Goal: Task Accomplishment & Management: Manage account settings

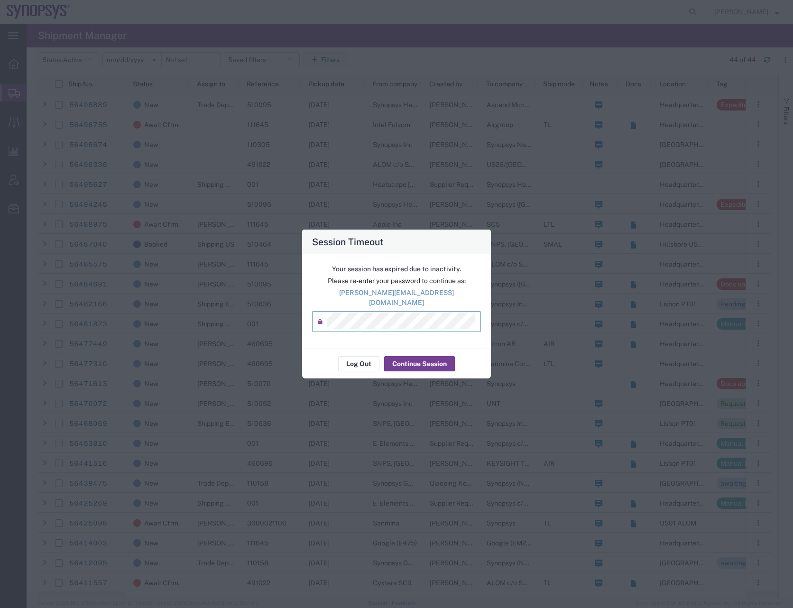
click at [421, 361] on button "Continue Session" at bounding box center [419, 363] width 71 height 15
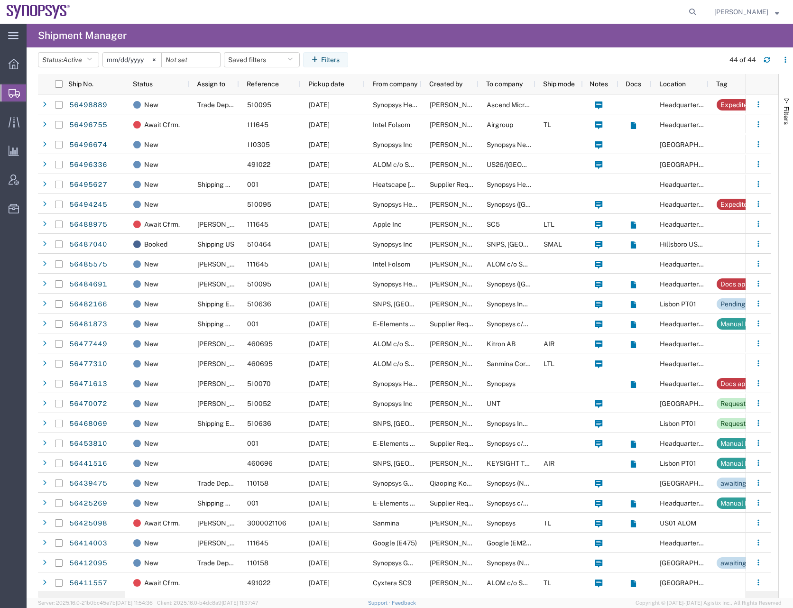
drag, startPoint x: 701, startPoint y: 13, endPoint x: 683, endPoint y: 12, distance: 17.6
click at [699, 13] on icon at bounding box center [692, 11] width 13 height 13
click at [422, 11] on input "search" at bounding box center [542, 11] width 288 height 23
type input "56477449"
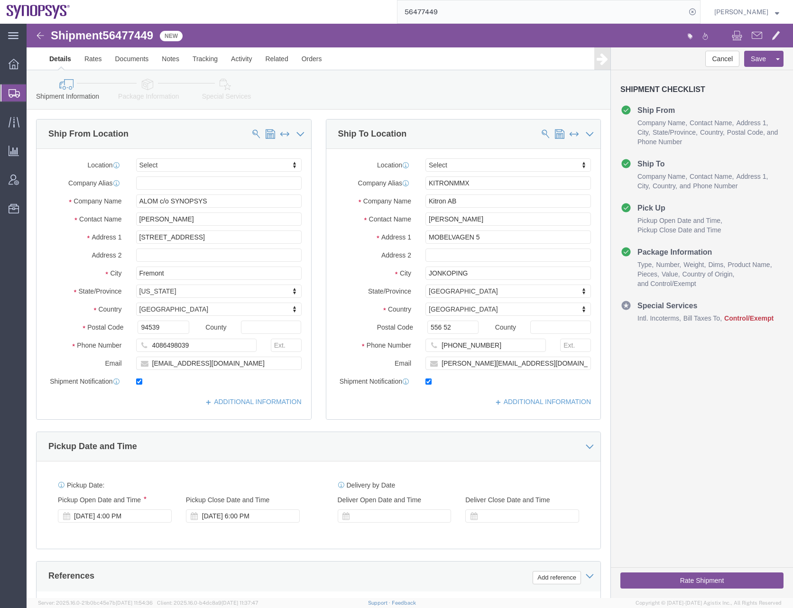
select select
click div "Shipment Information Package Information Special Services"
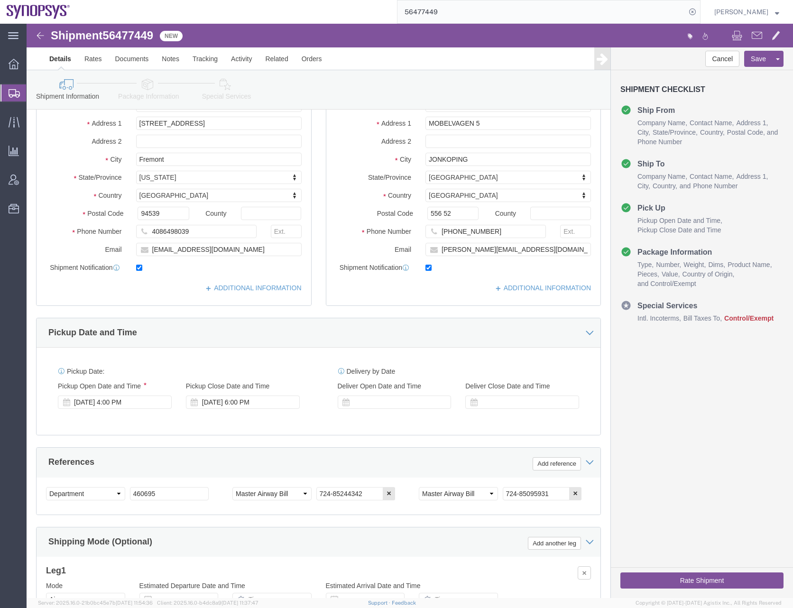
scroll to position [142, 0]
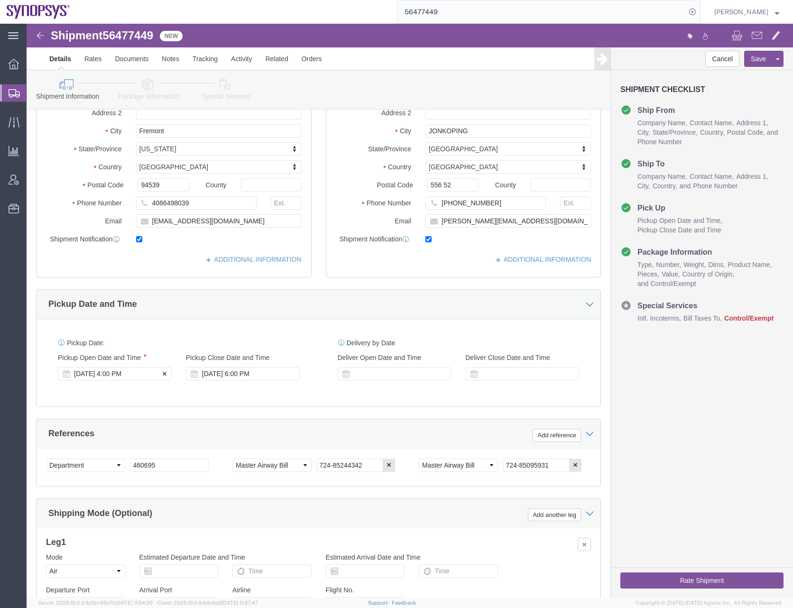
click div "Aug 14 2025 4:00 PM"
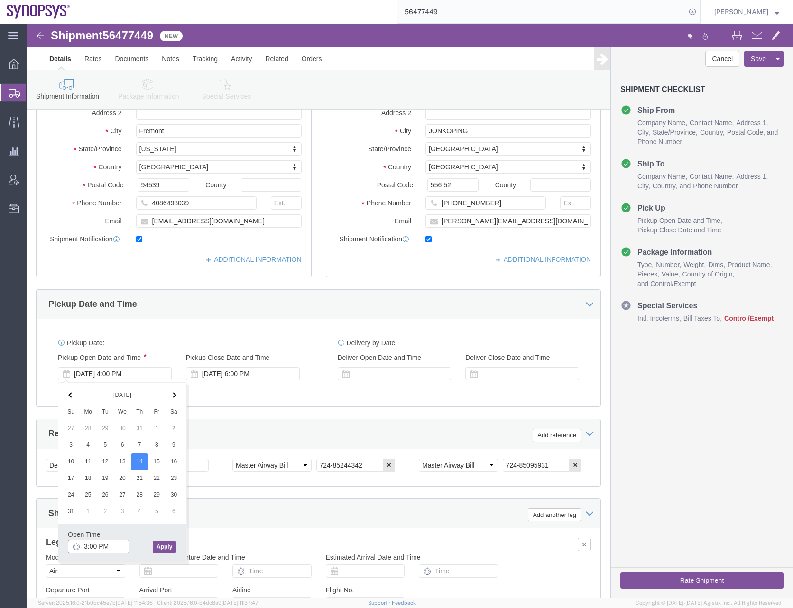
type input "3:00 PM"
click button "Apply"
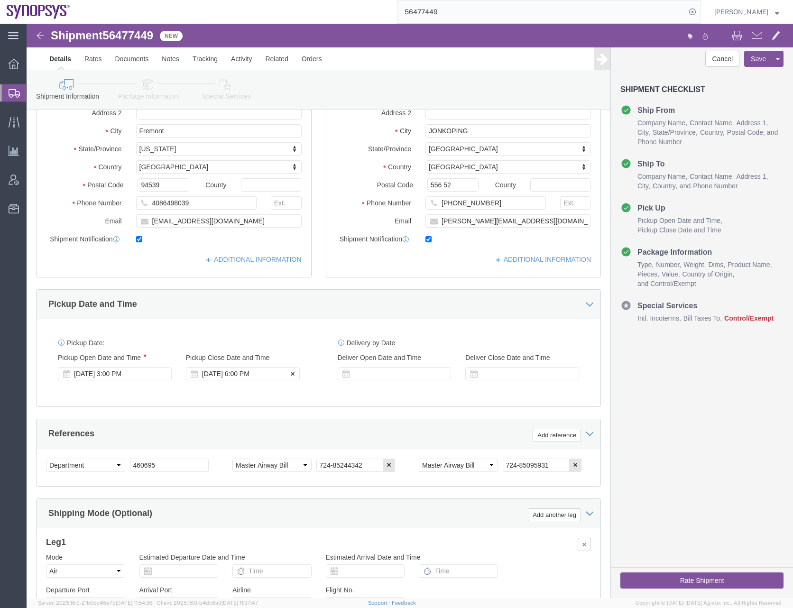
click div "Aug 14 2025 6:00 PM"
type input "5:00 PM"
click button "Apply"
click div "Pickup Date: Pickup Start Date Pickup Start Time Pickup Open Date and Time Aug …"
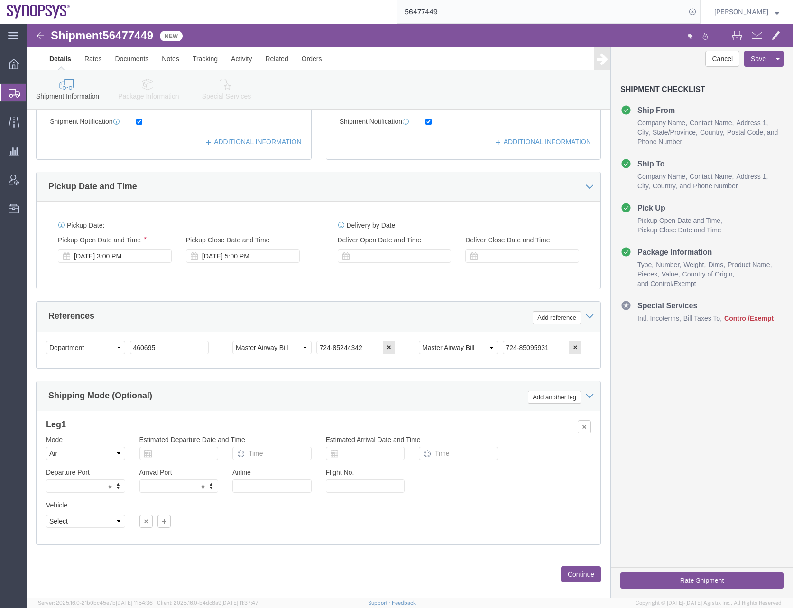
scroll to position [273, 0]
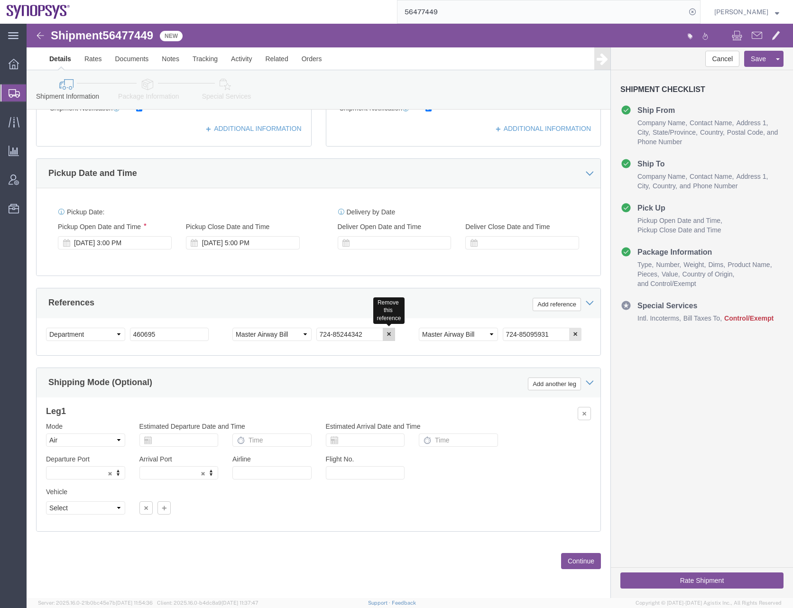
click icon "button"
click button "Continue"
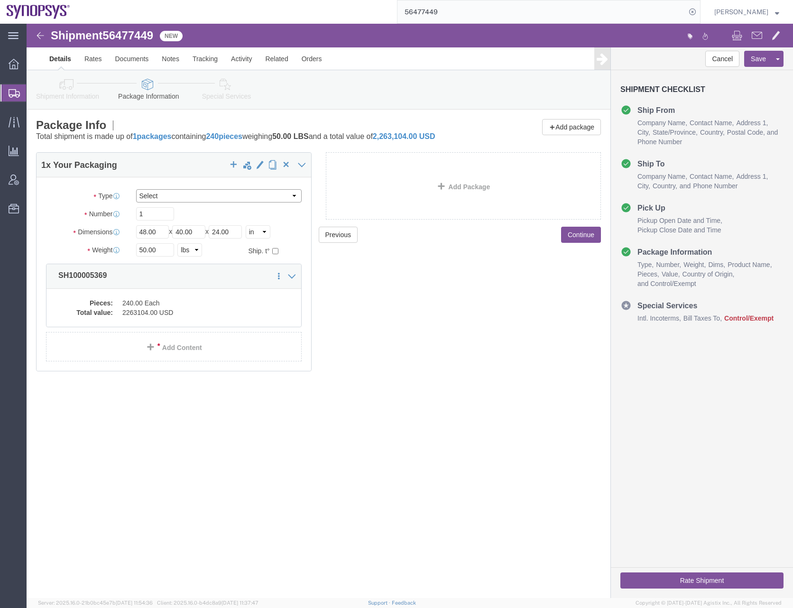
click select "Select Bale(s) Basket(s) Bolt(s) Bottle(s) Buckets Bulk Bundle(s) Can(s) Cardbo…"
select select "PSNS"
click select "Select Bale(s) Basket(s) Bolt(s) Bottle(s) Buckets Bulk Bundle(s) Can(s) Cardbo…"
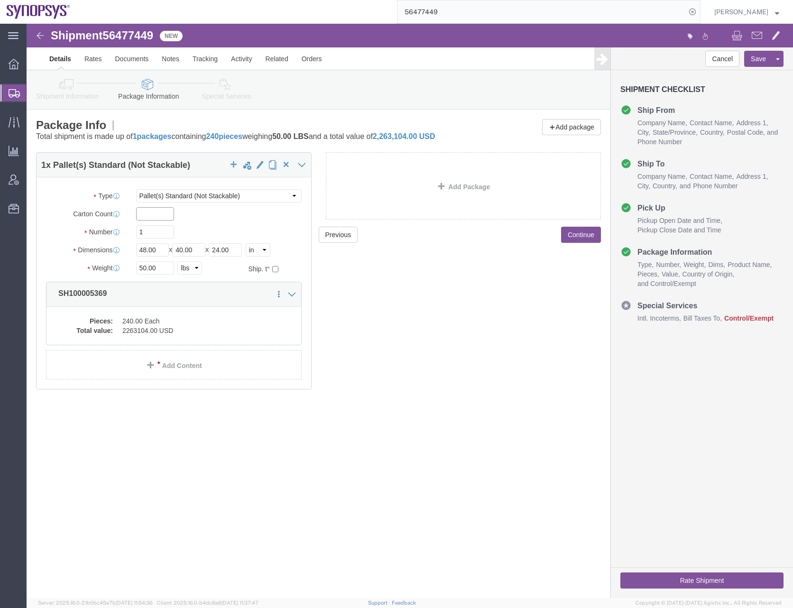
click input "text"
type input "5"
type input "32"
type input "48"
type input "18"
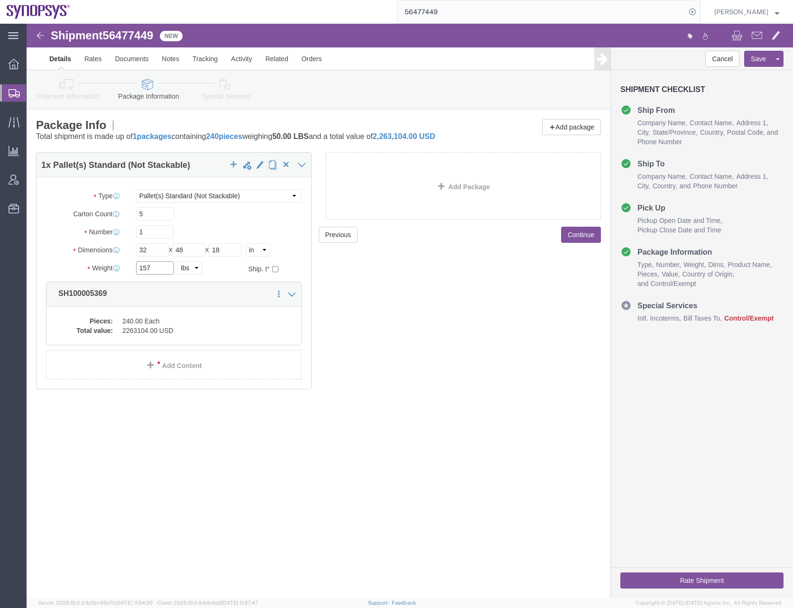
type input "157"
click dd "2263104.00 USD"
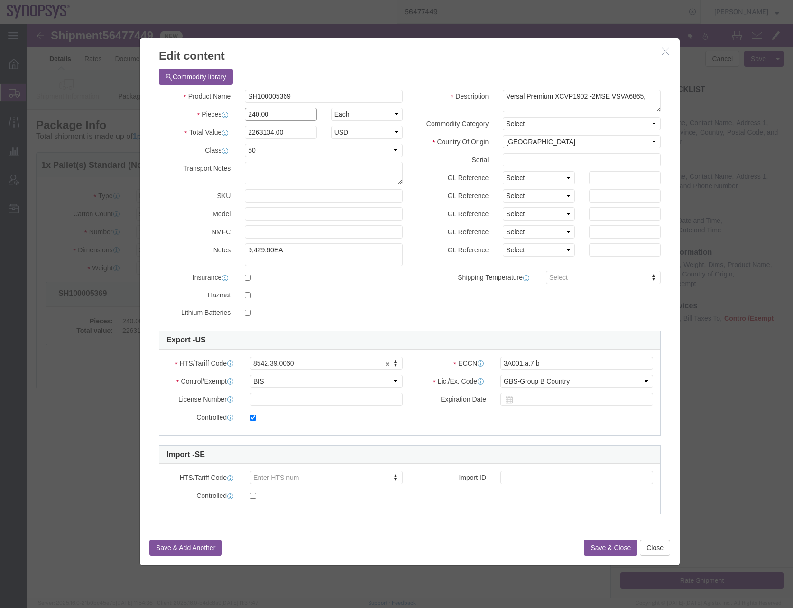
drag, startPoint x: 255, startPoint y: 93, endPoint x: 193, endPoint y: 94, distance: 62.2
click div "Pieces 240.00 Select Bag Barrels 100Board Feet Bottle Box Blister Pack Carats C…"
type input "242"
type input "2281963.2"
drag, startPoint x: 263, startPoint y: 109, endPoint x: 196, endPoint y: 109, distance: 67.4
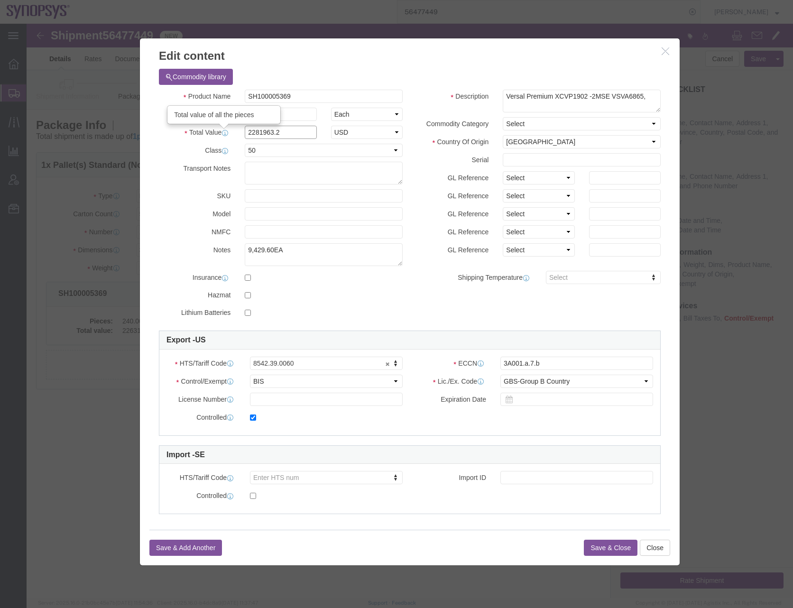
click div "Total Value Total value of all the pieces 2281963.2 Select ADP AED AFN ALL AMD …"
click input "242"
type input "240"
type input "2263104"
click input "240"
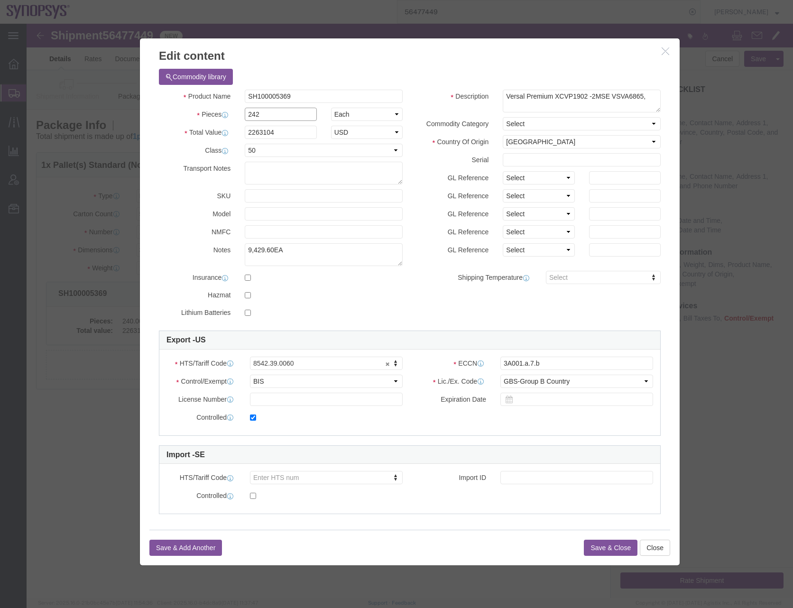
type input "242"
type input "2281963.2"
drag, startPoint x: 276, startPoint y: 70, endPoint x: 203, endPoint y: 75, distance: 72.8
click div "Product Name SH100005369"
drag, startPoint x: 518, startPoint y: 338, endPoint x: 403, endPoint y: 342, distance: 114.9
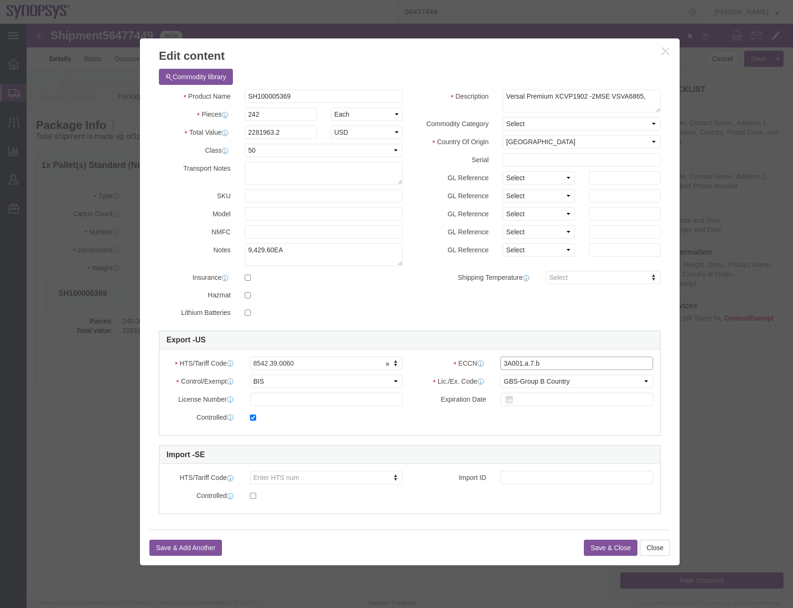
click div "ECCN 3A001.a.7.b"
drag, startPoint x: 279, startPoint y: 71, endPoint x: 140, endPoint y: 73, distance: 138.6
click div "Product Name SH100005369"
click input "3A001.a.7.b"
click select "Select ATF BIS DEA EPA FDA FTR ITAR OFAC Other (OPA)"
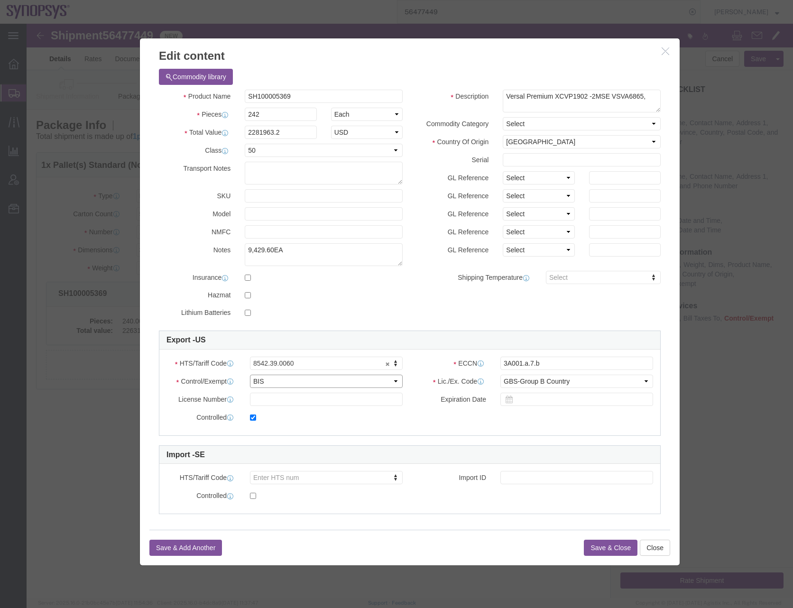
select select "FTR"
click select "Select ATF BIS DEA EPA FDA FTR ITAR OFAC Other (OPA)"
click select "Select 30.2(d)(2) 30.36 30.37(a) 30.37(f) 30.37(g) 30.37(h) 30.37(i) 30.37(j) 3…"
select select "30.37(a)"
click select "Select 30.2(d)(2) 30.36 30.37(a) 30.37(f) 30.37(g) 30.37(h) 30.37(i) 30.37(j) 3…"
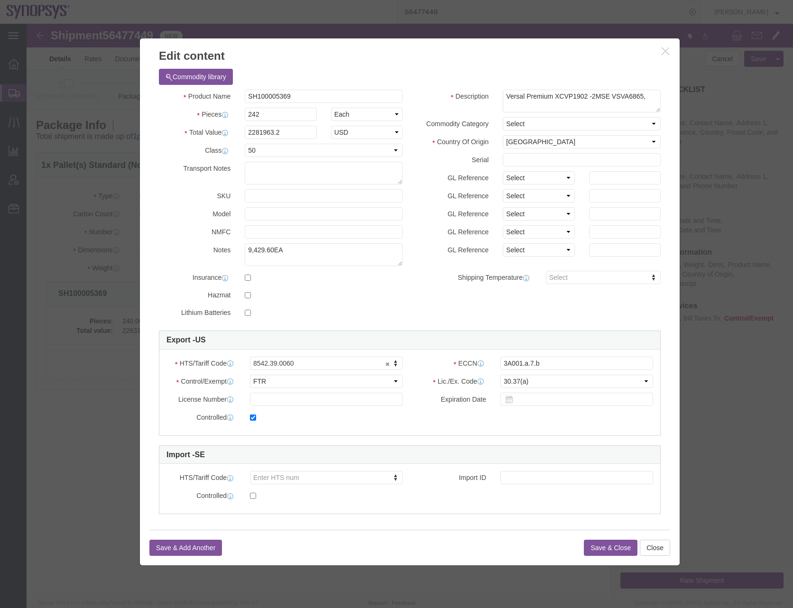
click div "Product Name SH100005369 Pieces 242 Select Bag Barrels 100Board Feet Bottle Box…"
click button "Save & Close"
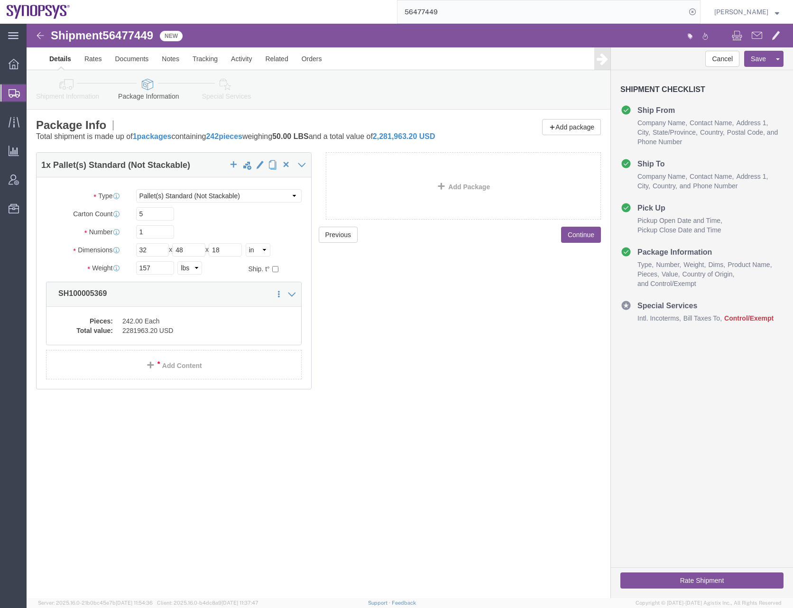
click div "Previous Continue"
click button "Continue"
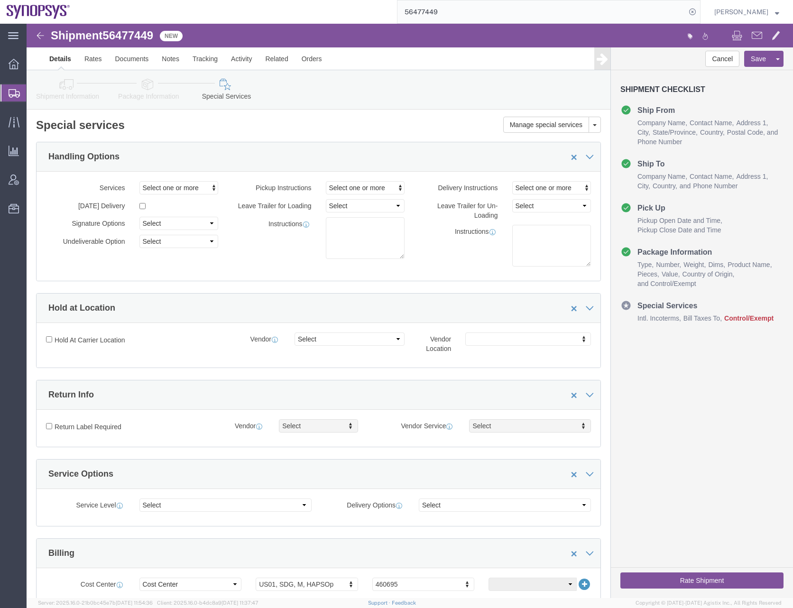
click div "Manage special services Handling Options Hold at Location Return Info Service O…"
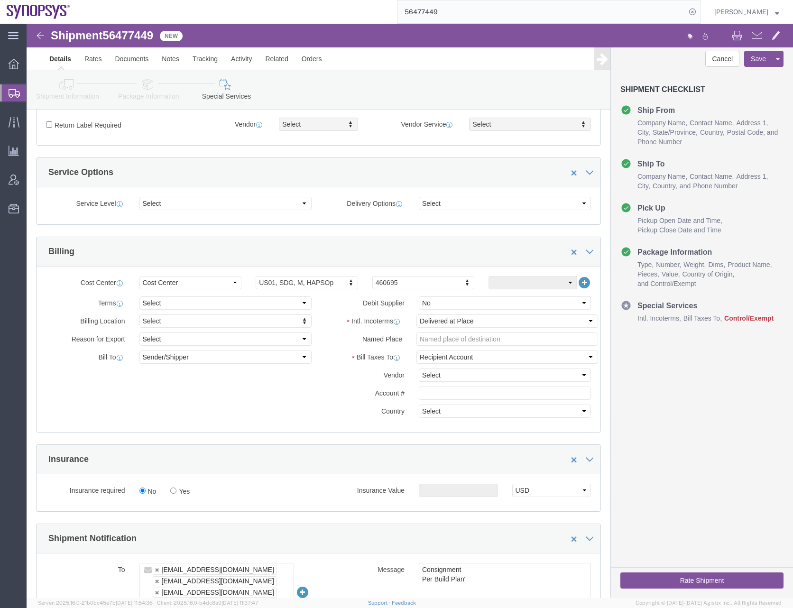
scroll to position [332, 0]
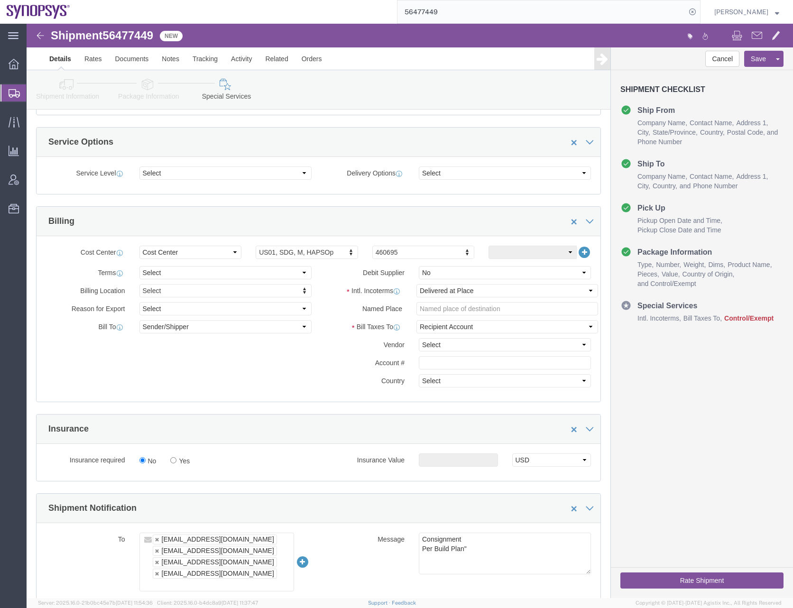
click div "Cost Center Select Buyer Cost Center Department Operations Number Order Number …"
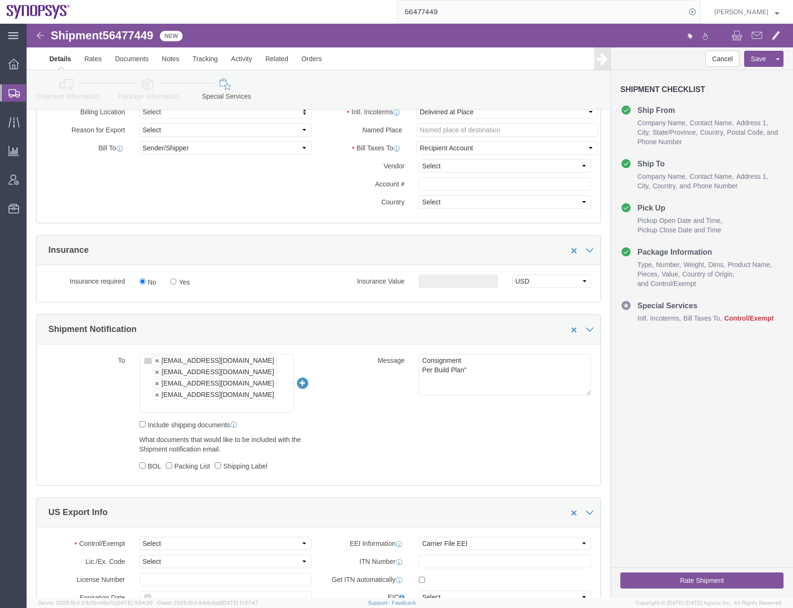
scroll to position [569, 0]
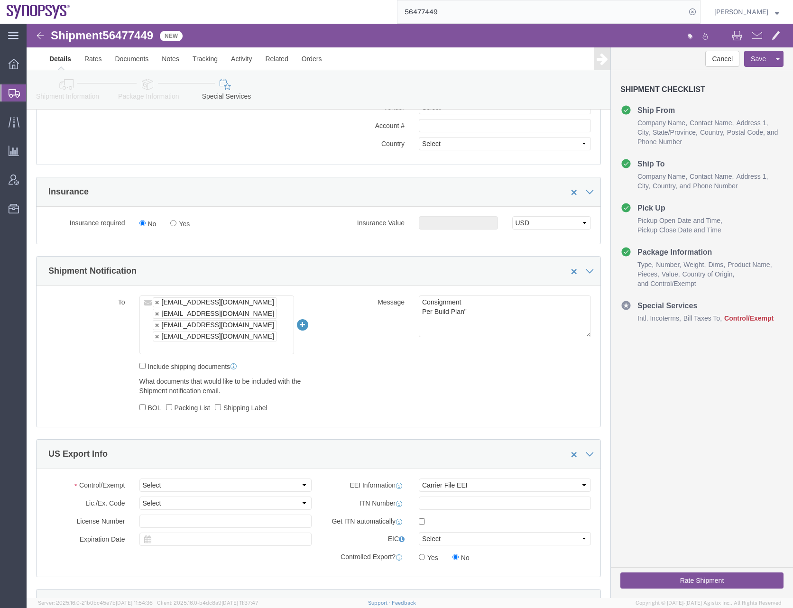
click ul "inventory-team@synopsys.com NTrivedi@alom.com mueno@synopsys.com jerryd@synopsy…"
type input "[EMAIL_ADDRESS][DOMAIN_NAME]"
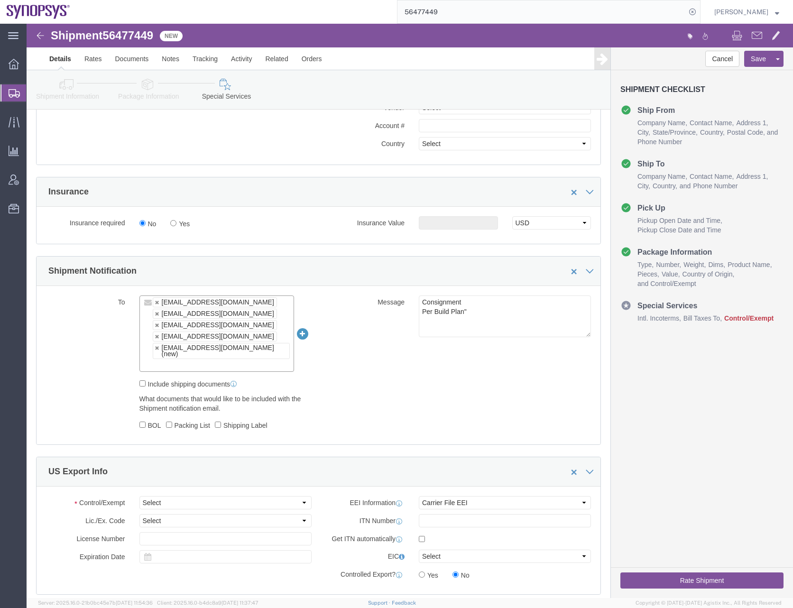
click div "To inventory-team@synopsys.com NTrivedi@alom.com mueno@synopsys.com jerryd@syno…"
click ul "inventory-team@synopsys.com NTrivedi@alom.com mueno@synopsys.com jerryd@synopsy…"
paste input "drasmussen@alom.com"
type input "drasmussen@alom.com"
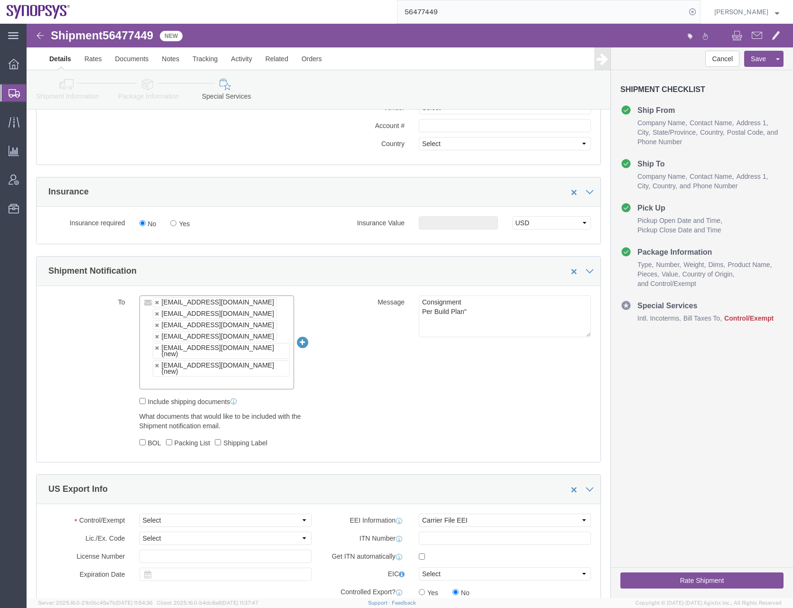
click input "text"
paste input "[EMAIL_ADDRESS][DOMAIN_NAME]"
type input "[EMAIL_ADDRESS][DOMAIN_NAME]"
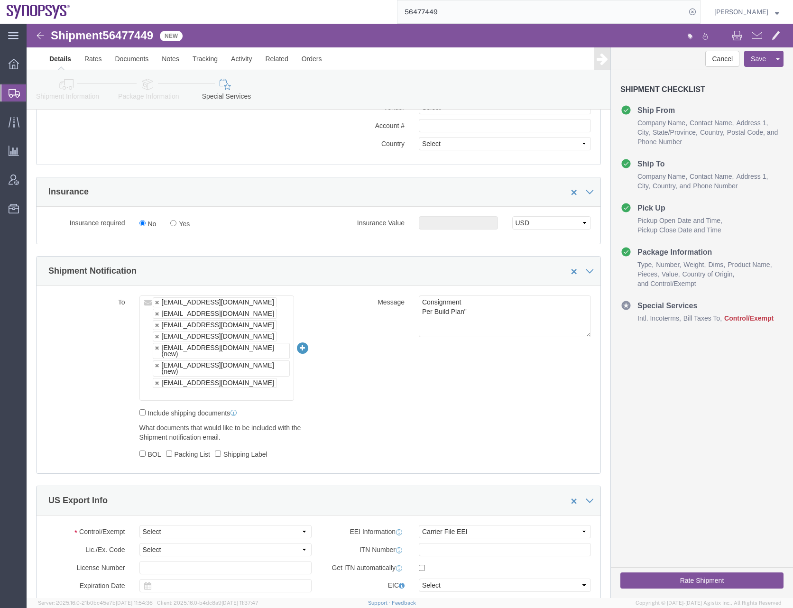
click input "text"
paste input "synopsyshapu@alom.com"
type input "synopsyshapu@alom.com"
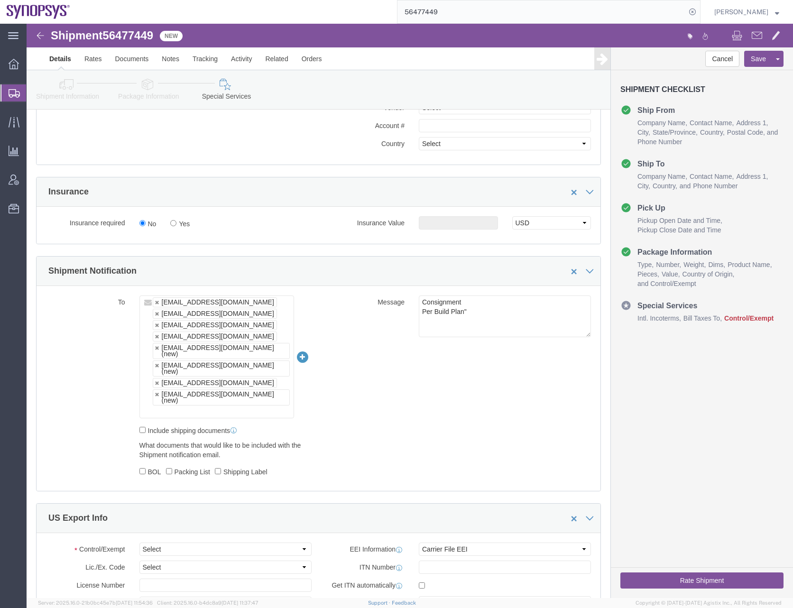
click input "text"
paste input "[EMAIL_ADDRESS][DOMAIN_NAME]"
type input "[EMAIL_ADDRESS][DOMAIN_NAME]"
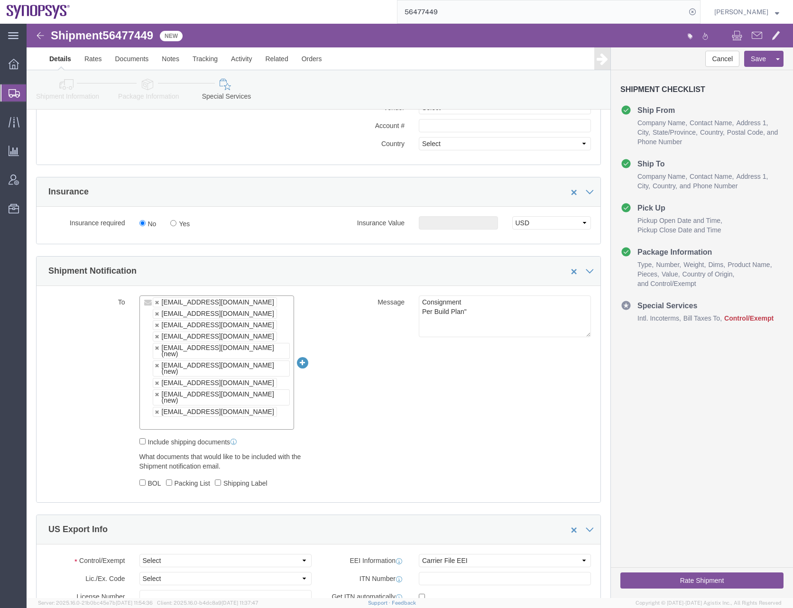
click div "To inventory-team@synopsys.com NTrivedi@alom.com mueno@synopsys.com jerryd@syno…"
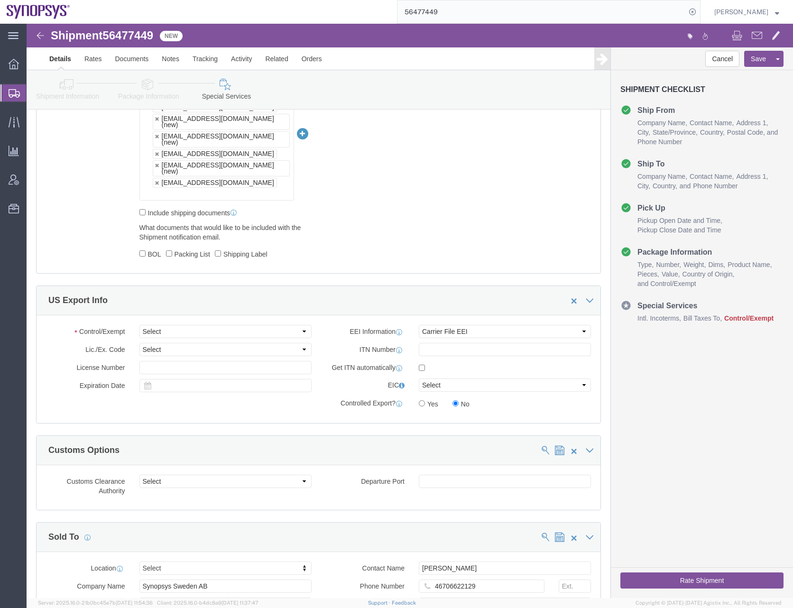
scroll to position [807, 0]
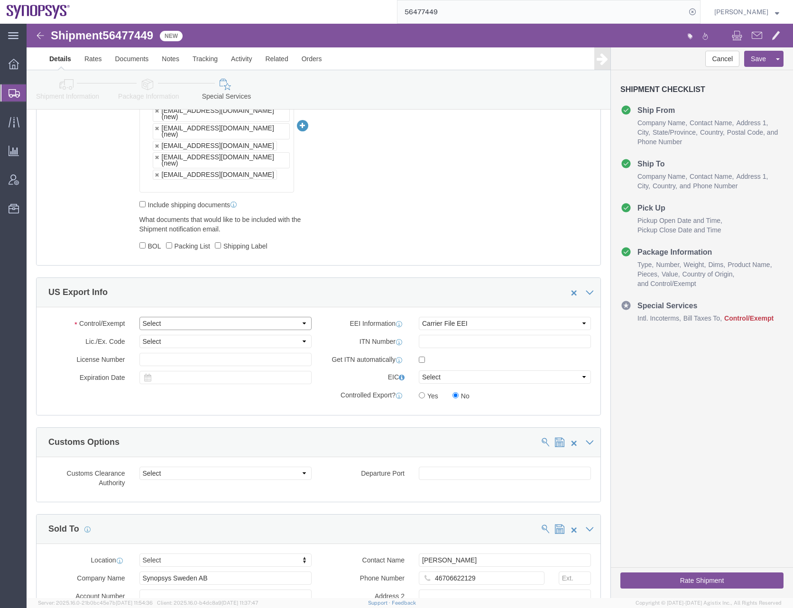
click select "Select ATF BIS DEA EPA FDA FTR ITAR OFAC Other (OPA)"
select select "FTR"
click select "Select ATF BIS DEA EPA FDA FTR ITAR OFAC Other (OPA)"
click select "Select 30.2(d)(2) 30.36 30.37(a) 30.37(f) 30.37(g) 30.37(h) 30.37(i) 30.37(j) 3…"
select select "30.37(a)"
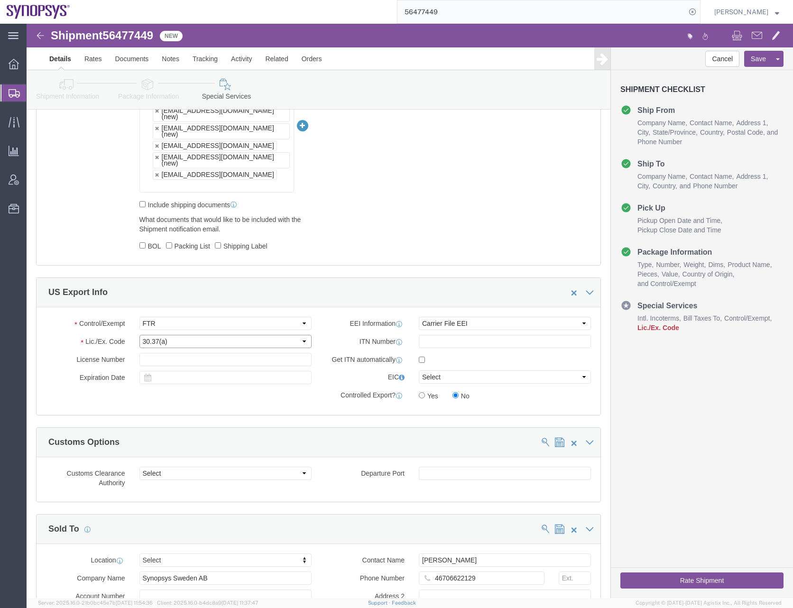
click select "Select 30.2(d)(2) 30.36 30.37(a) 30.37(f) 30.37(g) 30.37(h) 30.37(i) 30.37(j) 3…"
click div "Control/Exempt Select ATF BIS DEA EPA FDA FTR ITAR OFAC Other (OPA) Lic./Ex. Co…"
click div "To inventory-team@synopsys.com NTrivedi@alom.com mueno@synopsys.com jerryd@syno…"
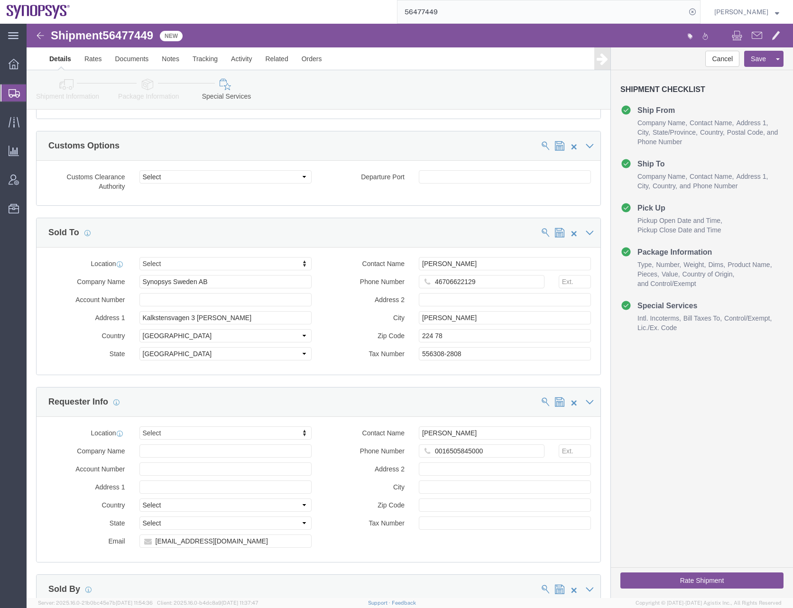
scroll to position [1091, 0]
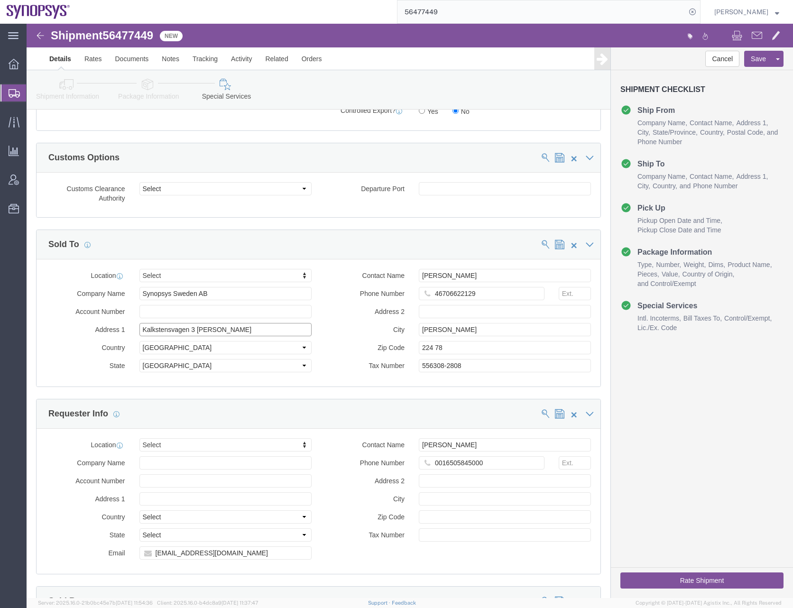
click input "Kalkstensvagen 3 [PERSON_NAME]"
type input "Kalkstensvagen 3"
click div "Sold To"
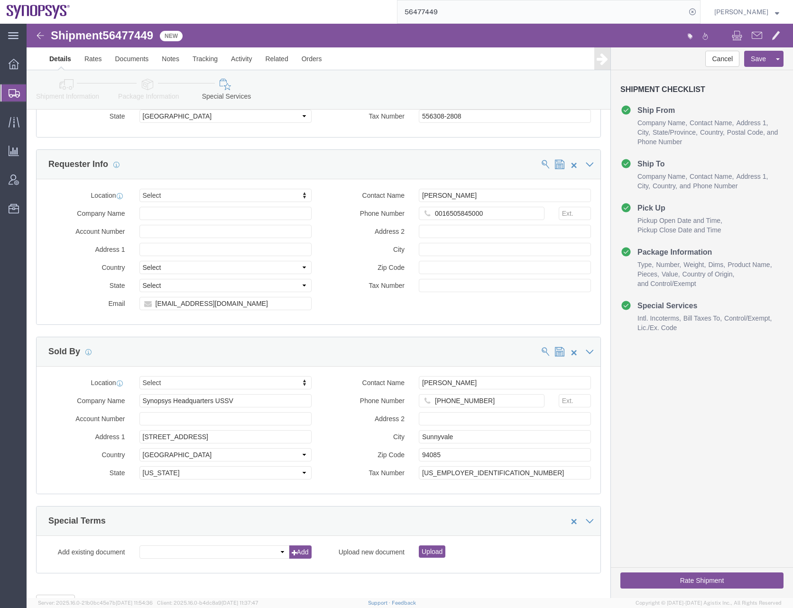
scroll to position [1353, 0]
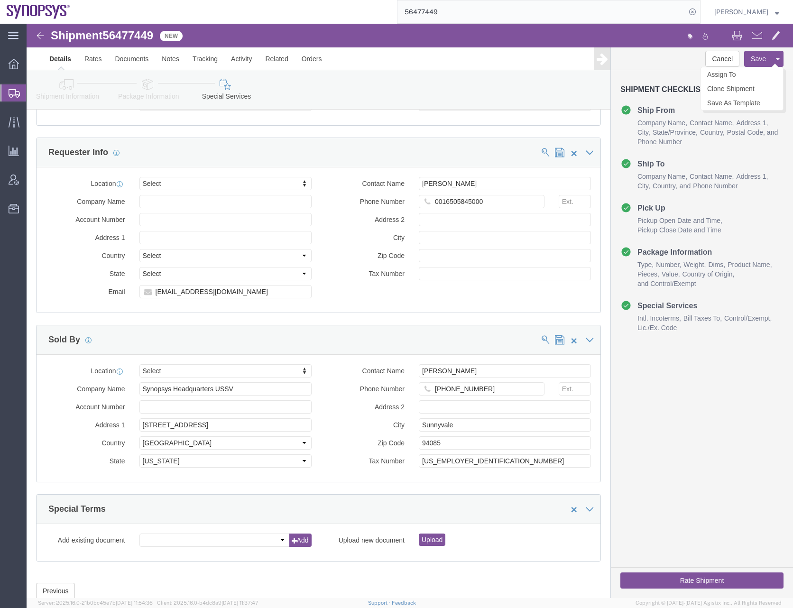
click button "Save"
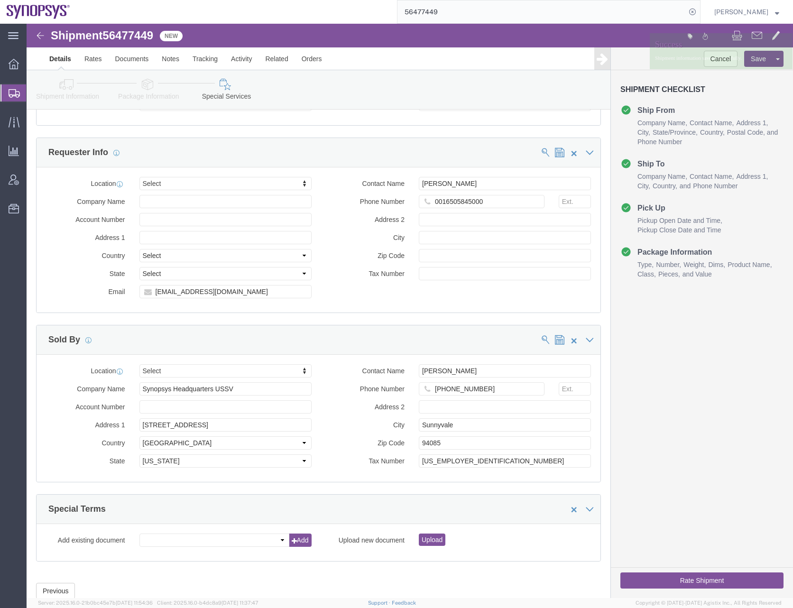
click div "Cancel Save Assign To Clone Shipment Save As Template Shipment Checklist Ship F…"
click button "Rate Shipment"
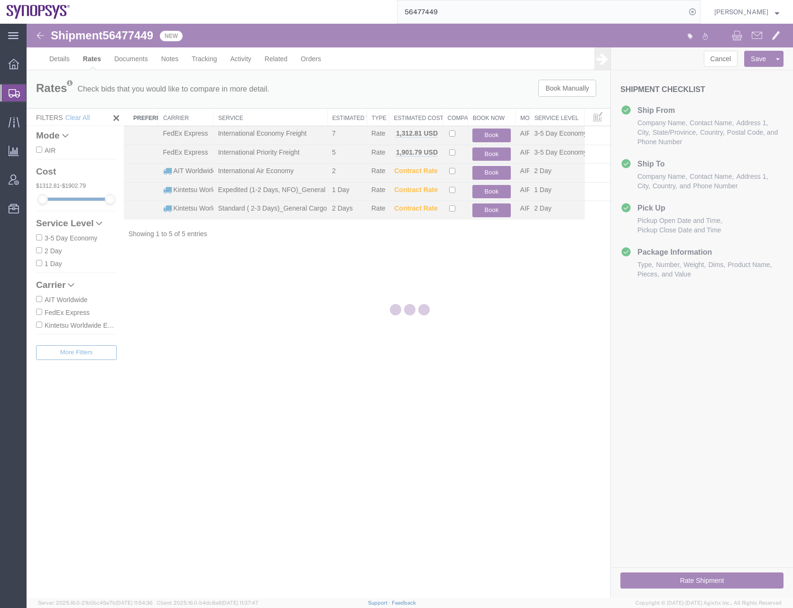
scroll to position [0, 0]
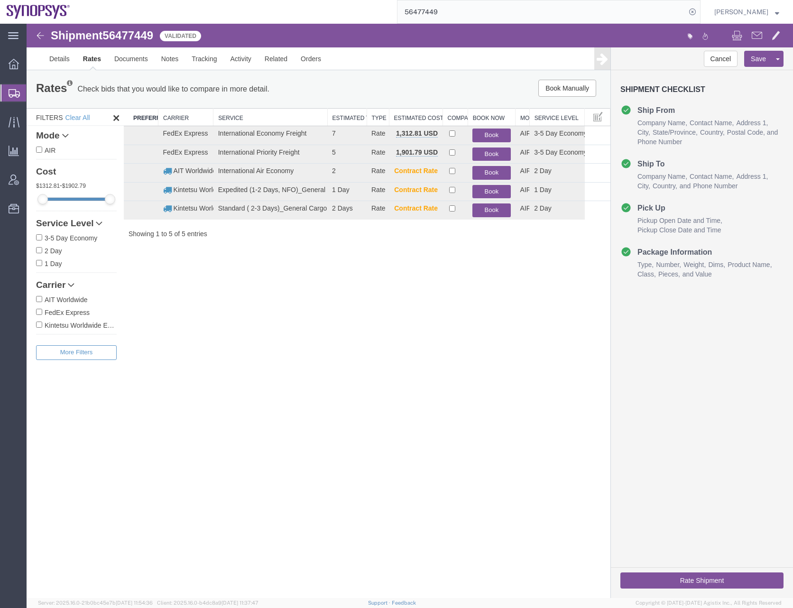
click at [386, 403] on div "Shipment 56477449 5 of 5 Validated Details Rates Documents Notes Tracking Activ…" at bounding box center [410, 311] width 767 height 575
click at [60, 59] on link "Details" at bounding box center [60, 58] width 34 height 23
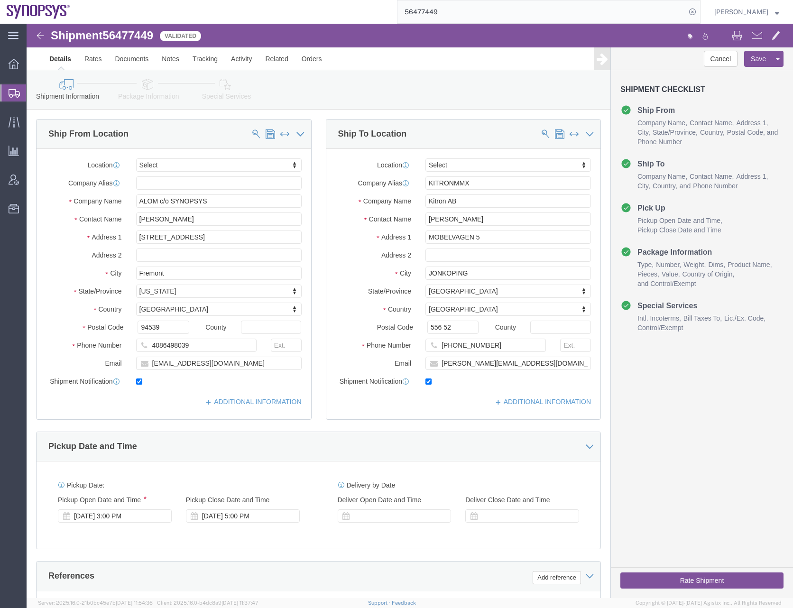
click icon
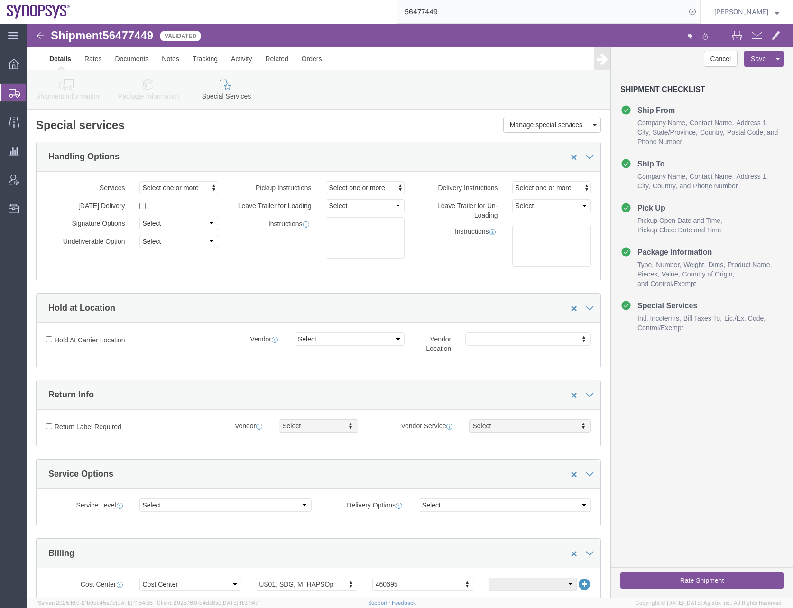
click icon
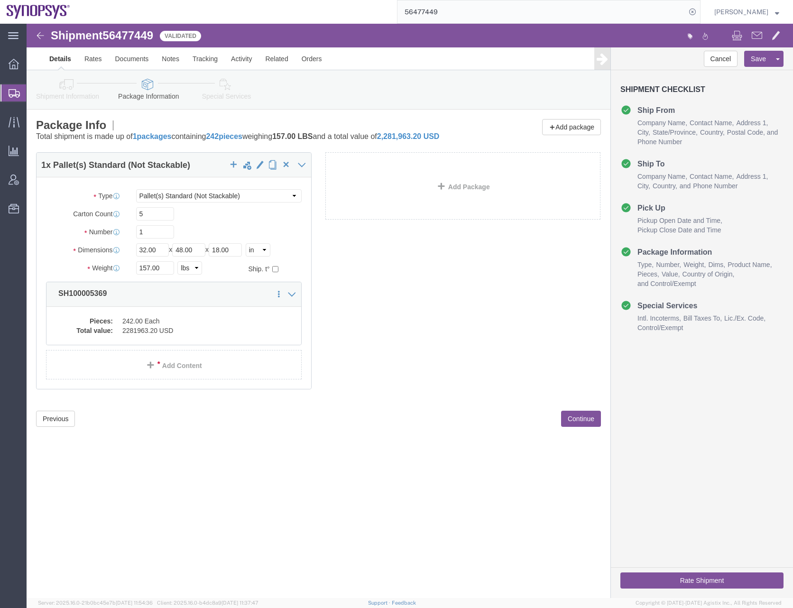
click icon
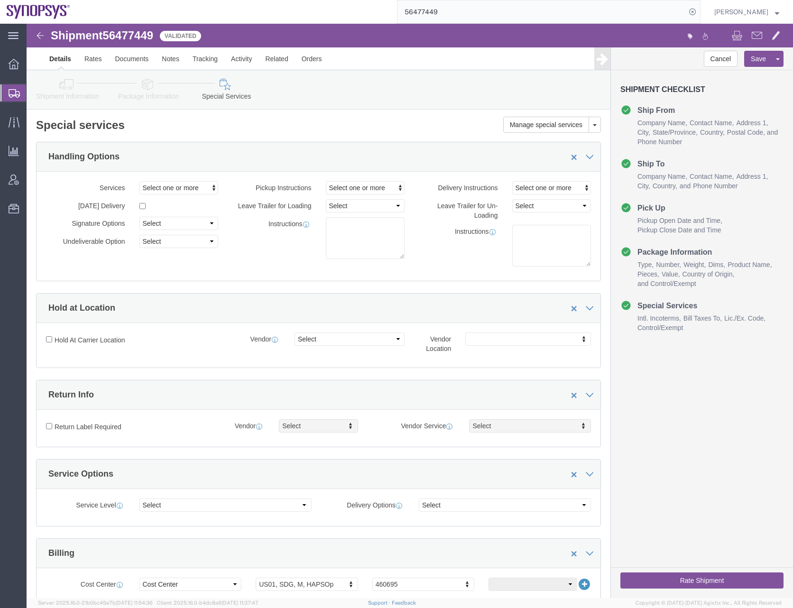
click div "Instructions"
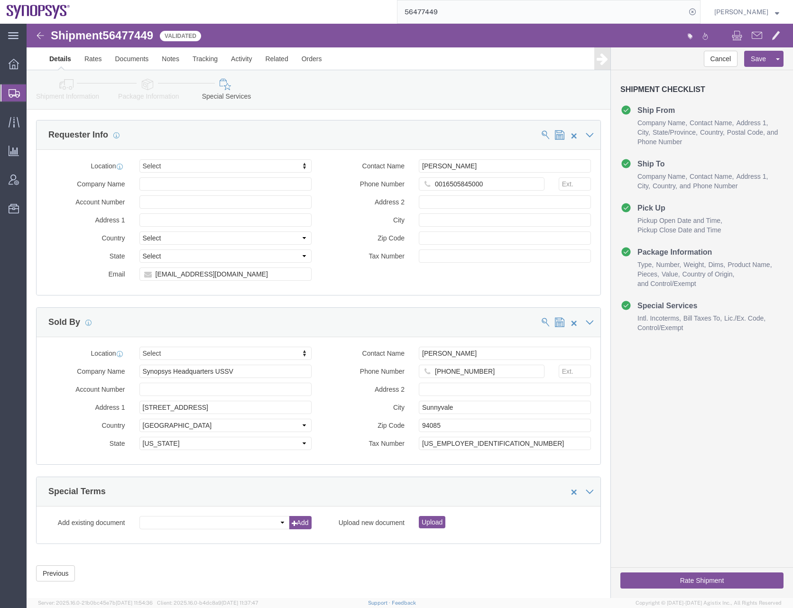
scroll to position [1341, 0]
click button "Rate Shipment"
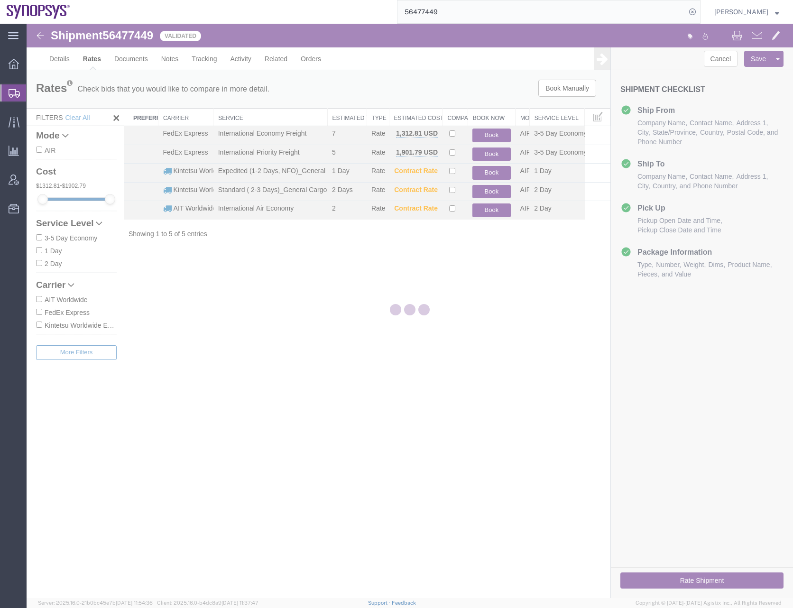
scroll to position [0, 0]
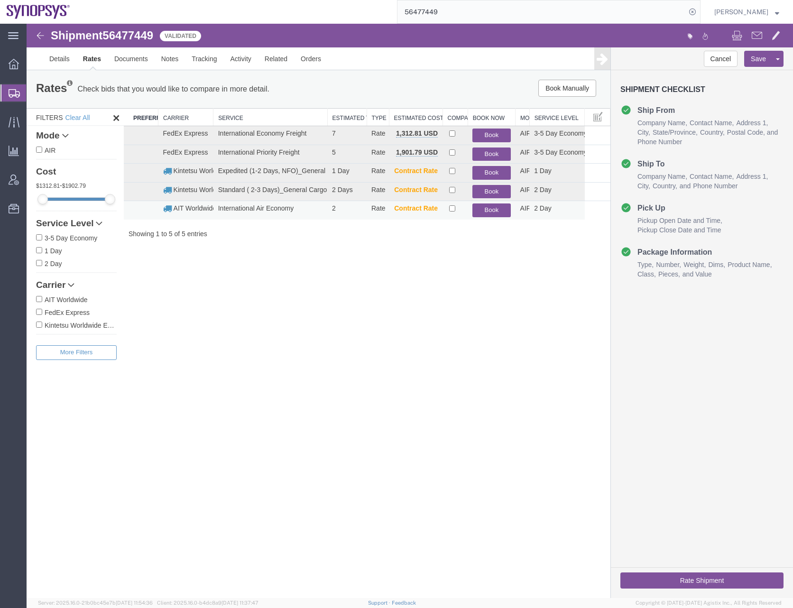
click at [491, 208] on button "Book" at bounding box center [492, 211] width 38 height 14
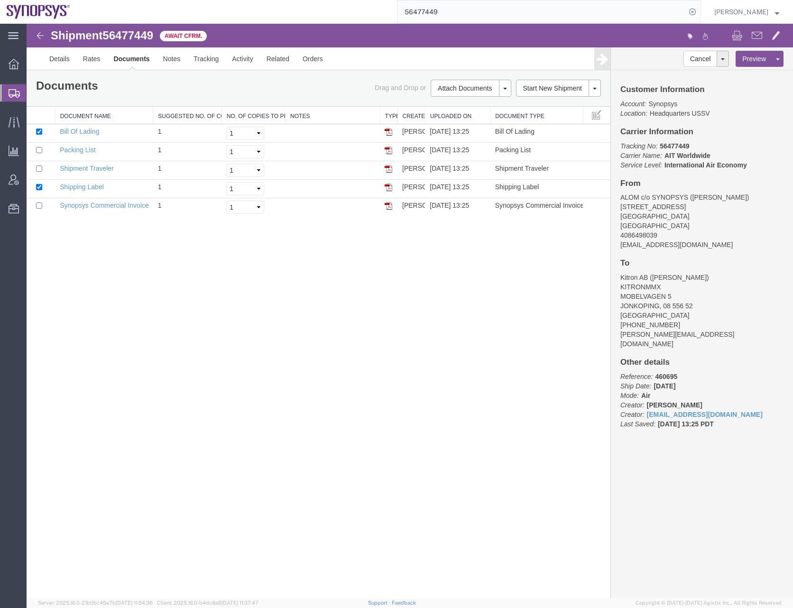
click at [257, 407] on div "Shipment 56477449 5 of 5 Await Cfrm. Details Rates Documents Notes Tracking Act…" at bounding box center [410, 311] width 767 height 575
click at [226, 411] on div "Shipment 56477449 5 of 5 Await Cfrm. Details Rates Documents Notes Tracking Act…" at bounding box center [410, 311] width 767 height 575
click at [41, 130] on input "checkbox" at bounding box center [39, 132] width 6 height 6
checkbox input "false"
click at [40, 189] on input "checkbox" at bounding box center [39, 187] width 6 height 6
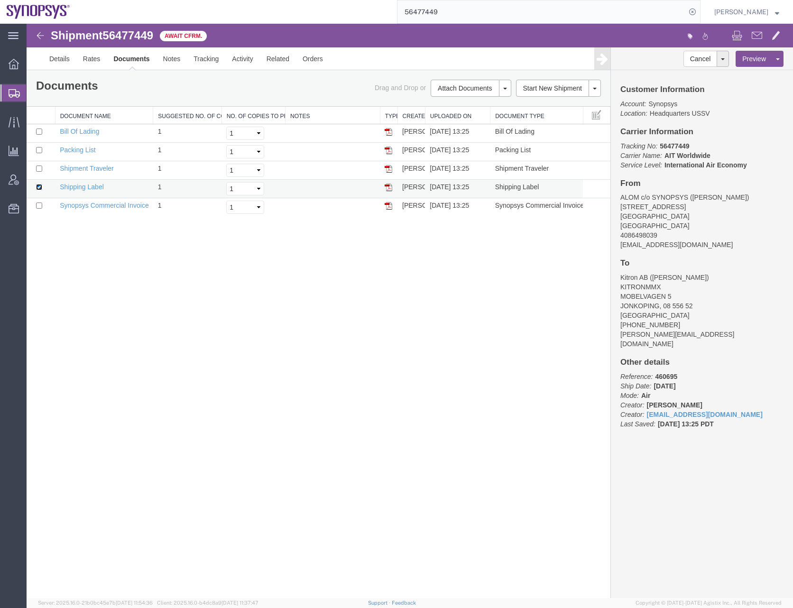
checkbox input "false"
click at [38, 205] on input "checkbox" at bounding box center [39, 206] width 6 height 6
checkbox input "true"
click at [39, 152] on input "checkbox" at bounding box center [39, 150] width 6 height 6
checkbox input "true"
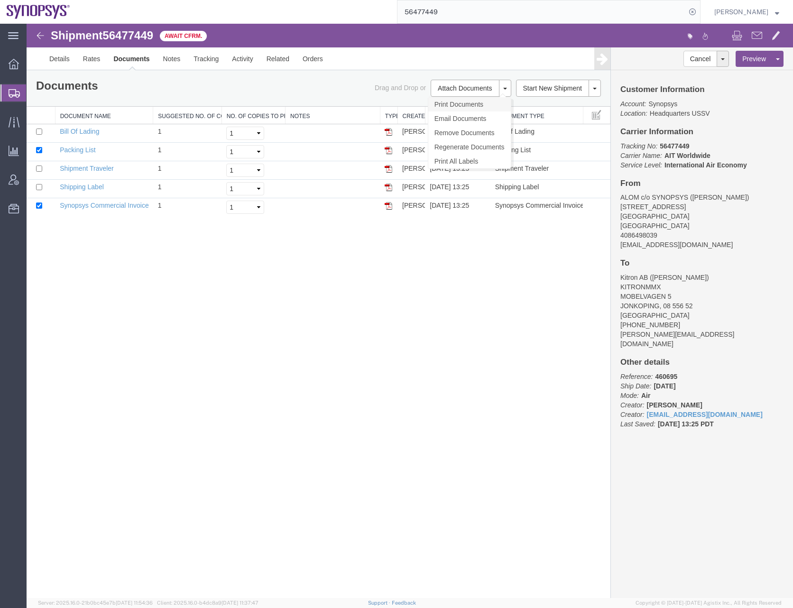
click at [460, 108] on link "Print Documents" at bounding box center [469, 104] width 83 height 14
click at [434, 13] on input "56477449" at bounding box center [542, 11] width 288 height 23
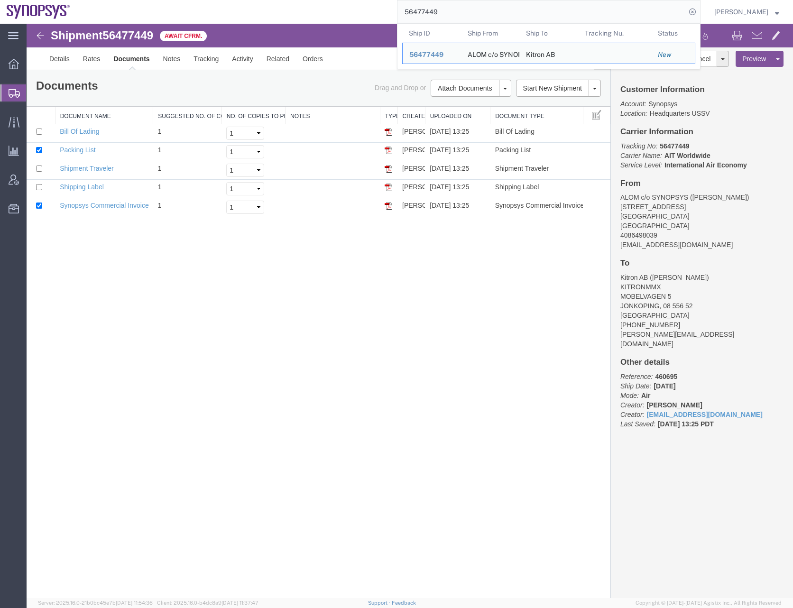
click at [434, 13] on input "56477449" at bounding box center [542, 11] width 288 height 23
paste input "96336"
type input "56496336"
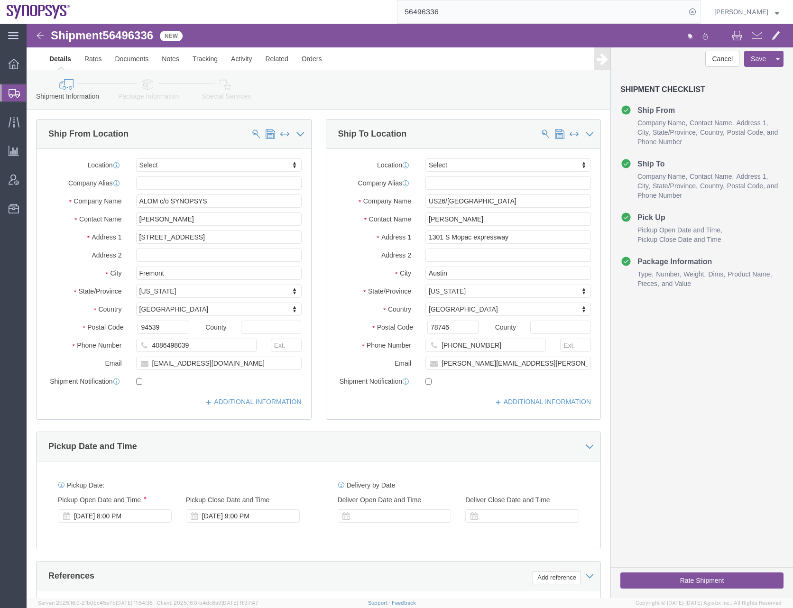
click icon
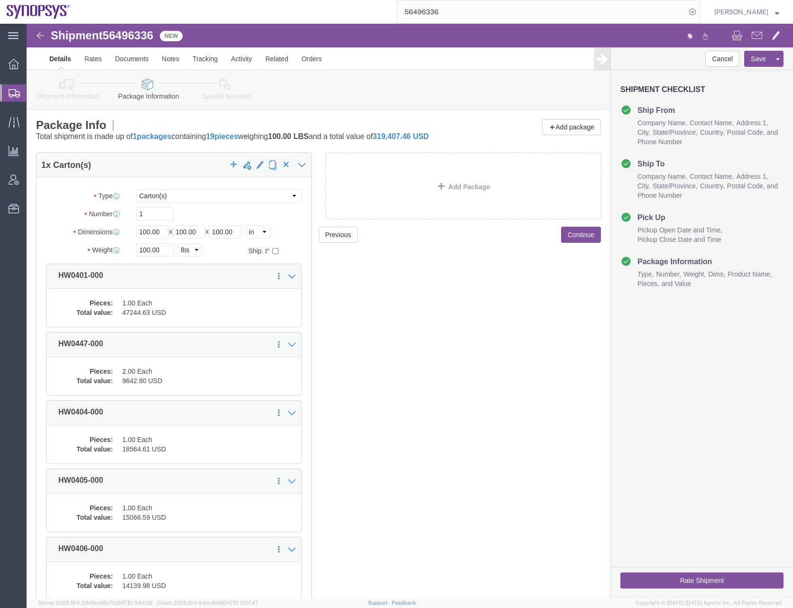
click icon
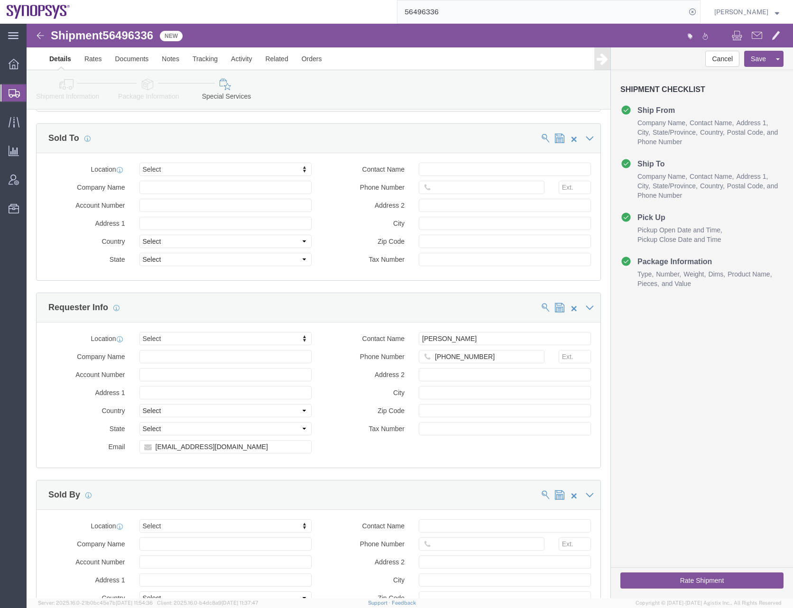
scroll to position [971, 0]
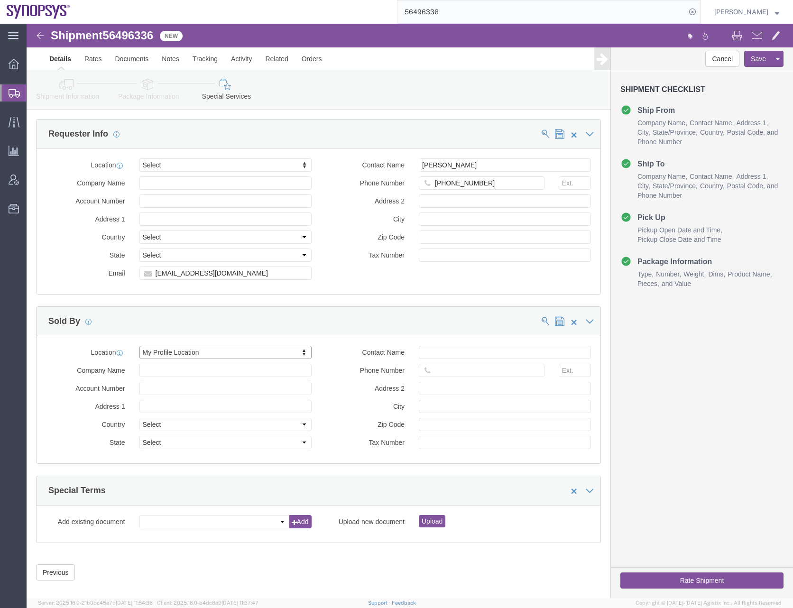
select select "CA"
click icon
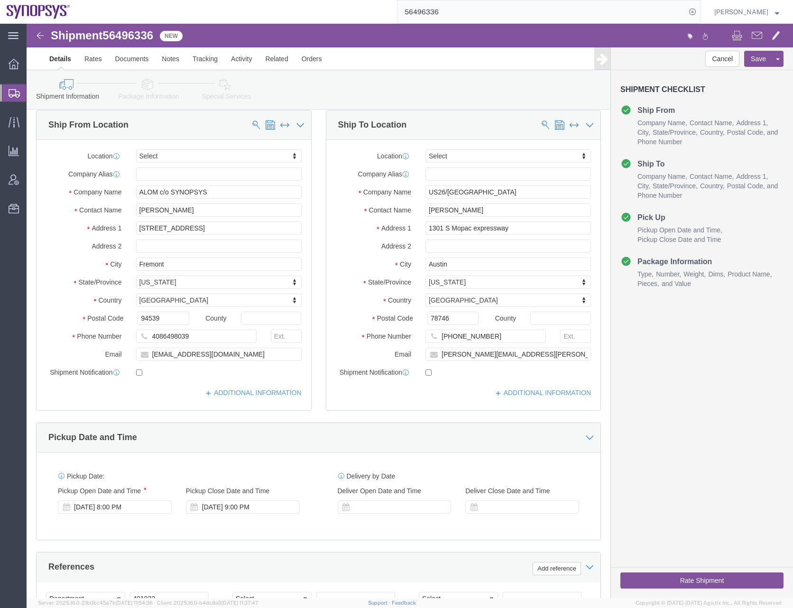
scroll to position [4, 0]
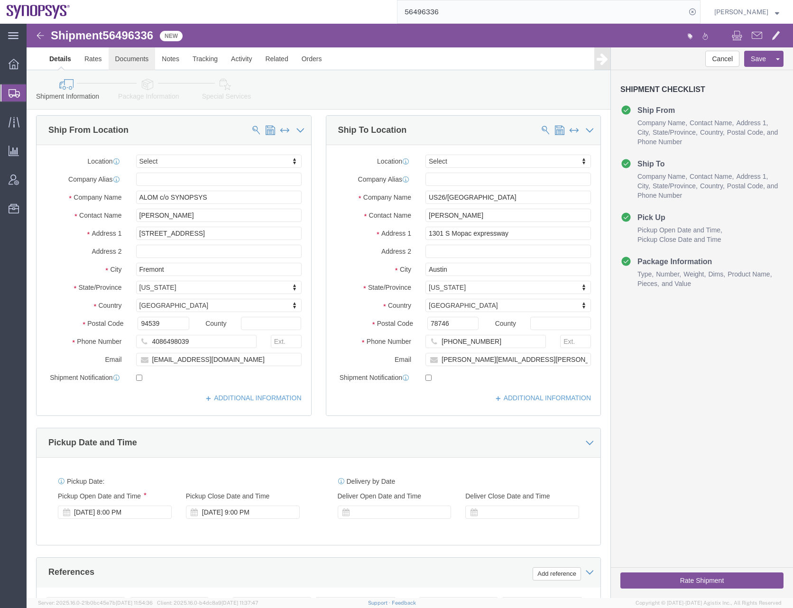
click link "Documents"
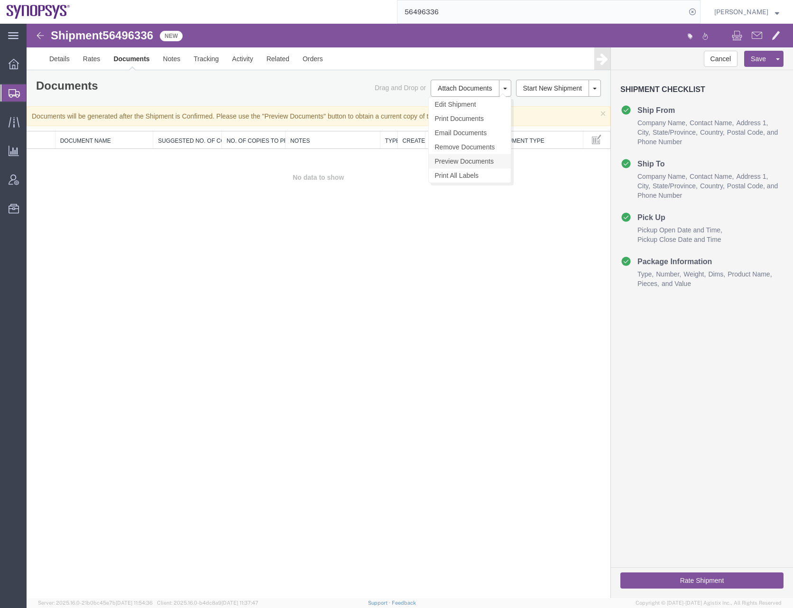
click at [460, 158] on link "Preview Documents" at bounding box center [470, 161] width 82 height 14
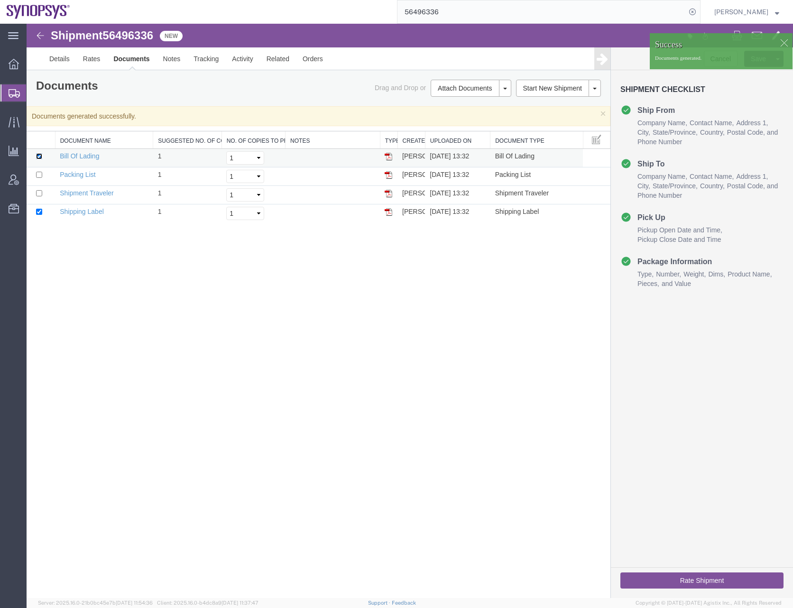
click at [41, 158] on input "checkbox" at bounding box center [39, 156] width 6 height 6
checkbox input "false"
click at [42, 213] on input "checkbox" at bounding box center [39, 212] width 6 height 6
checkbox input "false"
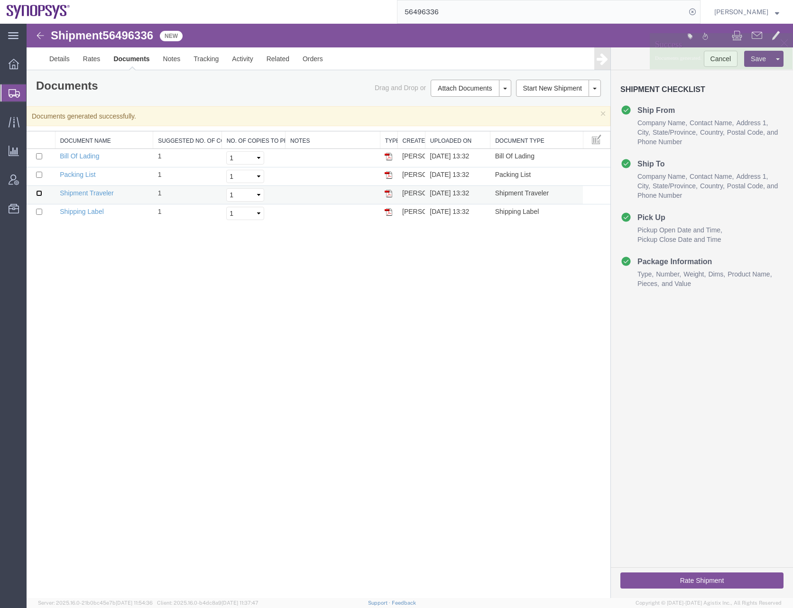
click at [40, 196] on input "checkbox" at bounding box center [39, 193] width 6 height 6
checkbox input "true"
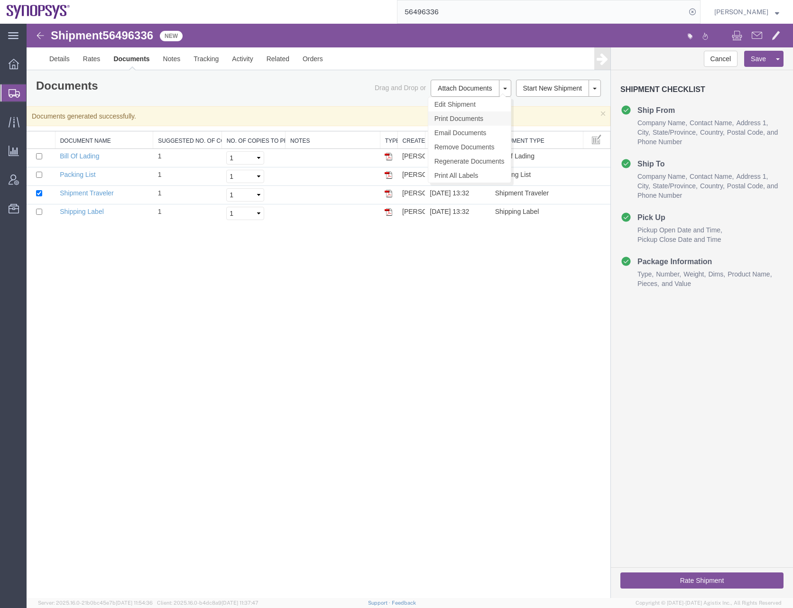
click at [452, 118] on link "Print Documents" at bounding box center [469, 119] width 83 height 14
click at [369, 325] on div "Shipment 56496336 4 of 4 New Details Rates Documents Notes Tracking Activity Re…" at bounding box center [410, 311] width 767 height 575
click at [154, 277] on div "Shipment 56496336 4 of 4 New Details Rates Documents Notes Tracking Activity Re…" at bounding box center [410, 311] width 767 height 575
drag, startPoint x: 39, startPoint y: 155, endPoint x: 39, endPoint y: 170, distance: 14.7
click at [39, 156] on input "checkbox" at bounding box center [39, 156] width 6 height 6
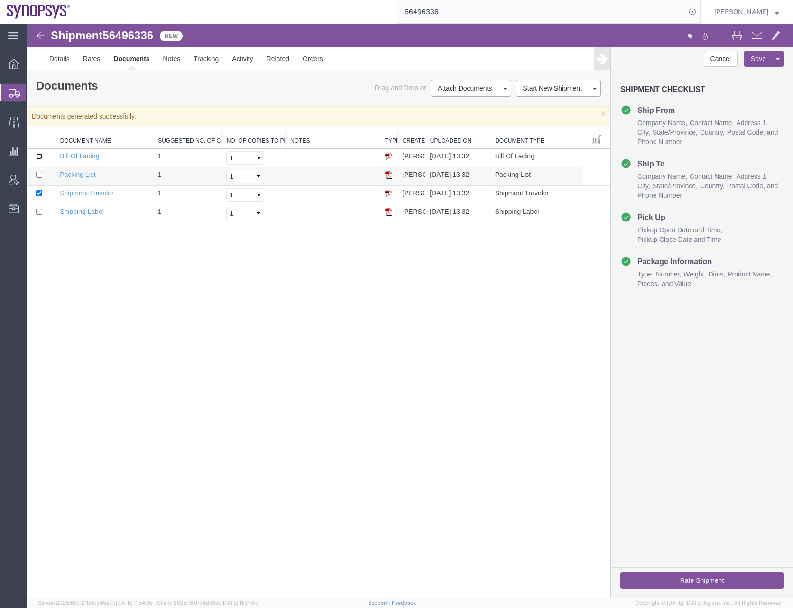
checkbox input "true"
click at [38, 178] on td at bounding box center [41, 176] width 28 height 19
click at [39, 175] on input "checkbox" at bounding box center [39, 175] width 6 height 6
checkbox input "true"
click at [39, 212] on input "checkbox" at bounding box center [39, 212] width 6 height 6
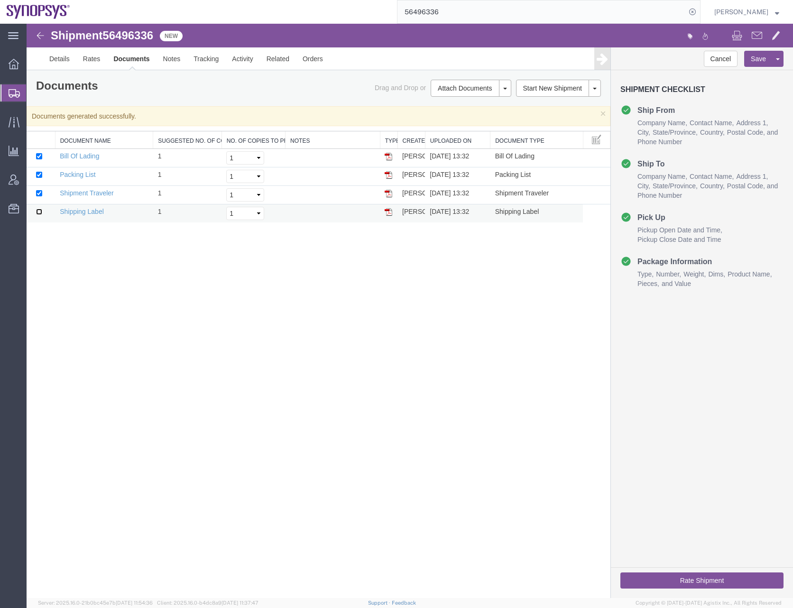
checkbox input "true"
click at [509, 88] on button at bounding box center [505, 88] width 12 height 17
click at [448, 145] on link "Remove Documents" at bounding box center [469, 147] width 83 height 14
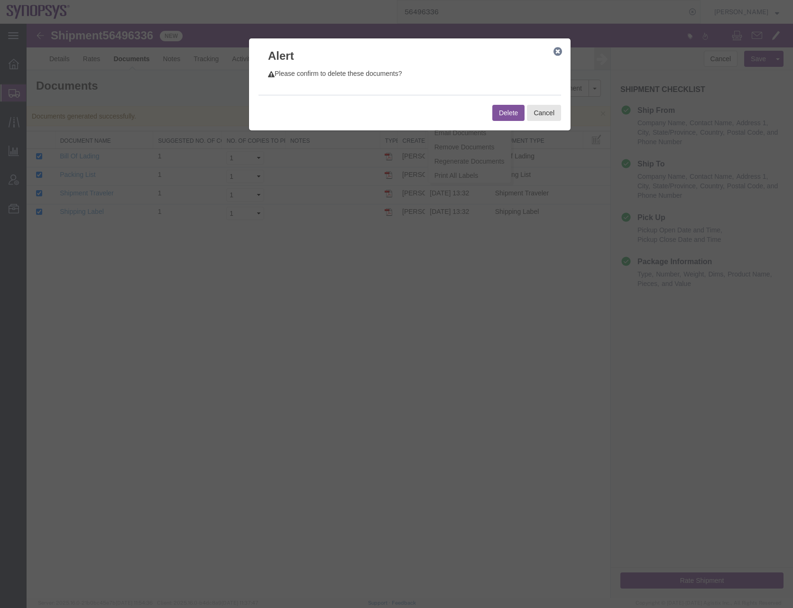
click at [507, 112] on button "Delete" at bounding box center [508, 113] width 32 height 16
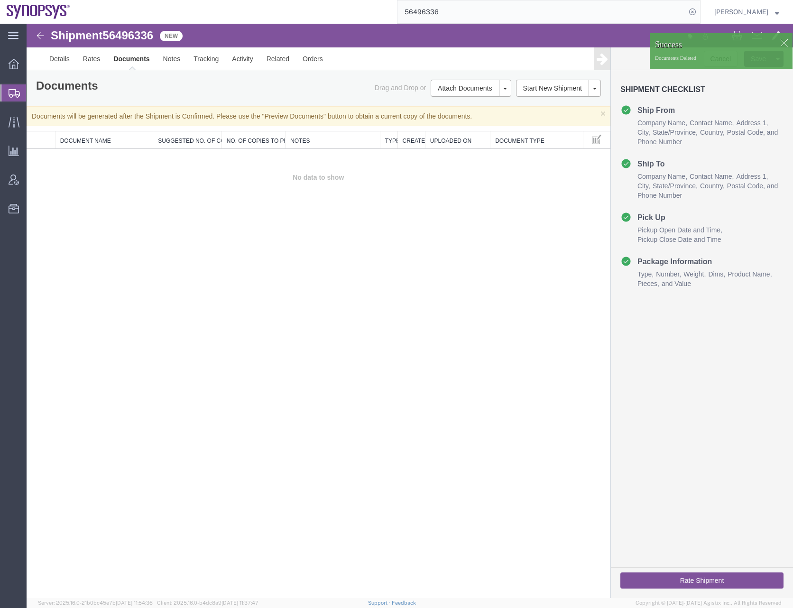
click at [377, 341] on div "Shipment 56496336 0 of 0 New Details Rates Documents Notes Tracking Activity Re…" at bounding box center [410, 311] width 767 height 575
click at [783, 42] on div at bounding box center [784, 43] width 14 height 14
click at [781, 58] on button at bounding box center [777, 59] width 11 height 16
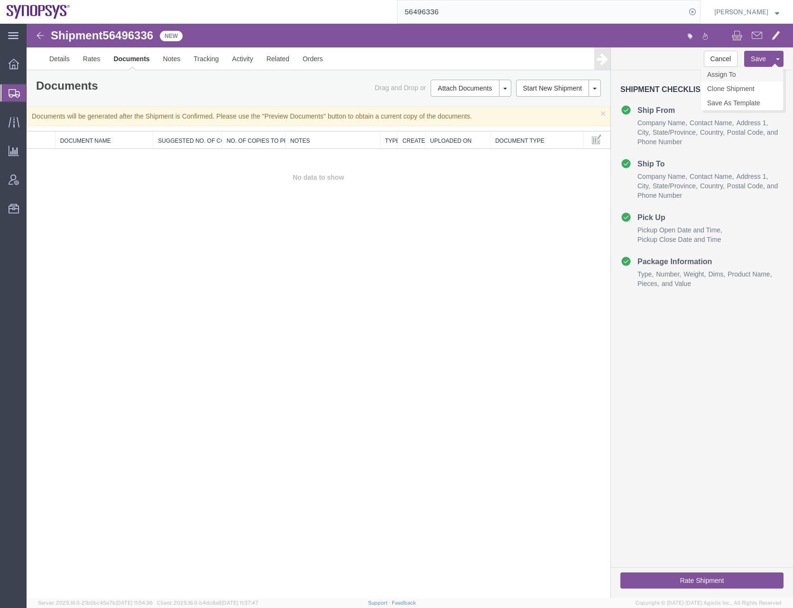
click at [725, 73] on link "Assign To" at bounding box center [742, 74] width 82 height 14
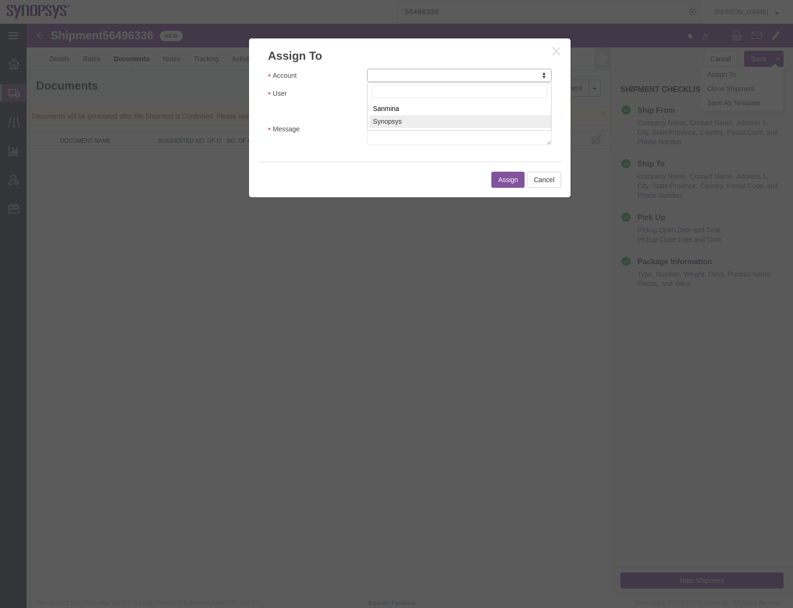
select select "117156"
select select
type input "rafae"
select select "95522"
click at [370, 109] on input "Send notification email" at bounding box center [370, 110] width 6 height 6
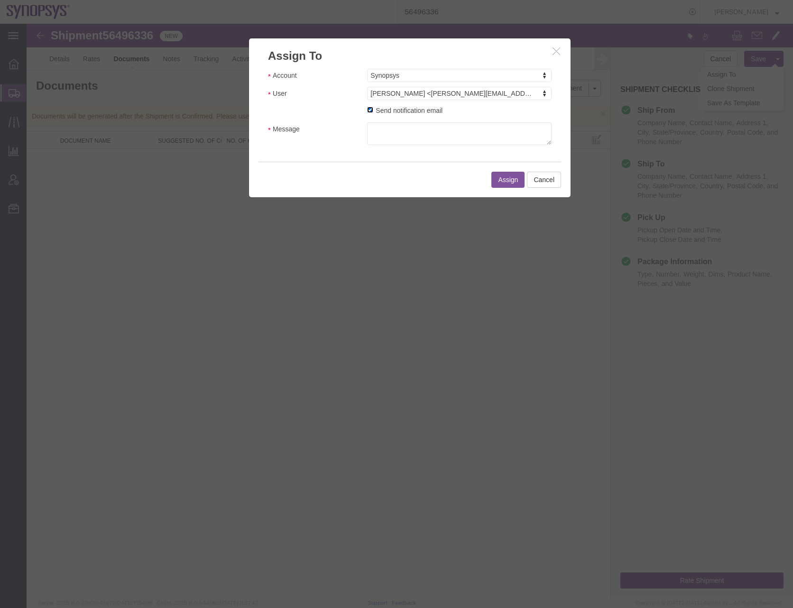
checkbox input "false"
click at [508, 180] on button "Assign" at bounding box center [508, 180] width 33 height 16
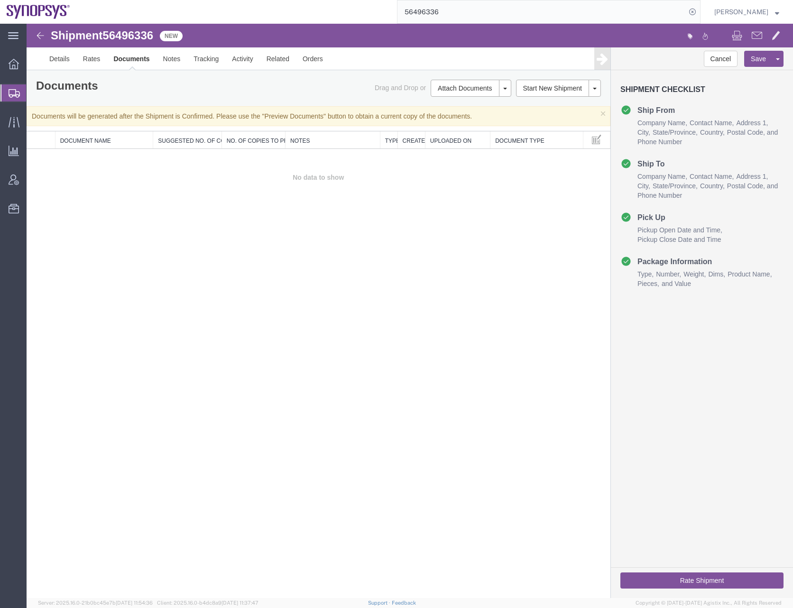
click at [118, 183] on td "No data to show" at bounding box center [319, 177] width 584 height 57
click at [16, 93] on icon at bounding box center [14, 93] width 11 height 9
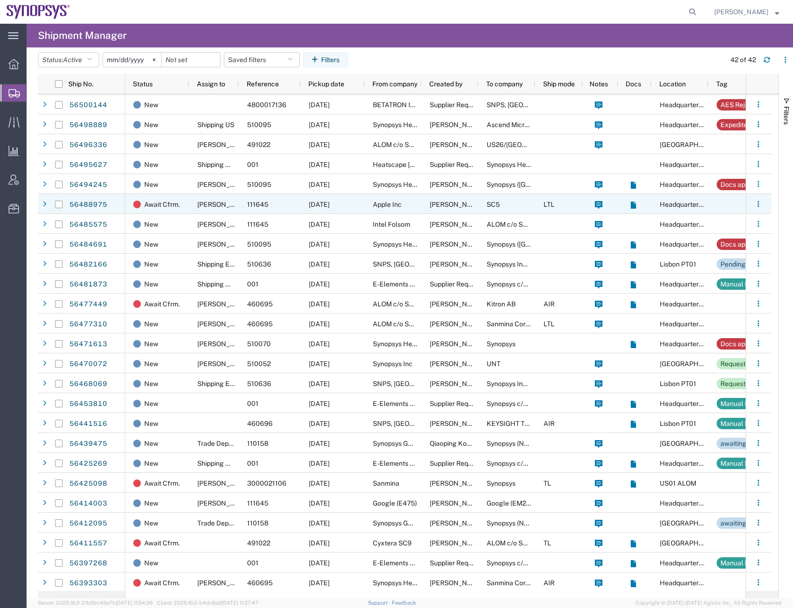
click at [68, 204] on div "56488975" at bounding box center [96, 204] width 57 height 20
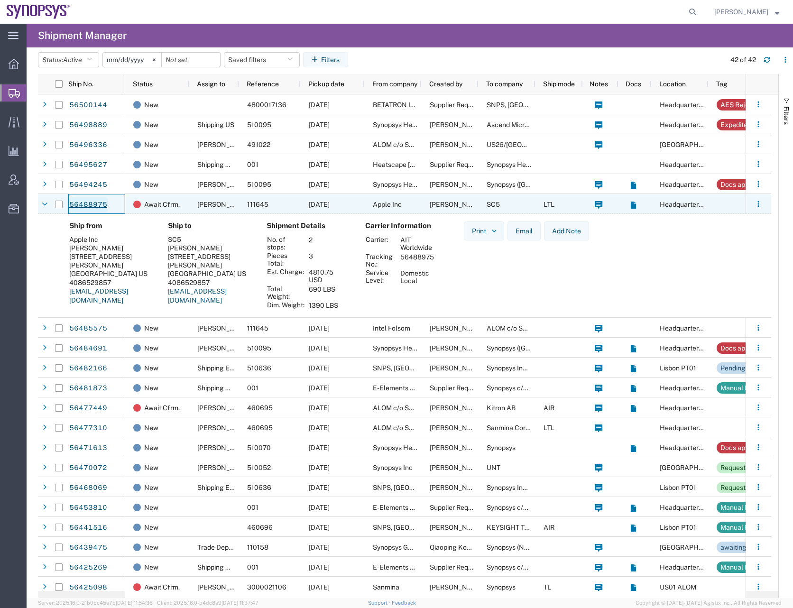
click at [86, 204] on link "56488975" at bounding box center [88, 204] width 39 height 15
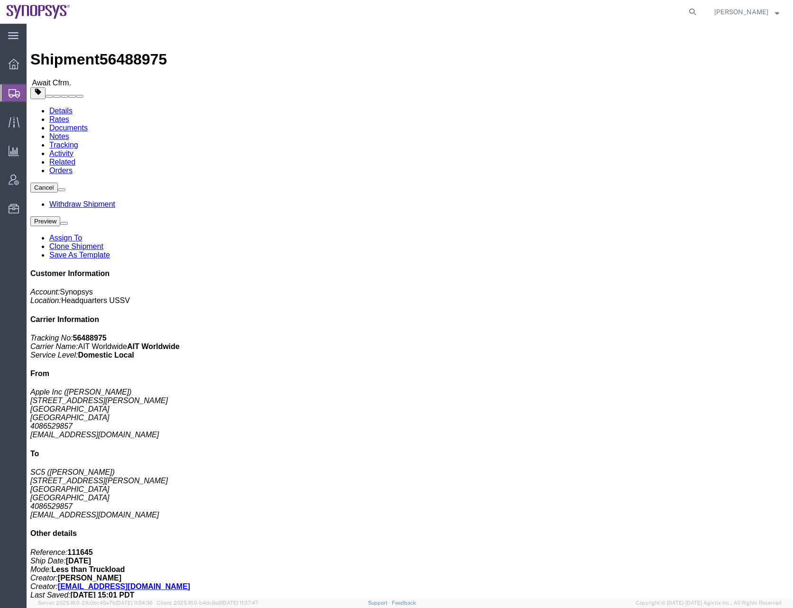
click span "56488975"
copy span "56488975"
click div "Shipment Detail Ship From Apple Inc (Hien Nguyen) 335 Brokaw Rd. Santa Clara, C…"
click link "Tracking"
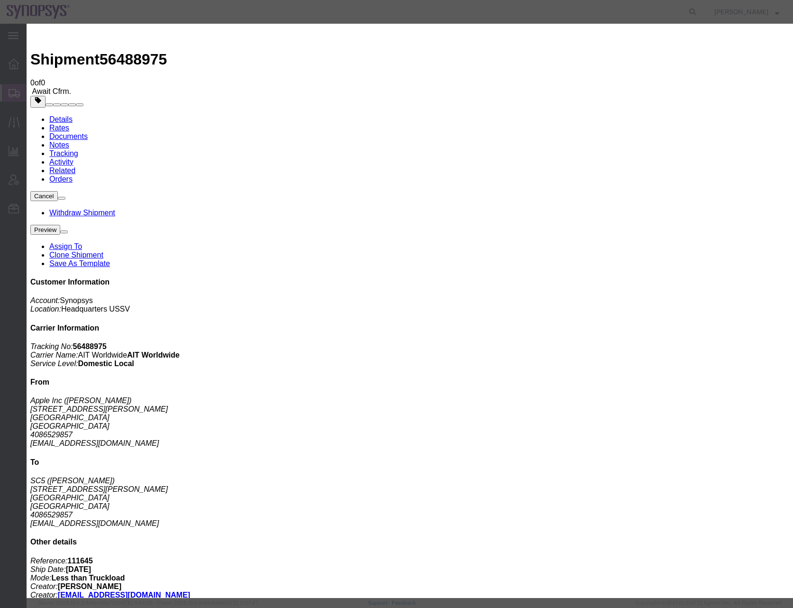
type input "[DATE]"
type input "2:00 PM"
select select "DELIVRED"
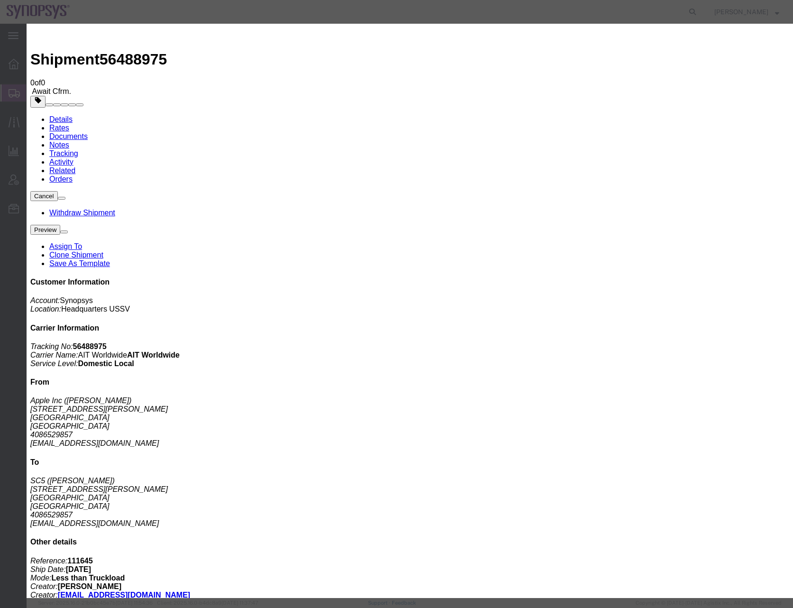
type input "[DATE]"
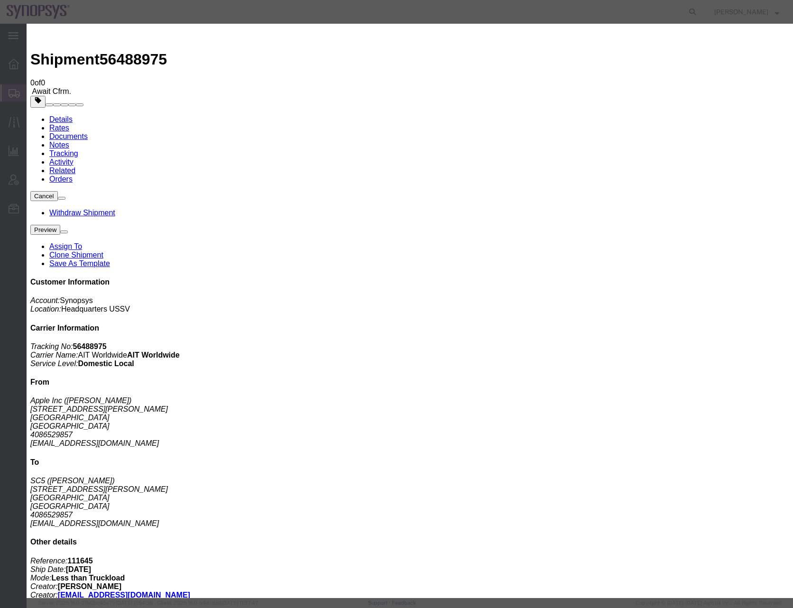
select select "78"
paste input "S02410484"
type input "S02410484"
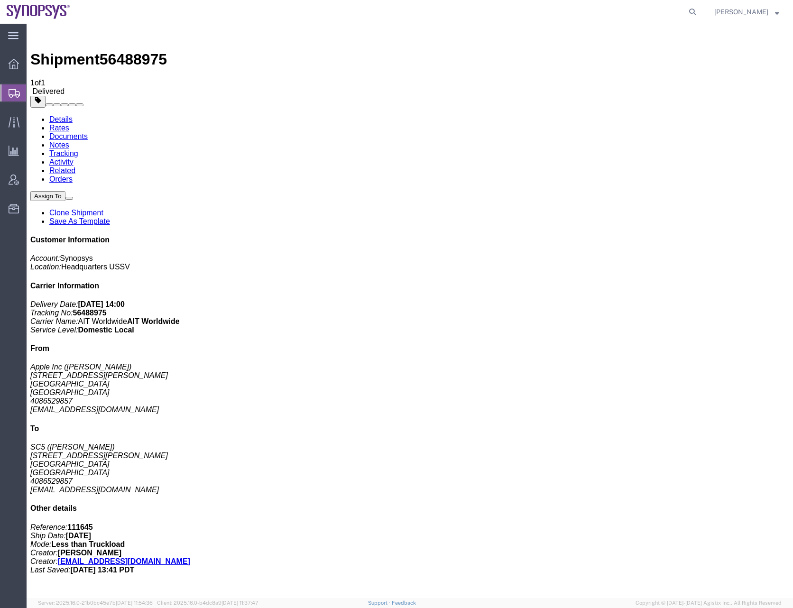
click at [16, 89] on icon at bounding box center [14, 93] width 11 height 9
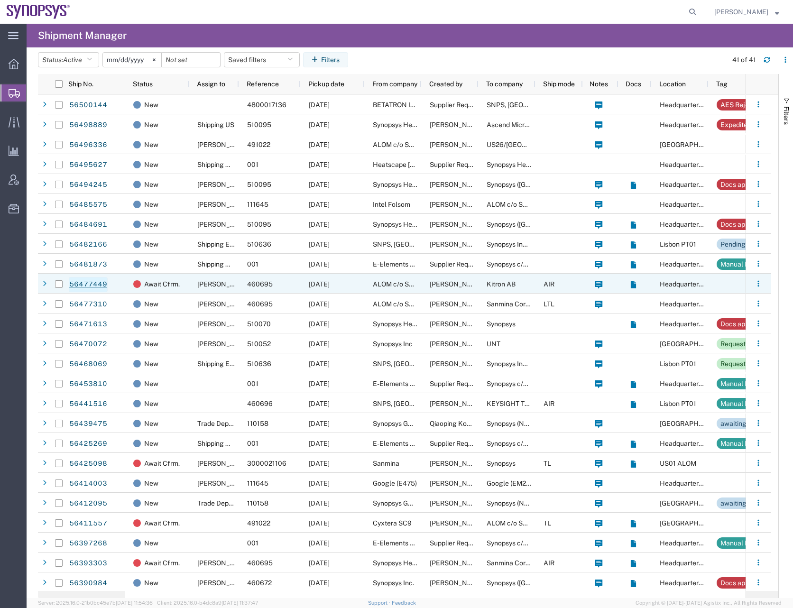
click at [81, 284] on link "56477449" at bounding box center [88, 284] width 39 height 15
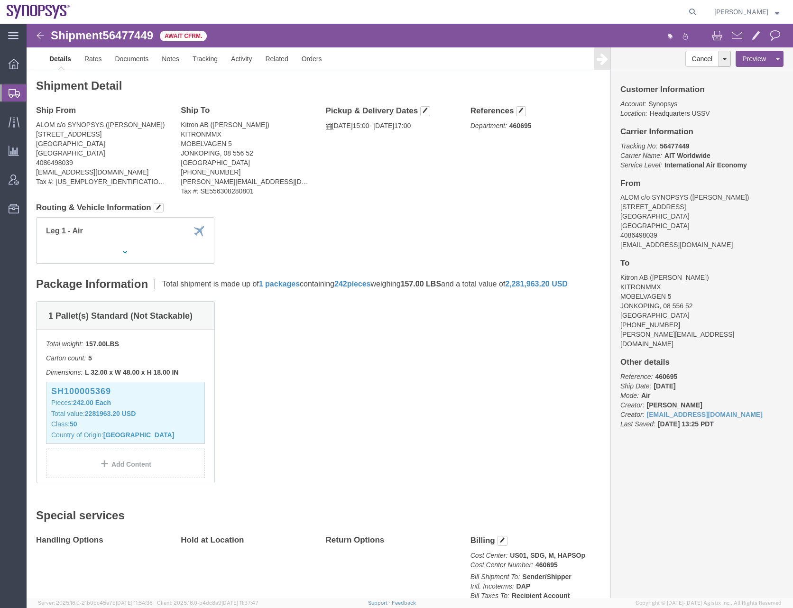
click div "1 Pallet(s) Standard (Not Stackable) Total weight: 157.00 LBS Carton count: 5 D…"
click link "Assign To"
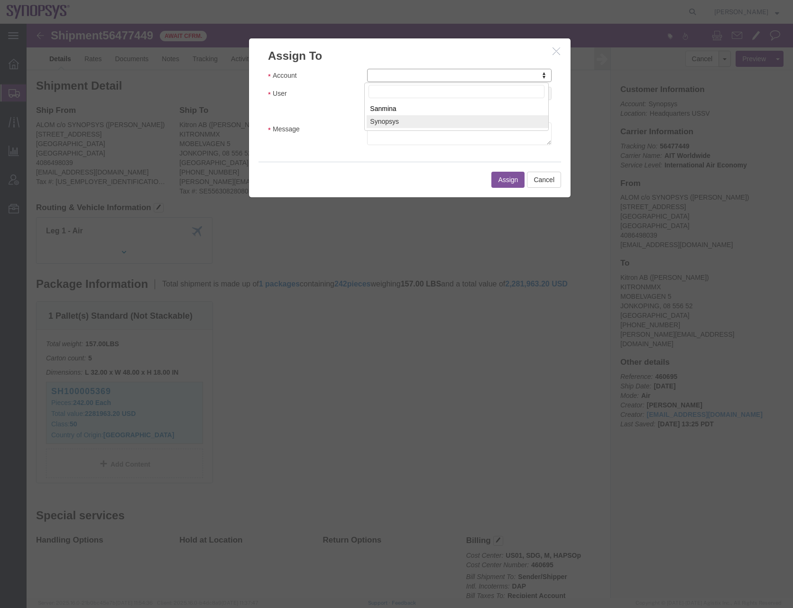
select select "117156"
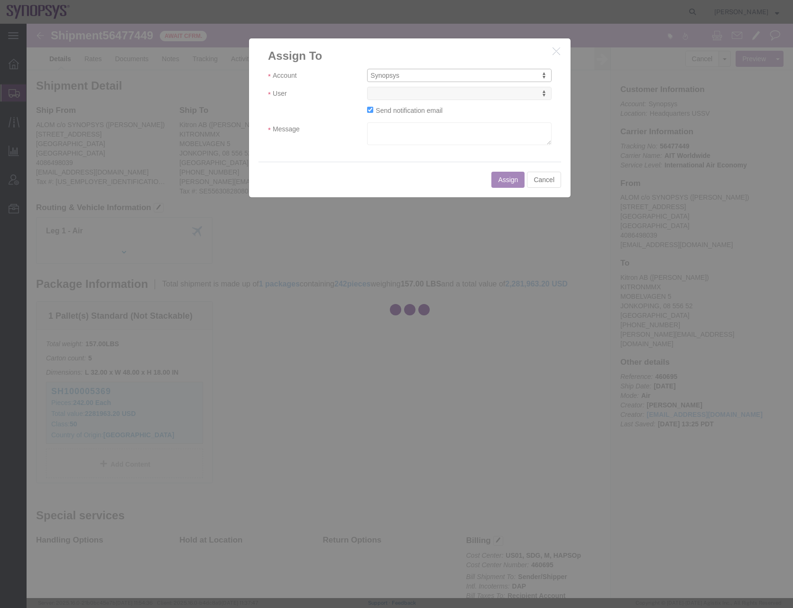
select select
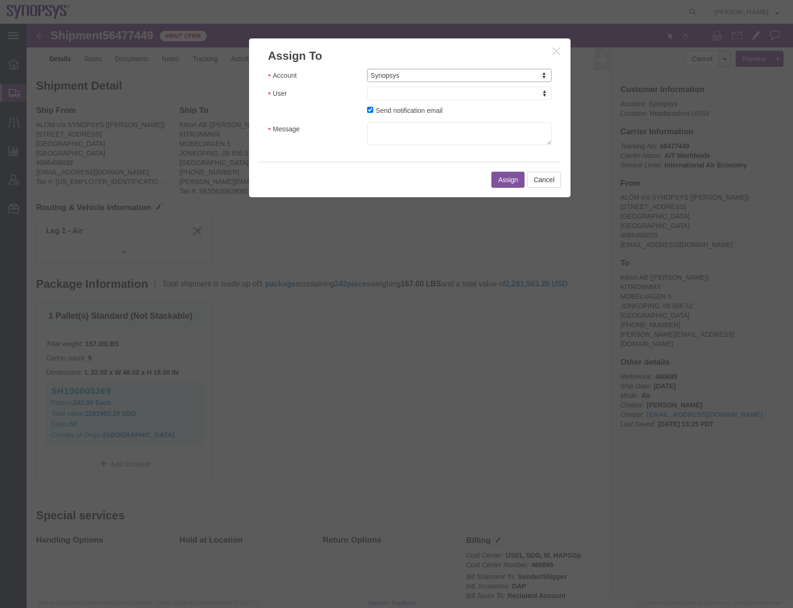
drag, startPoint x: 384, startPoint y: 94, endPoint x: 358, endPoint y: 71, distance: 35.6
type input "rafael"
select select "95522"
click label "Send notification email"
click input "Send notification email"
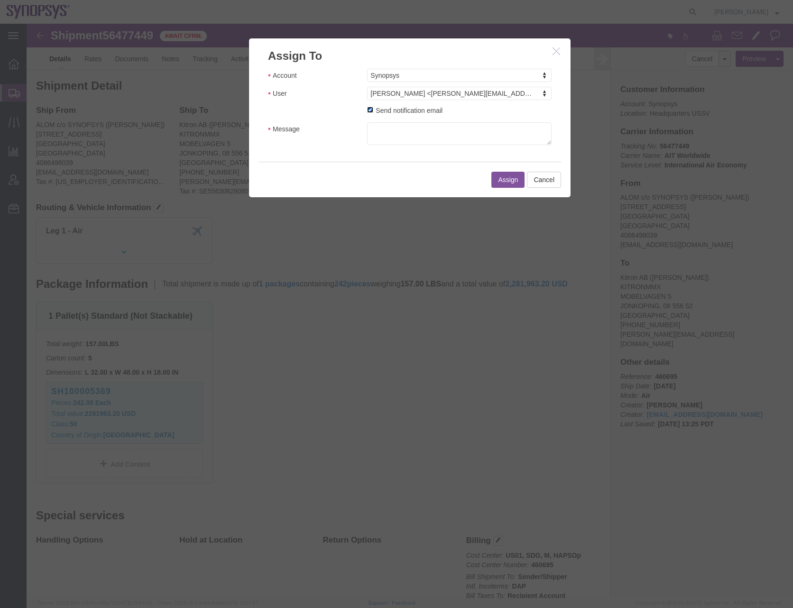
checkbox input "false"
click button "Assign"
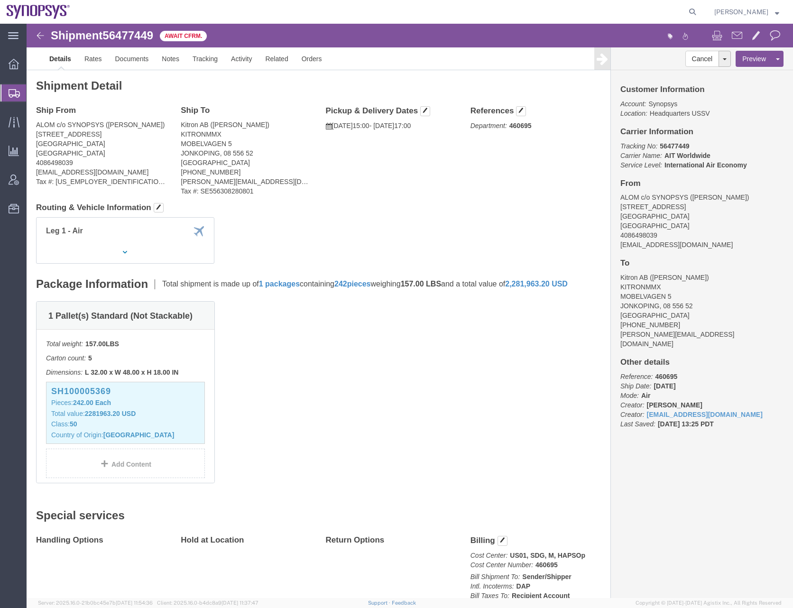
click div "1 Pallet(s) Standard (Not Stackable) Total weight: 157.00 LBS Carton count: 5 D…"
drag, startPoint x: 11, startPoint y: 90, endPoint x: 4, endPoint y: 90, distance: 7.1
click at [11, 90] on icon at bounding box center [14, 93] width 11 height 9
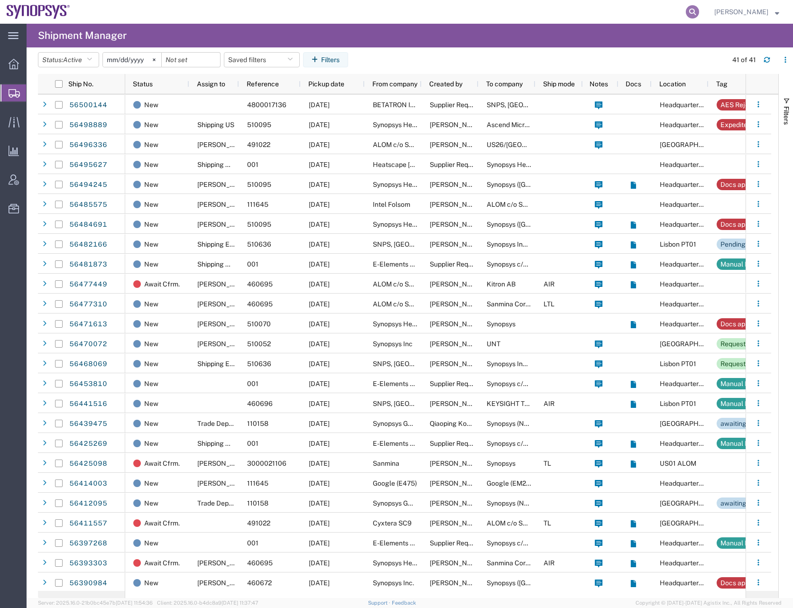
click at [699, 12] on icon at bounding box center [692, 11] width 13 height 13
paste input "56496755"
type input "56496755"
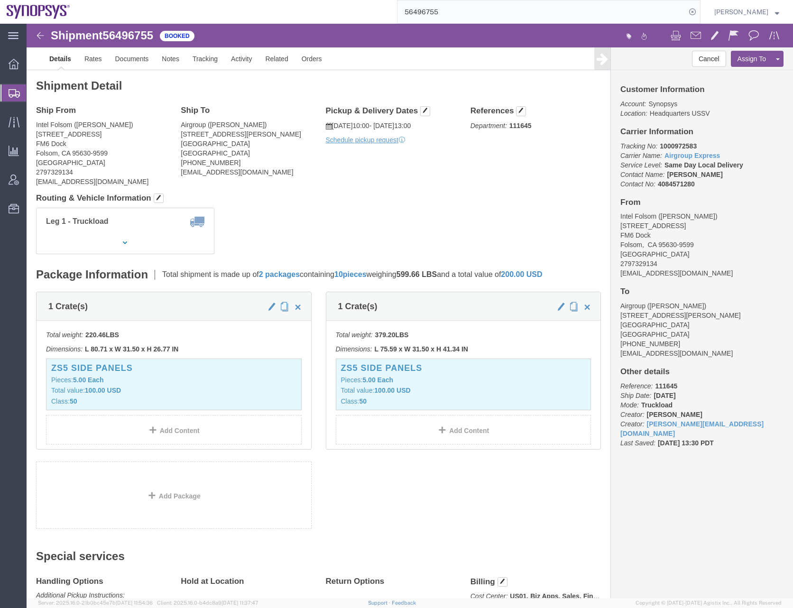
click div "Leg 1 - Truckload Number of trucks: 1"
click at [12, 97] on icon at bounding box center [14, 93] width 11 height 9
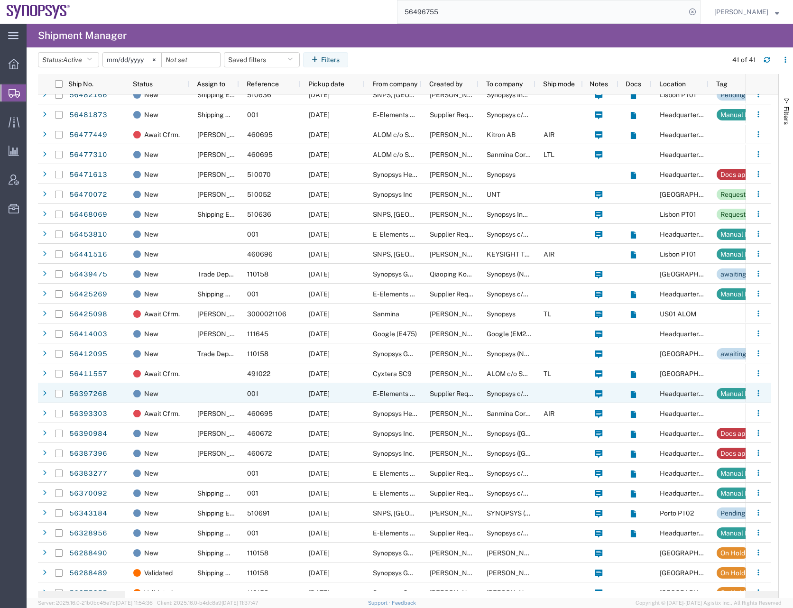
scroll to position [190, 0]
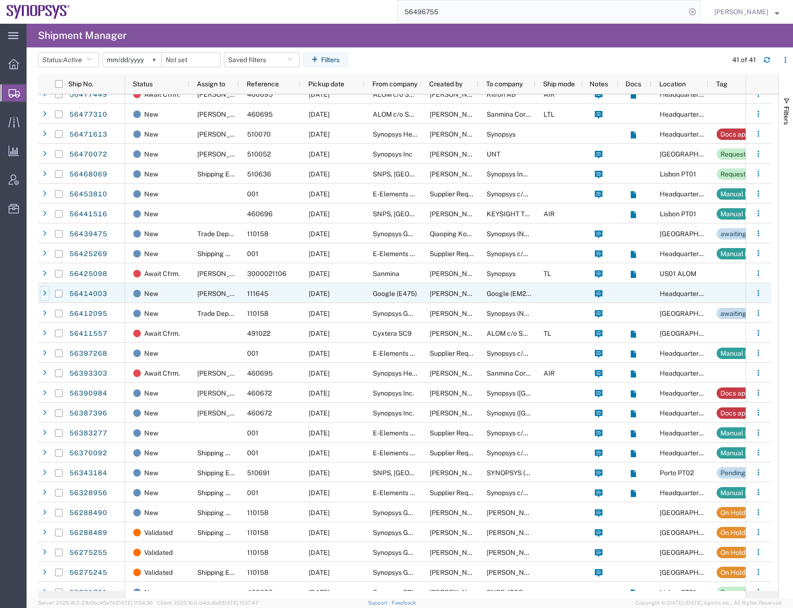
click at [43, 295] on icon at bounding box center [45, 293] width 4 height 7
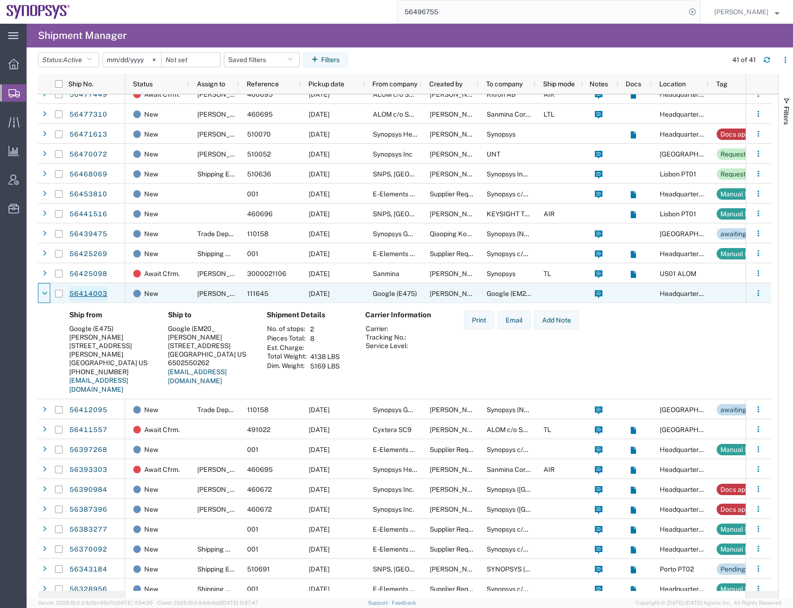
click at [84, 292] on link "56414003" at bounding box center [88, 294] width 39 height 15
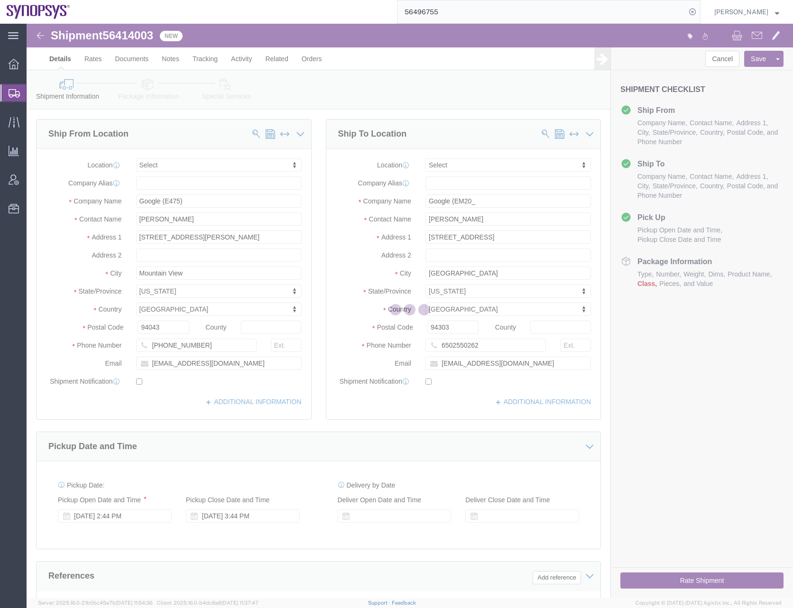
select select
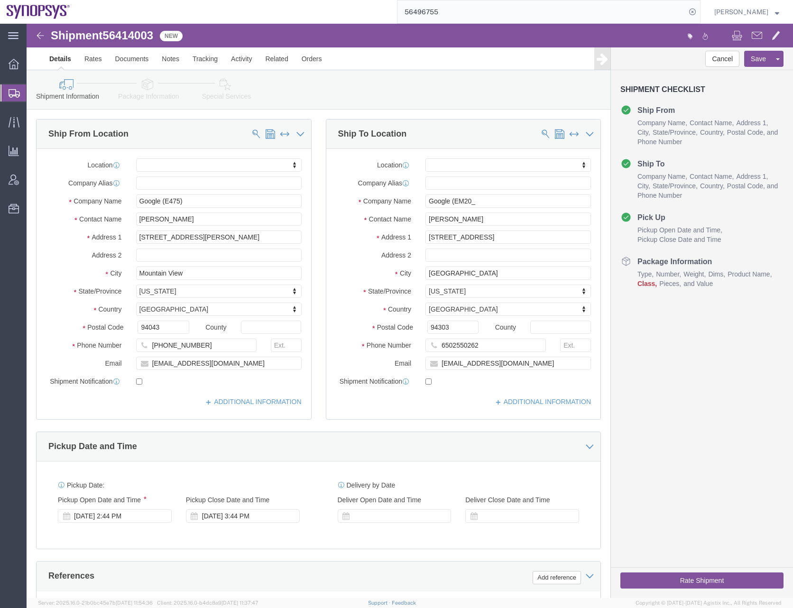
click span "56414003"
copy span "56414003"
click icon
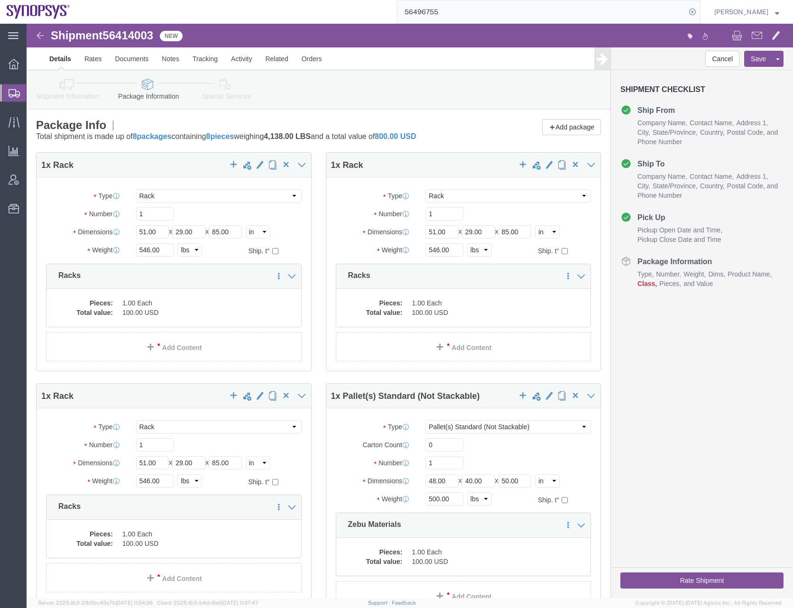
click icon
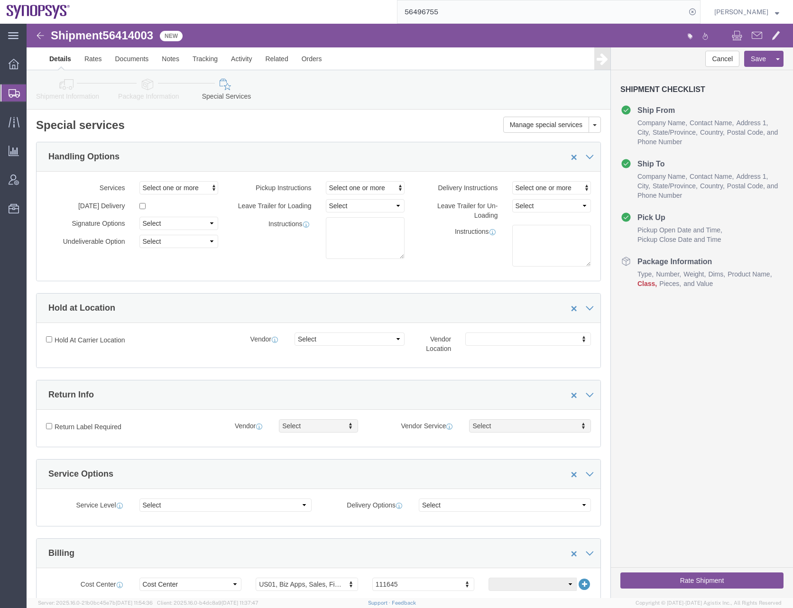
click span "56414003"
copy span "56414003"
click div "Please fix the following errors Ship From Location Location My Profile Location…"
click link "Activity"
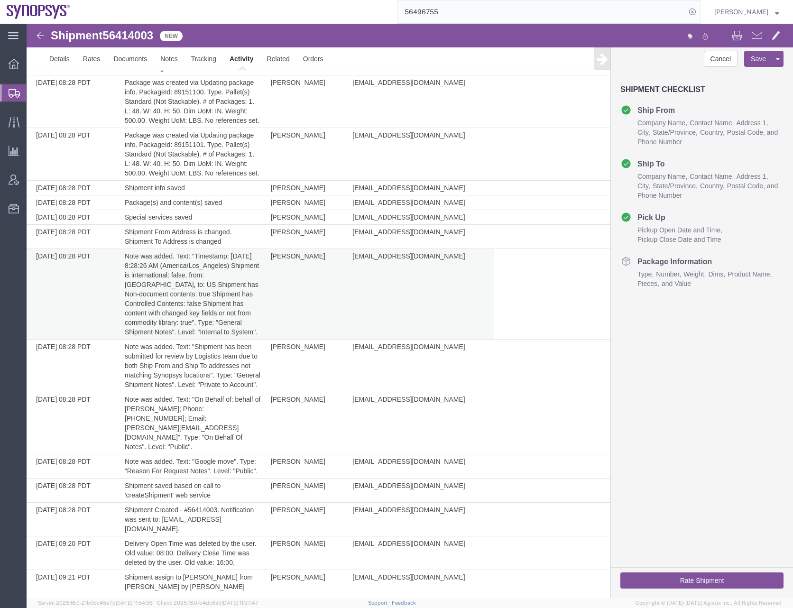
scroll to position [491, 0]
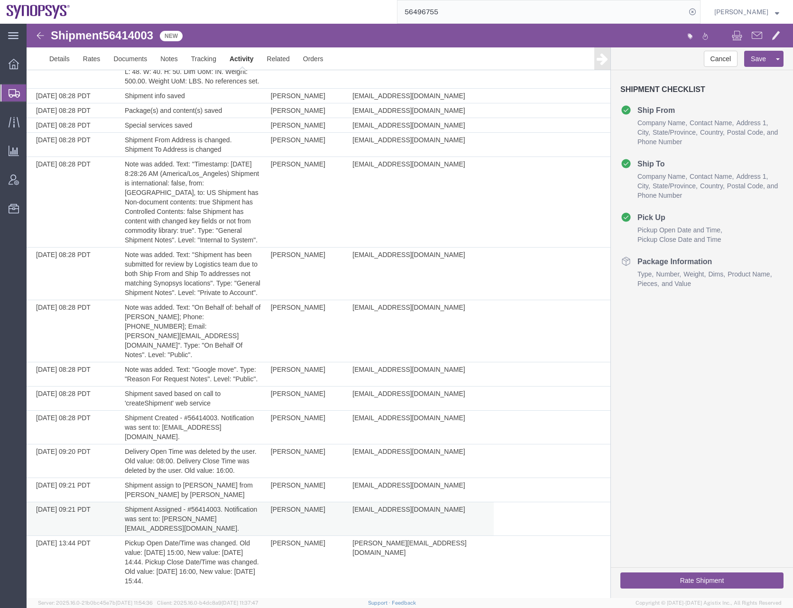
click at [182, 527] on td "Shipment Assigned - #56414003. Notification was sent to: rafael@synopsys.com." at bounding box center [193, 519] width 146 height 34
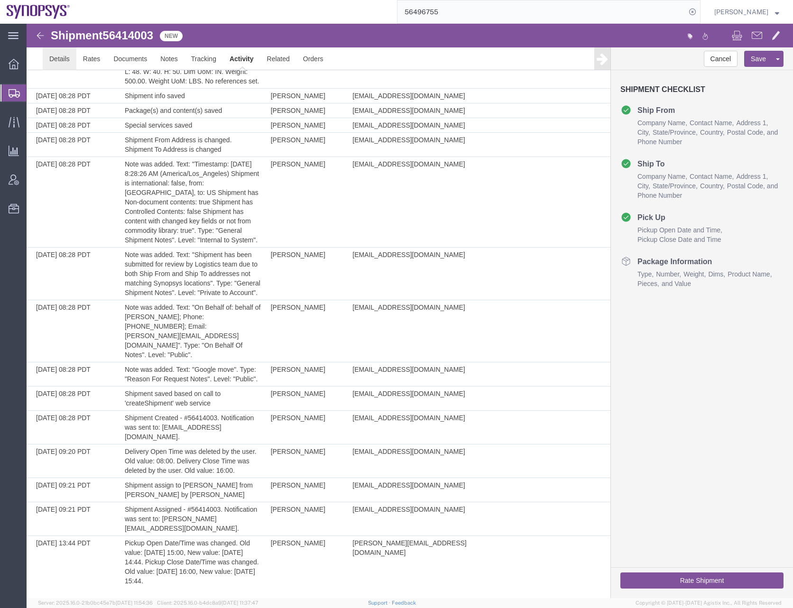
click at [59, 58] on link "Details" at bounding box center [60, 58] width 34 height 23
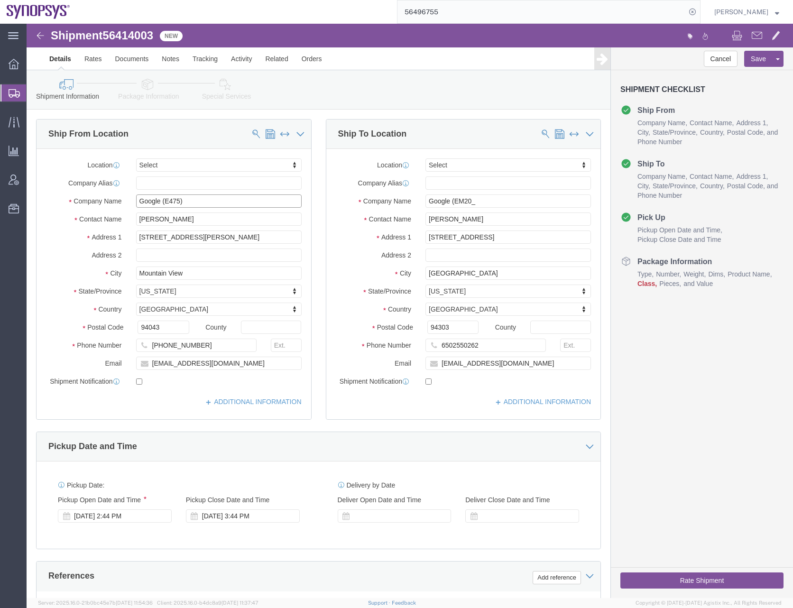
drag, startPoint x: 164, startPoint y: 177, endPoint x: 41, endPoint y: 167, distance: 122.8
click div "Location Select Select My Profile Location Aachen DE04 Agrate Brianza IT01 Asch…"
click button "Cancel"
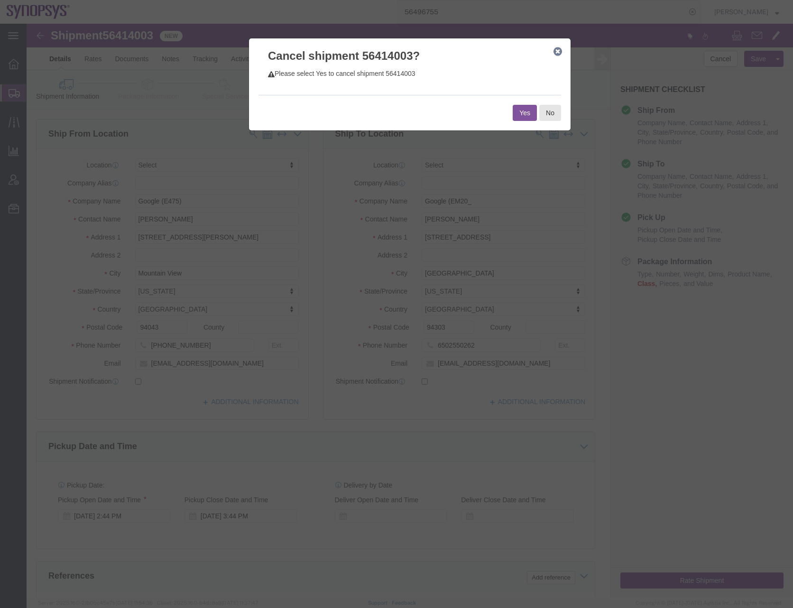
click button "Yes"
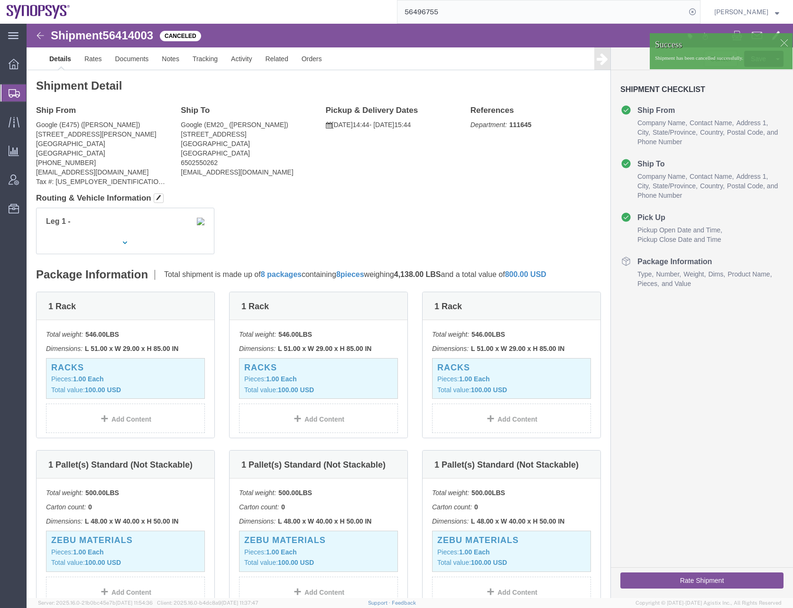
click at [20, 93] on div at bounding box center [13, 92] width 27 height 17
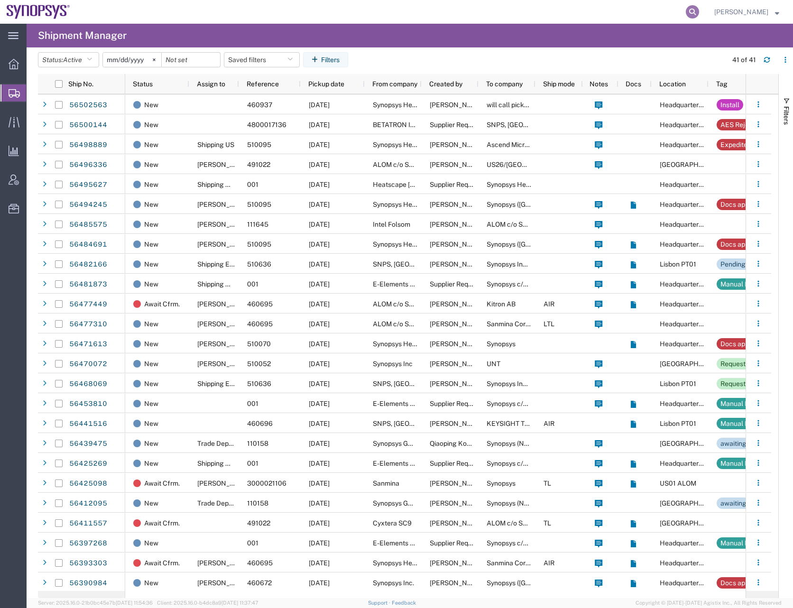
click at [699, 11] on icon at bounding box center [692, 11] width 13 height 13
click at [662, 13] on input "search" at bounding box center [542, 11] width 288 height 23
paste input "56496755"
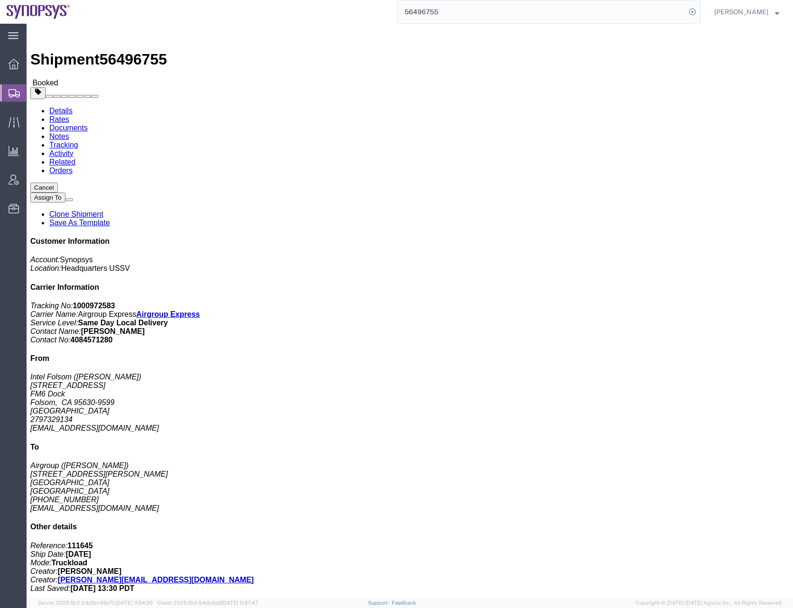
click link "Documents"
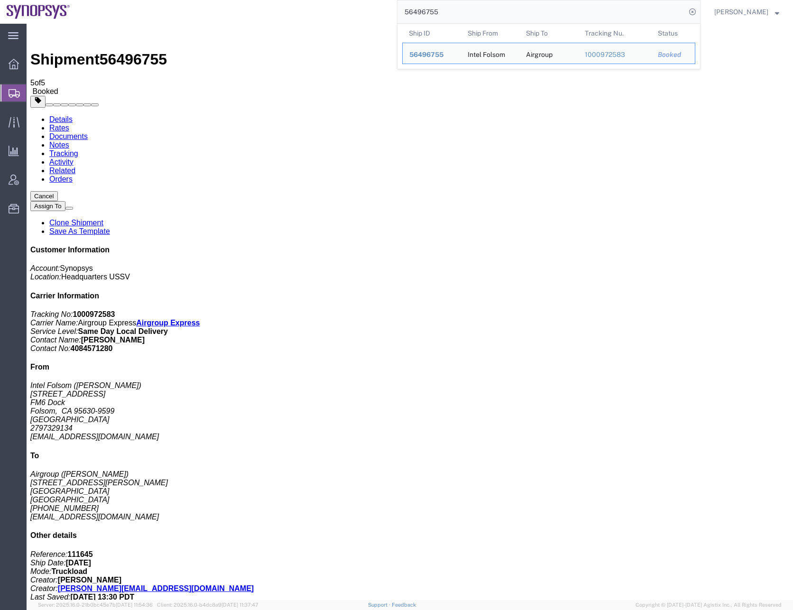
click at [453, 16] on input "56496755" at bounding box center [542, 11] width 288 height 23
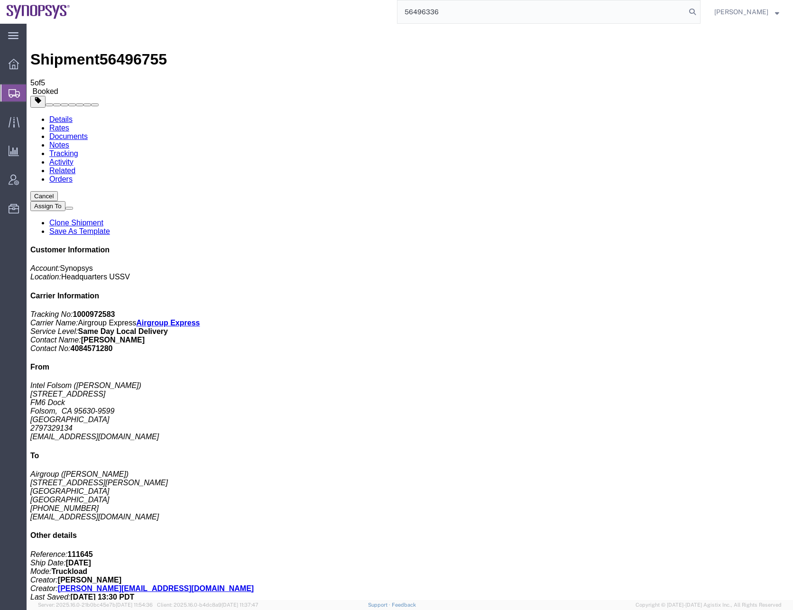
type input "56496336"
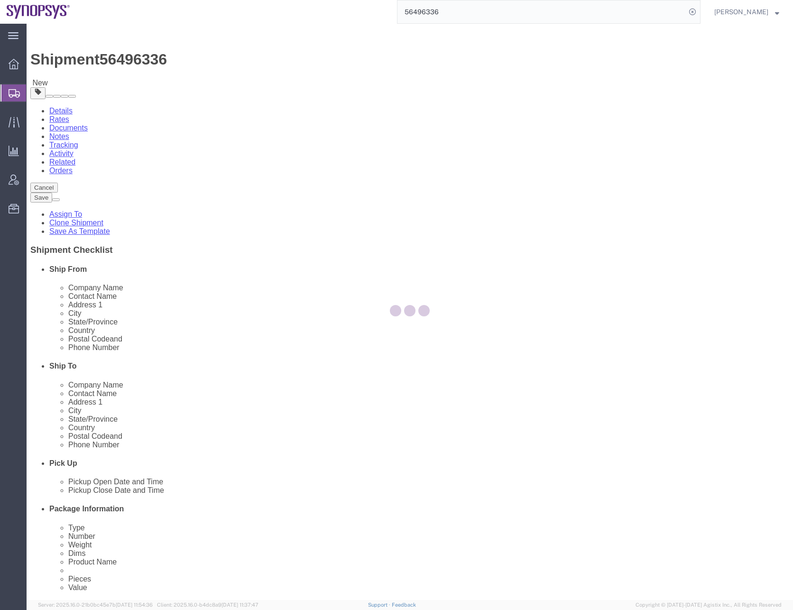
select select
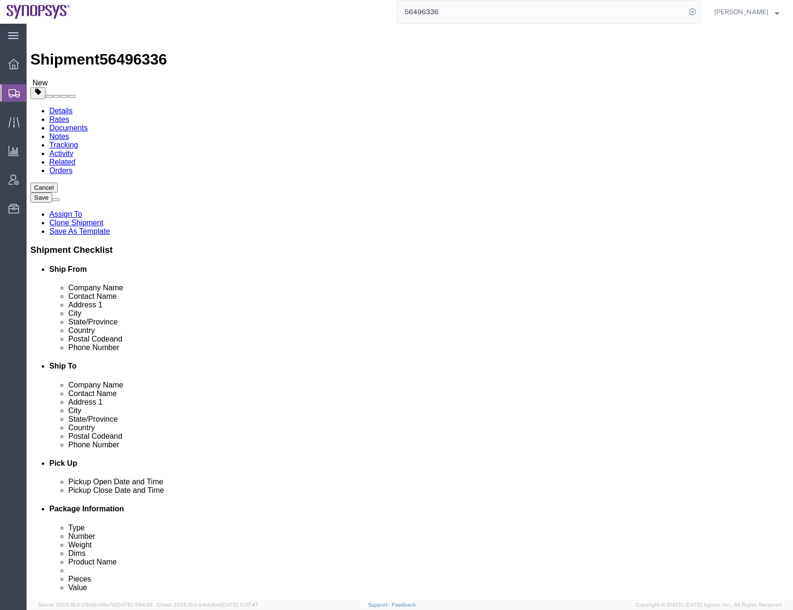
click icon
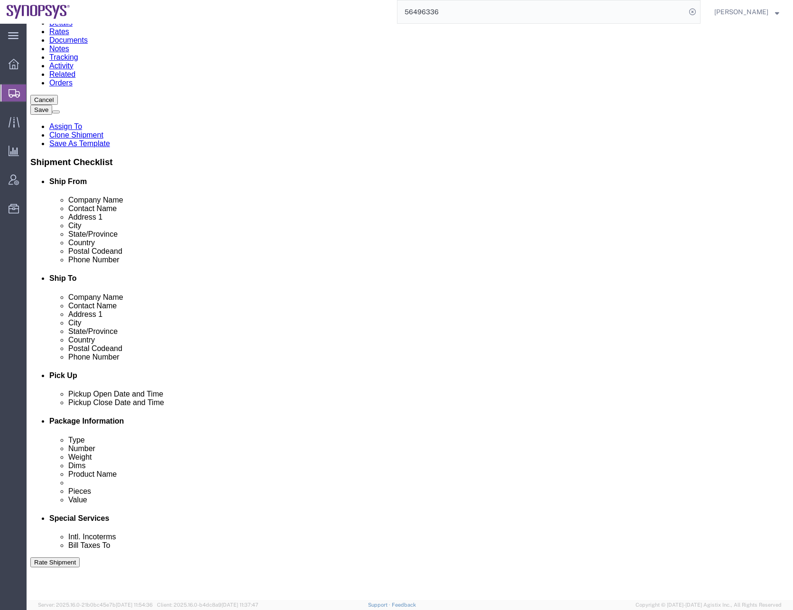
scroll to position [95, 0]
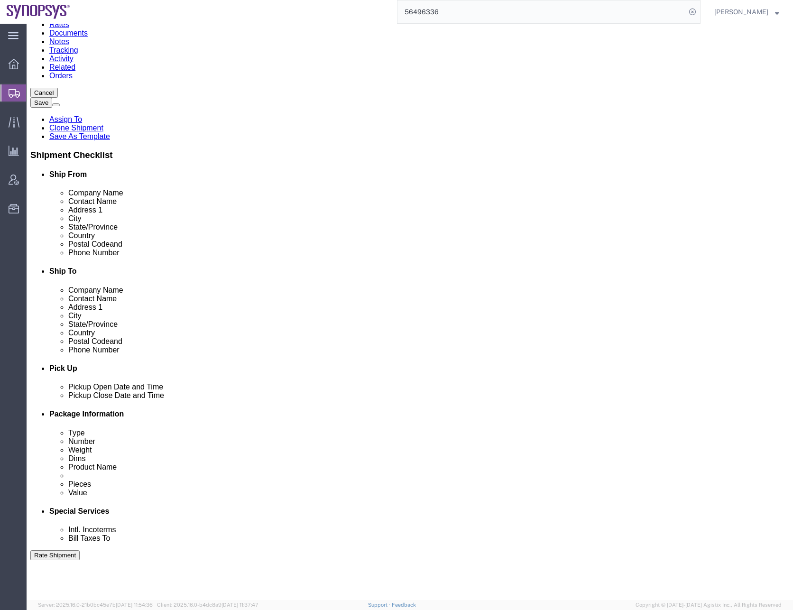
click div "Previous Continue"
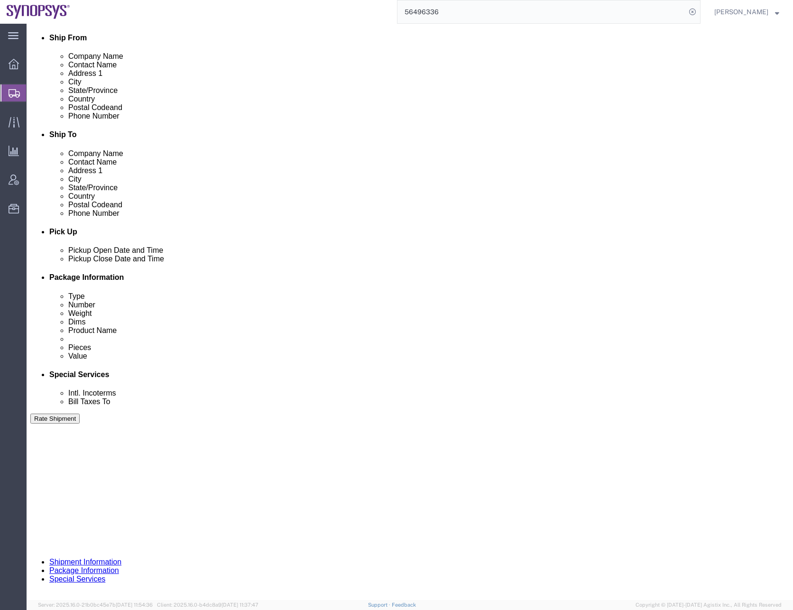
scroll to position [0, 0]
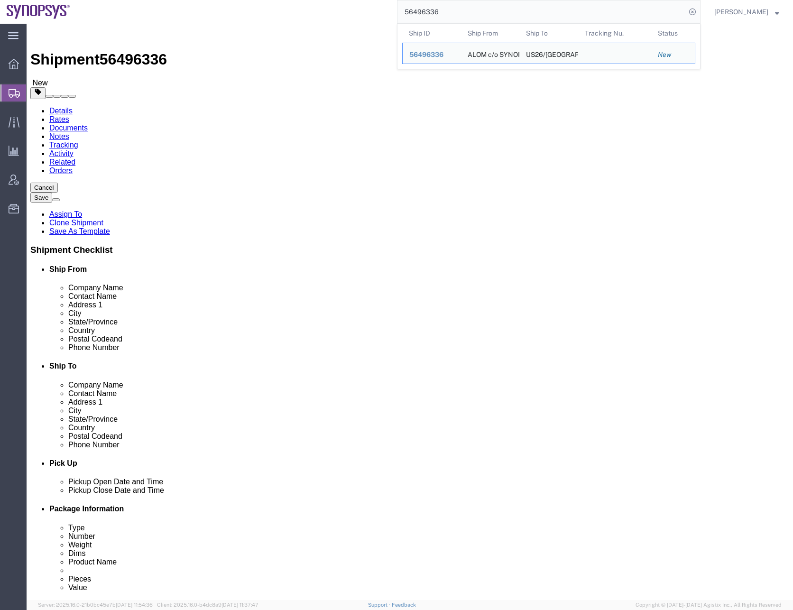
click at [437, 10] on input "56496336" at bounding box center [542, 11] width 288 height 23
paste input "85575"
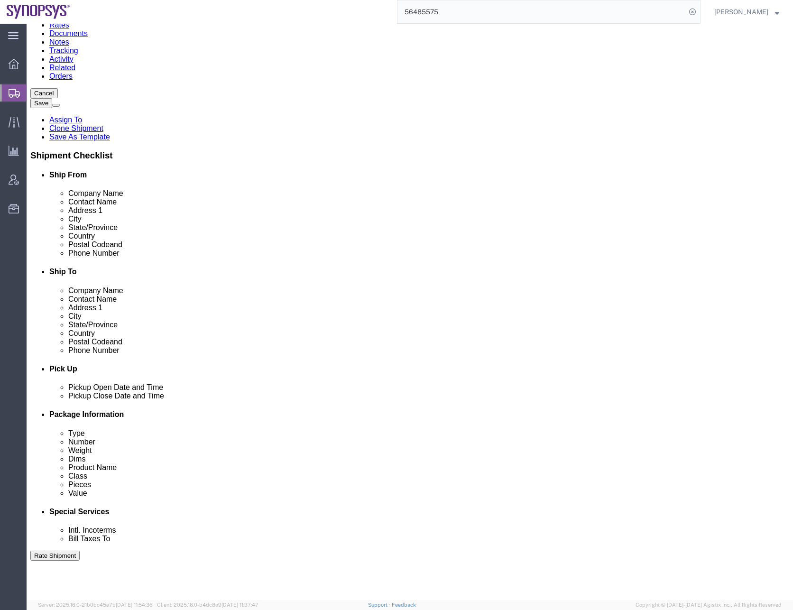
scroll to position [239, 0]
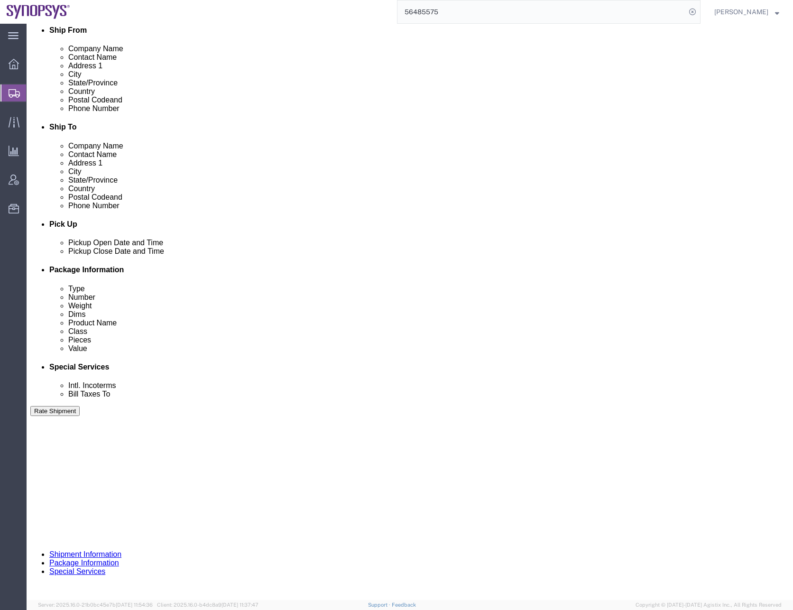
click button "Continue"
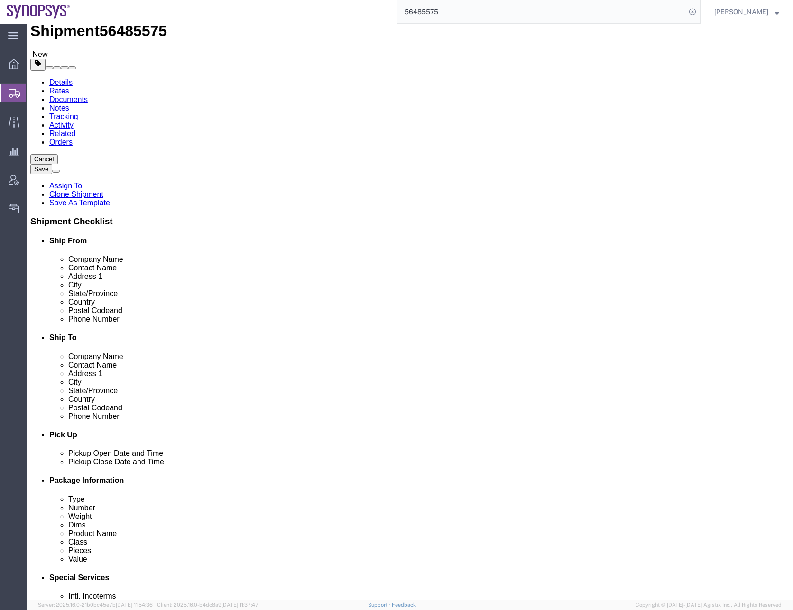
scroll to position [43, 0]
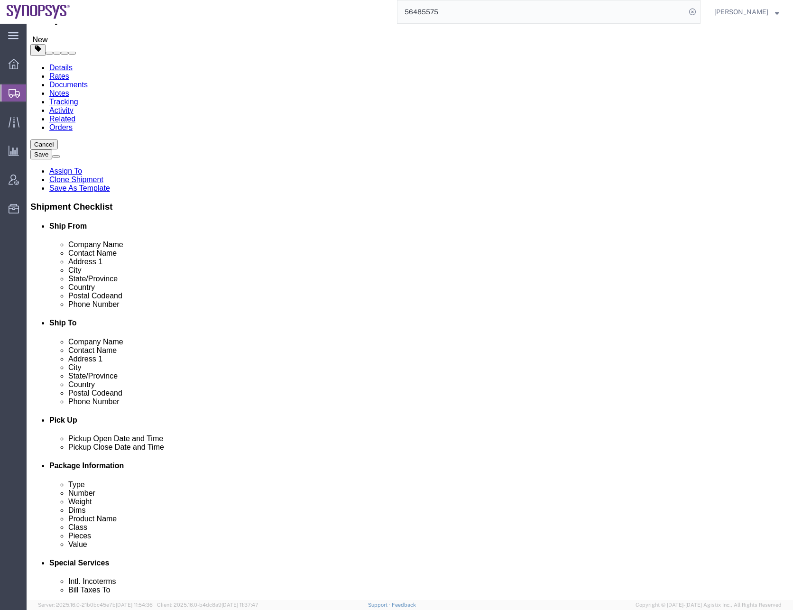
click button "Continue"
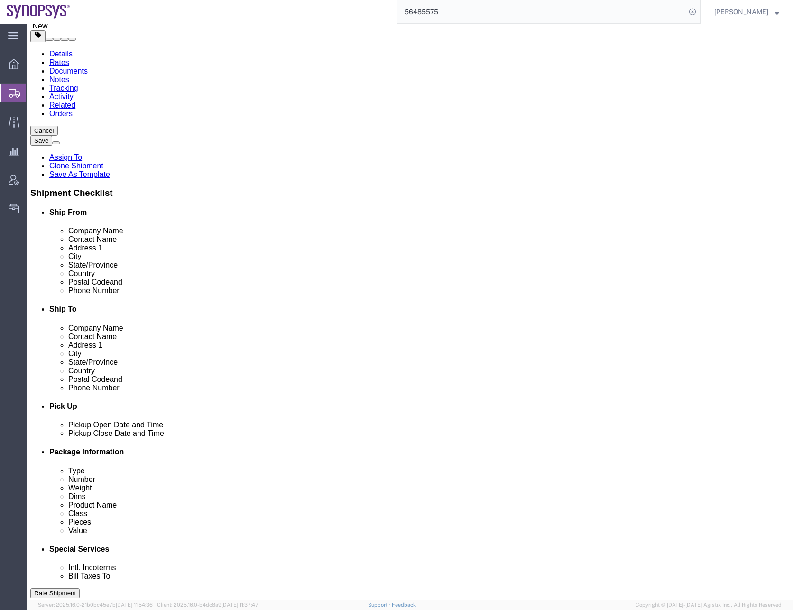
scroll to position [0, 0]
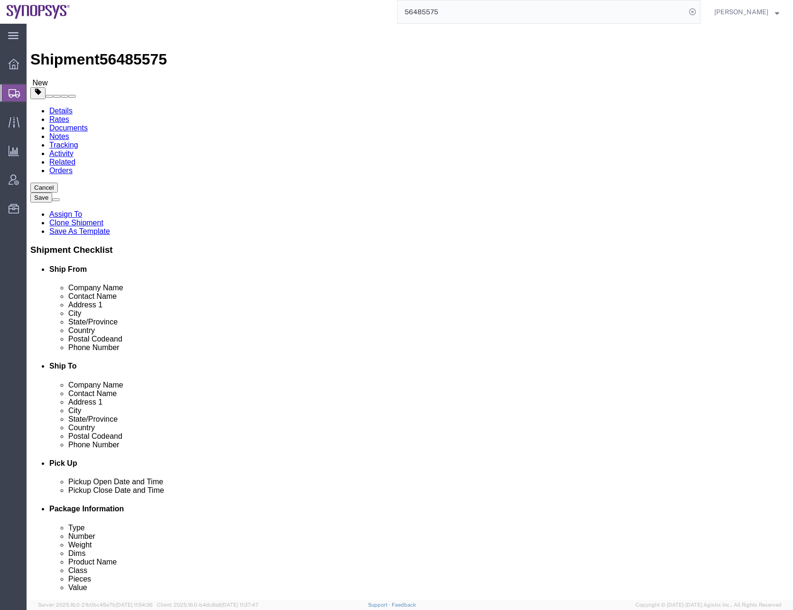
click icon
click div "Cancel Save Assign To Clone Shipment Save As Template Shipment Checklist Ship F…"
click span "Class"
click icon
click div "Previous Continue"
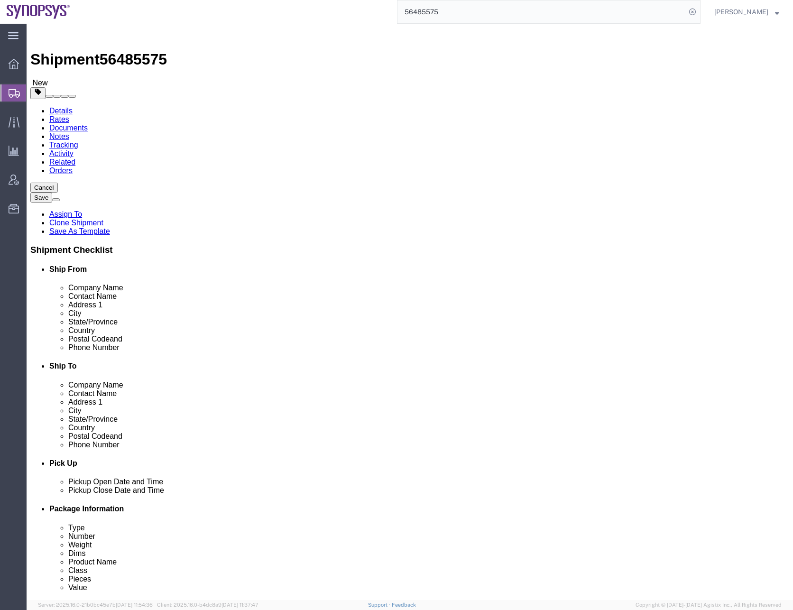
click div "Previous Continue"
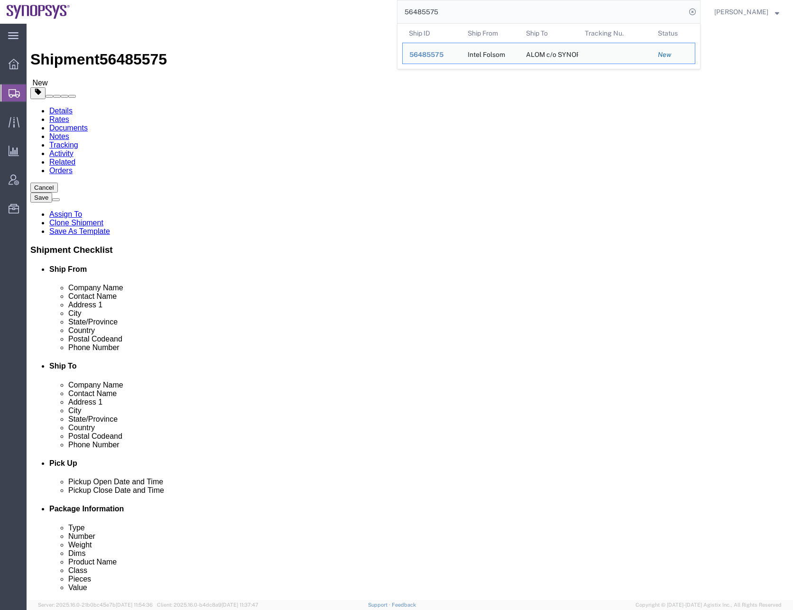
drag, startPoint x: 455, startPoint y: 11, endPoint x: 390, endPoint y: 19, distance: 66.0
click at [390, 19] on div "56485575 Ship ID Ship From Ship To Tracking Nu. Status Ship ID 56485575 Ship Fr…" at bounding box center [389, 12] width 624 height 24
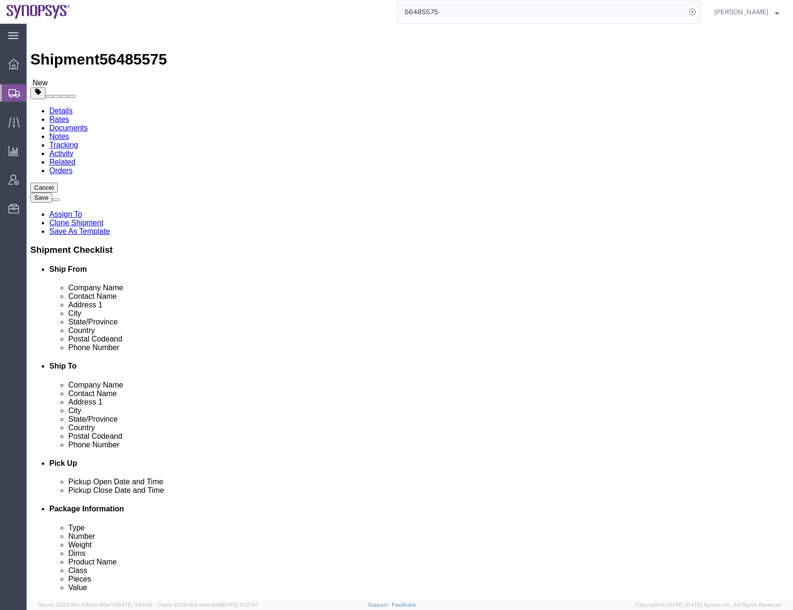
paste input "37695"
type input "56376955"
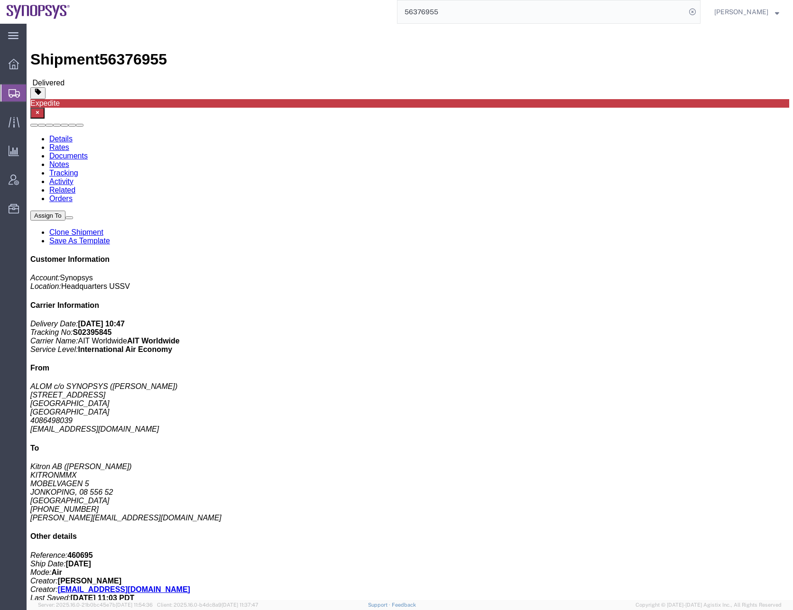
click p "Class: 50"
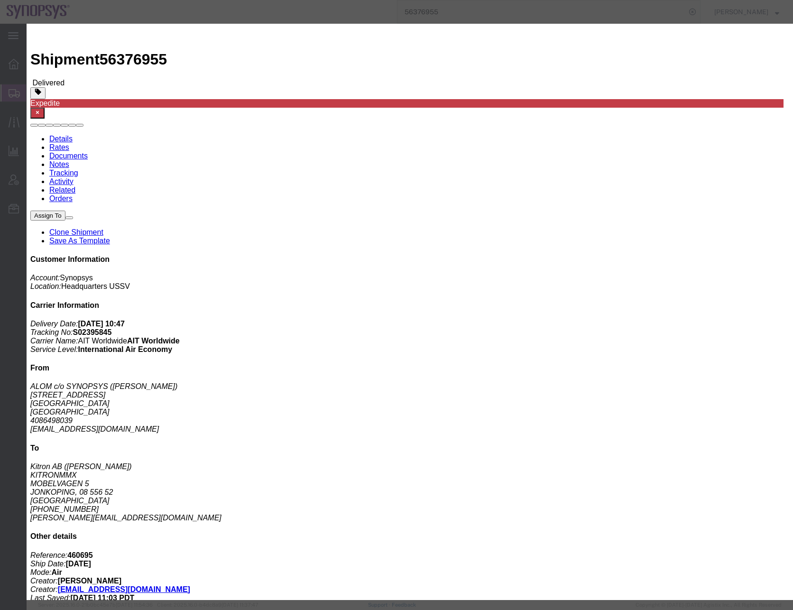
click button "button"
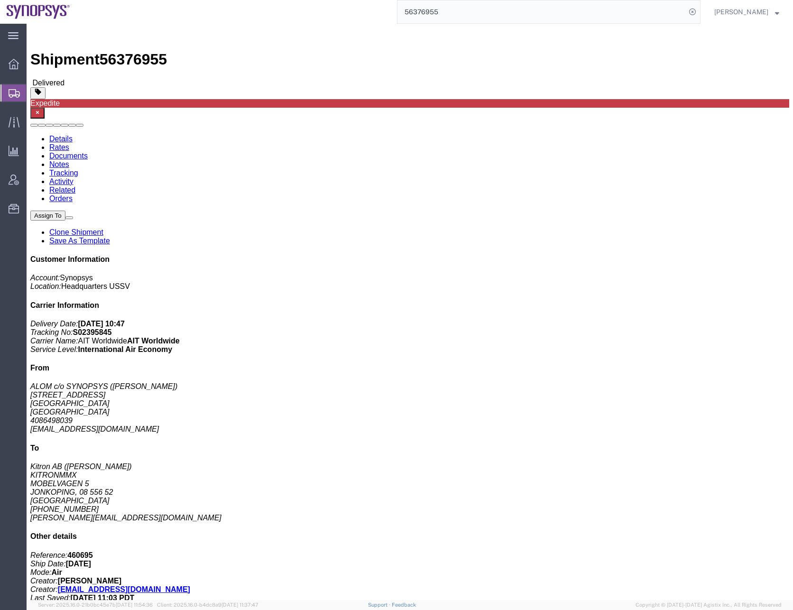
click div "Ship From ALOM c/o SYNOPSYS ([PERSON_NAME]) [STREET_ADDRESS] [GEOGRAPHIC_DATA] …"
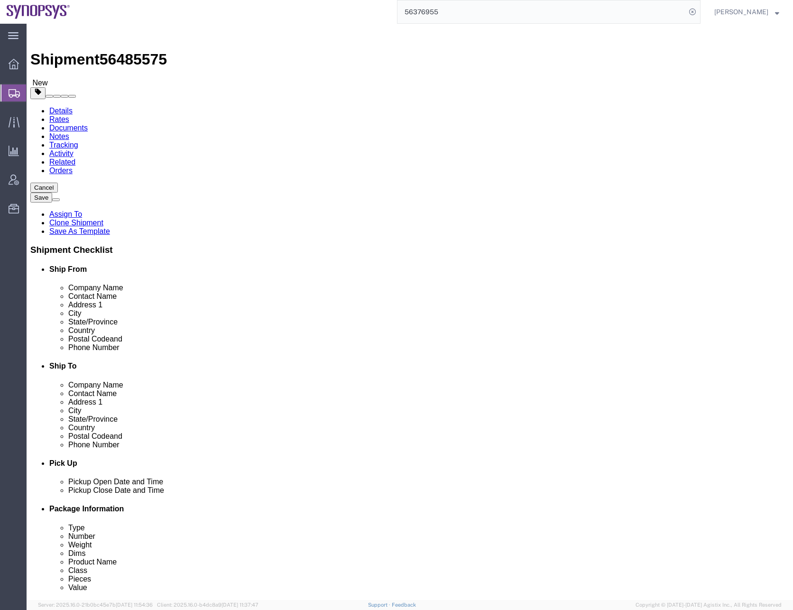
click input "checkbox"
checkbox input "true"
click input "checkbox"
checkbox input "true"
drag, startPoint x: 443, startPoint y: 194, endPoint x: 381, endPoint y: 199, distance: 61.9
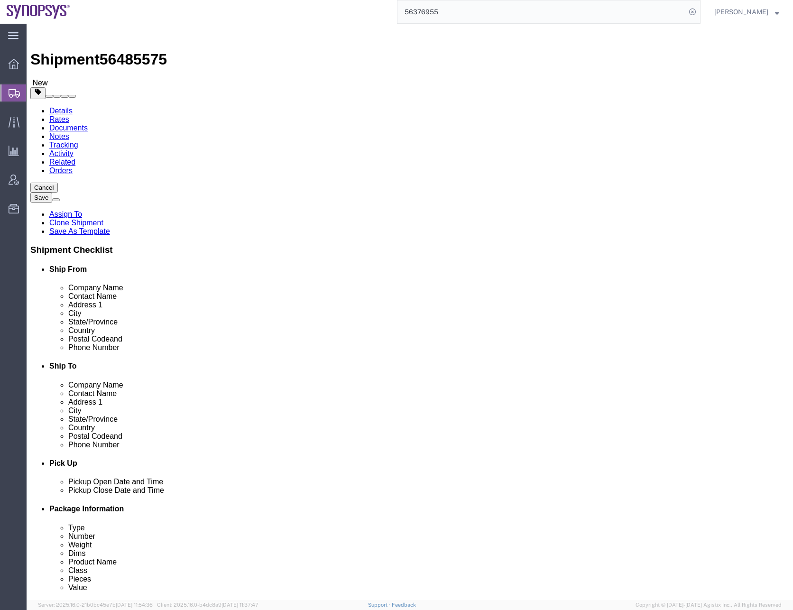
click div "Contact Name [PERSON_NAME]"
type input "[PERSON_NAME]"
click div "Ship To Location"
click div "Ship From Location Location Select Select My Profile Location [GEOGRAPHIC_DATA]…"
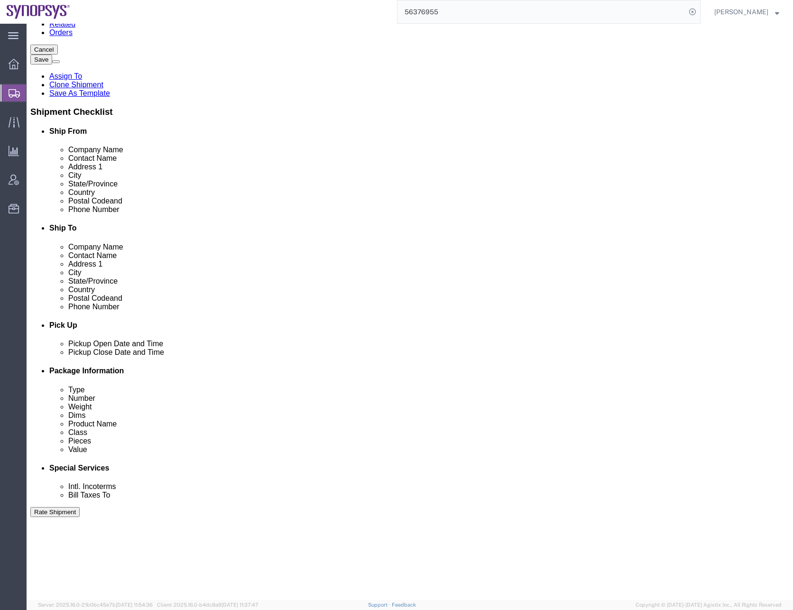
scroll to position [142, 0]
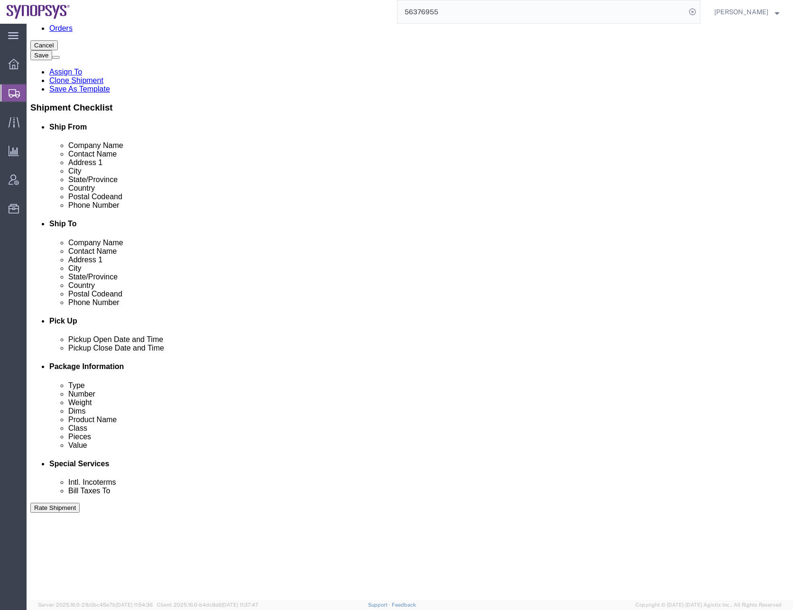
click div "[DATE] 1:00 AM"
type input "10:00 AM"
click button "Apply"
click div "[DATE] 3:00 PM"
type input "2:00 PM"
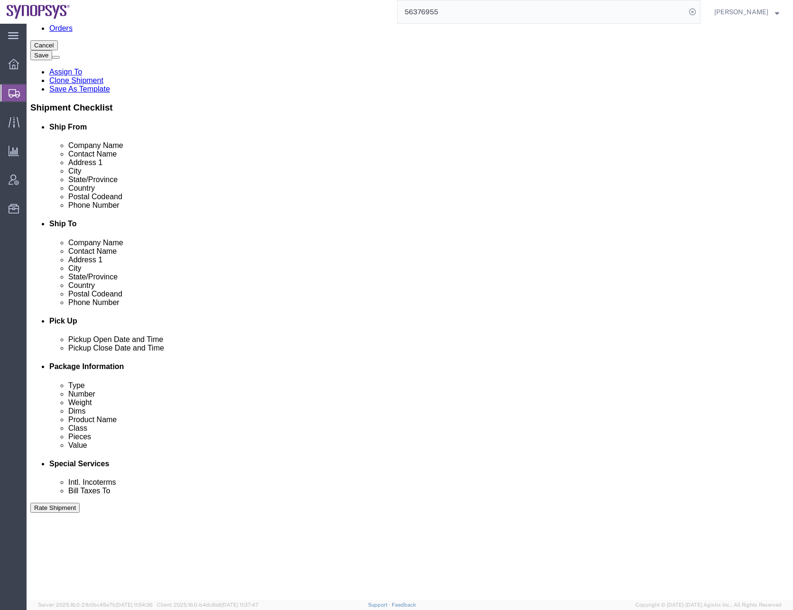
click button "Apply"
click div "Ship From Location Location Select Select My Profile Location [GEOGRAPHIC_DATA]…"
click div
click input "4:00 PM"
click input "10:00 PM"
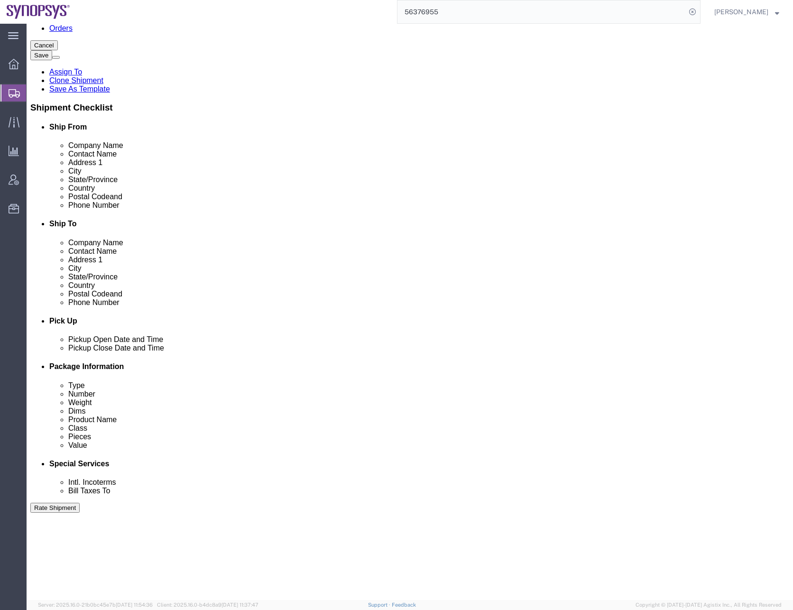
type input "10:00AM"
click button "Apply"
click div
click input "3:00 AM"
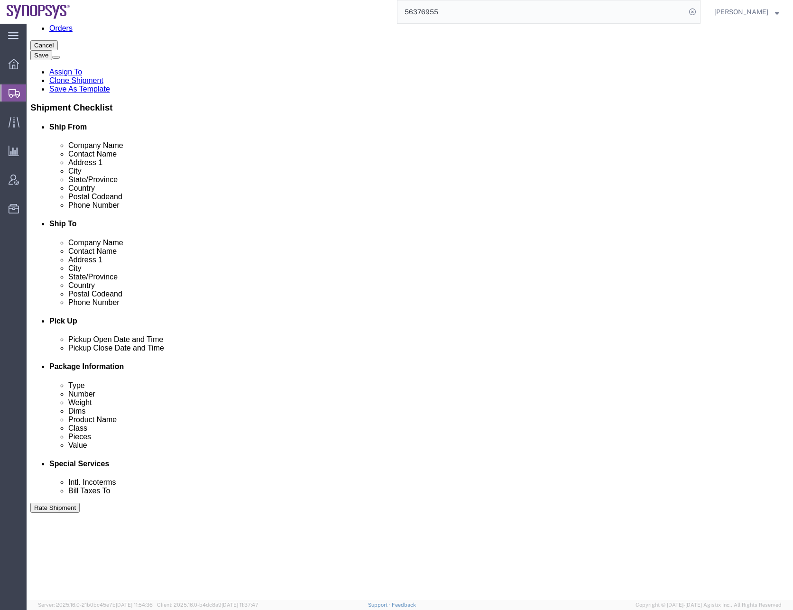
click input "3:00 AM"
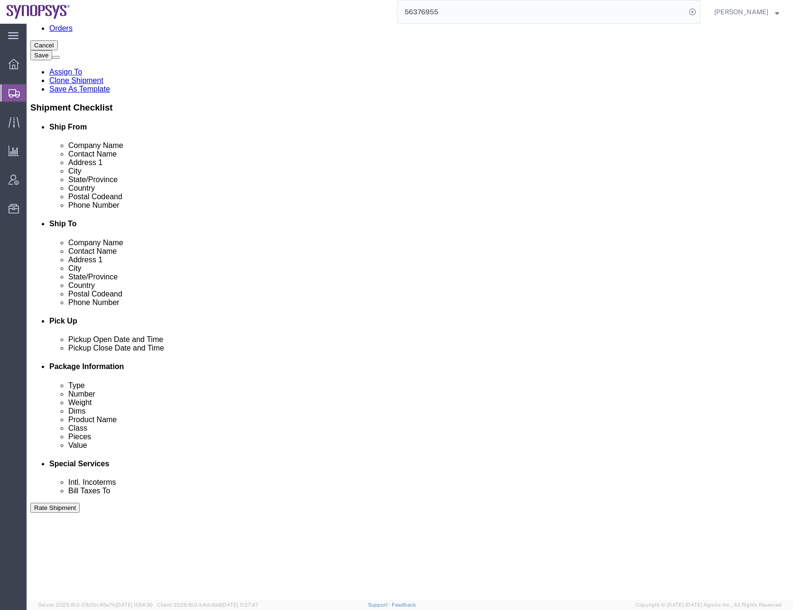
type input "3:00 PM"
click button "Apply"
click div "Pickup Date and Time"
click div "Pickup Date: Pickup Start Date Pickup Start Time Pickup Open Date and Time [DAT…"
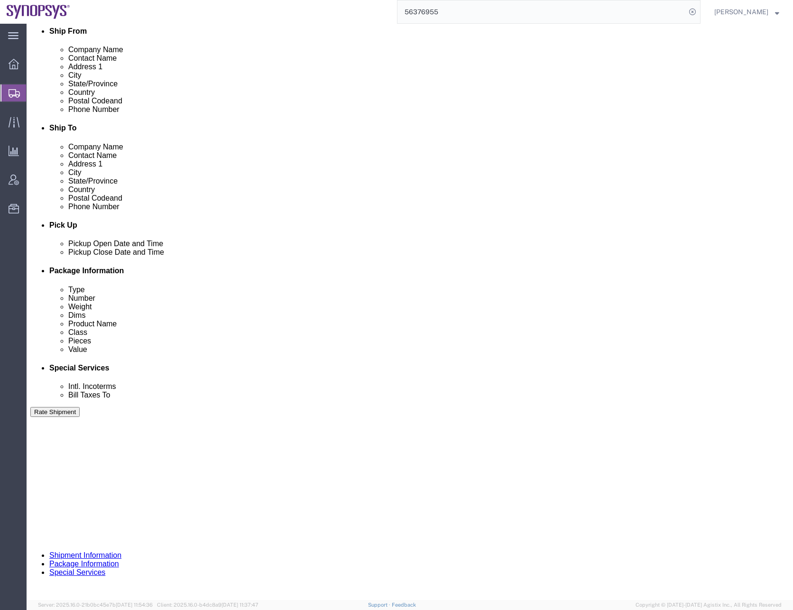
scroll to position [239, 0]
click button "Continue"
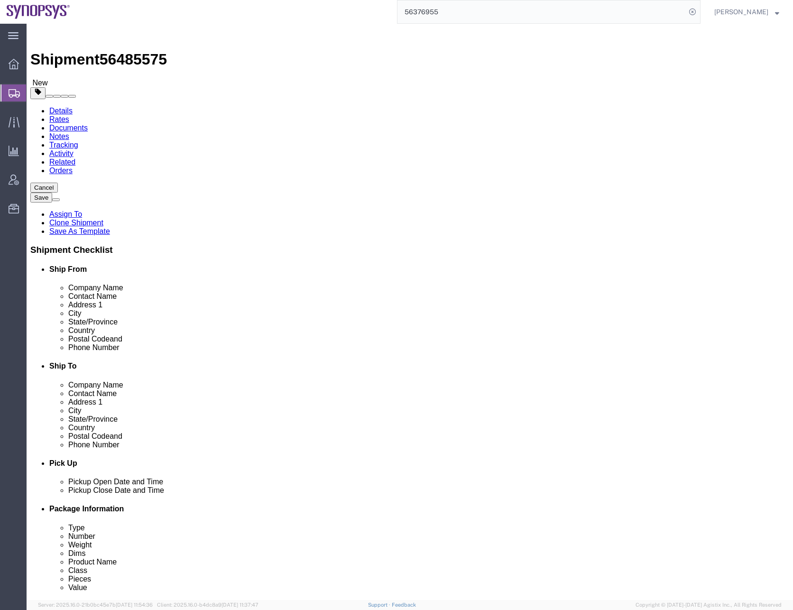
click div "Pieces: 1.00 Each Total value: 1.00 USD"
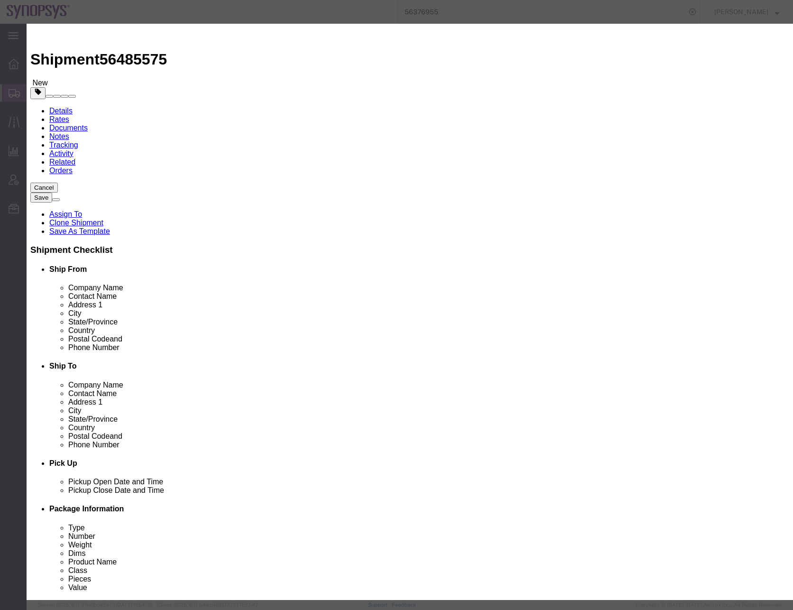
click select "Select 50 55 60 65 70 85 92.5 100 125 175 250 300 400"
select select "50"
click select "Select 50 55 60 65 70 85 92.5 100 125 175 250 300 400"
drag, startPoint x: 240, startPoint y: 70, endPoint x: 188, endPoint y: 74, distance: 52.4
click div "Product Name ZS5 Rack"
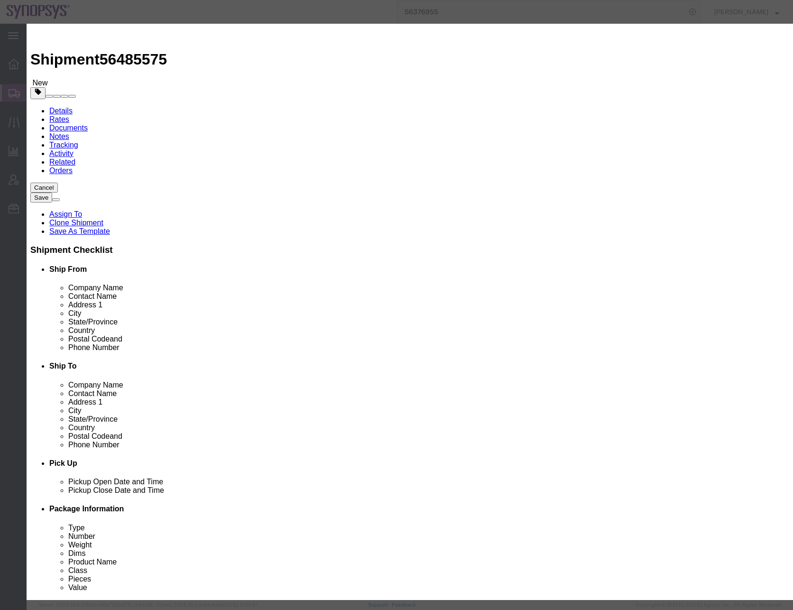
click textarea
paste textarea "ZS5 Rack"
type textarea "ZS5 Rack"
click select "Select [GEOGRAPHIC_DATA] [GEOGRAPHIC_DATA] [GEOGRAPHIC_DATA] [GEOGRAPHIC_DATA] …"
select select "FR"
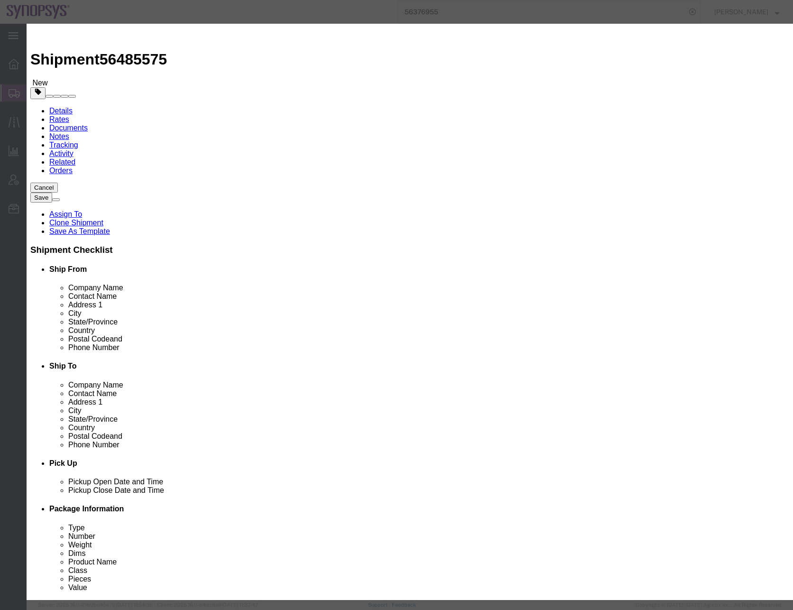
click select "Select [GEOGRAPHIC_DATA] [GEOGRAPHIC_DATA] [GEOGRAPHIC_DATA] [GEOGRAPHIC_DATA] …"
click button "Save & Close"
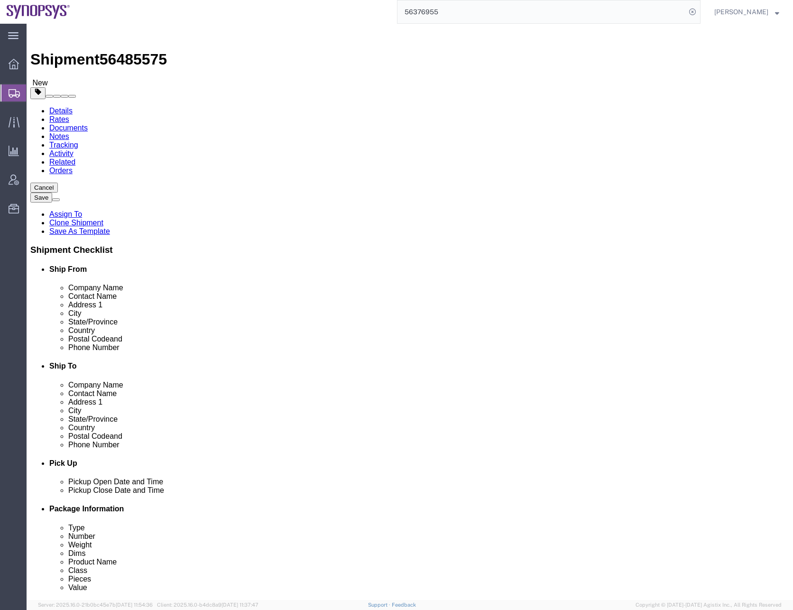
click dd "1.00 Each"
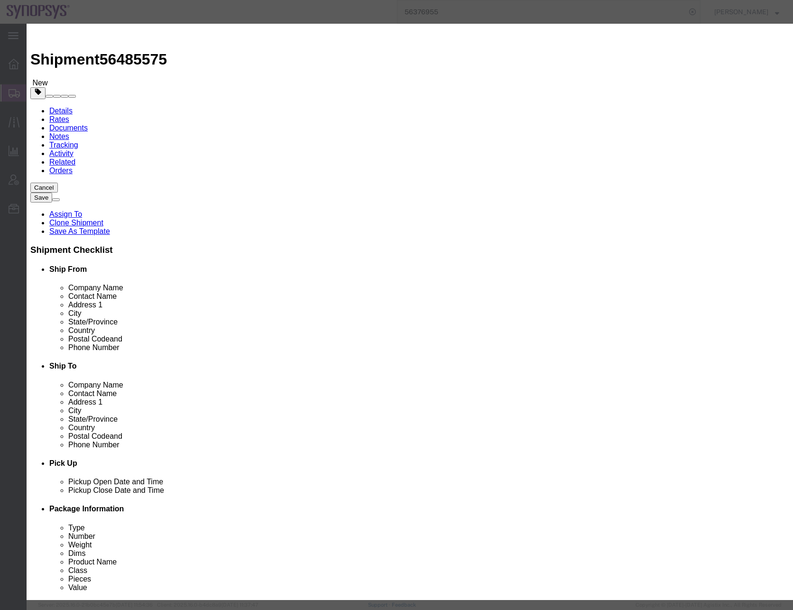
drag, startPoint x: 240, startPoint y: 68, endPoint x: 166, endPoint y: 69, distance: 74.5
click div "Product Name Empty rack"
click textarea
paste textarea "Empty rack"
type textarea "Empty rack"
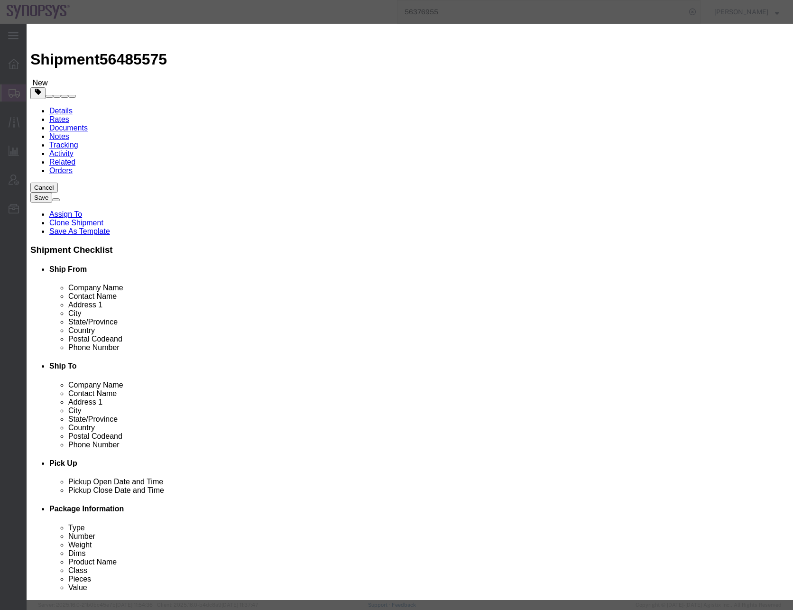
click select "Select [GEOGRAPHIC_DATA] [GEOGRAPHIC_DATA] [GEOGRAPHIC_DATA] [GEOGRAPHIC_DATA] …"
select select "FR"
click select "Select [GEOGRAPHIC_DATA] [GEOGRAPHIC_DATA] [GEOGRAPHIC_DATA] [GEOGRAPHIC_DATA] …"
click select "Select 50 55 60 65 70 85 92.5 100 125 175 250 300 400"
select select "50"
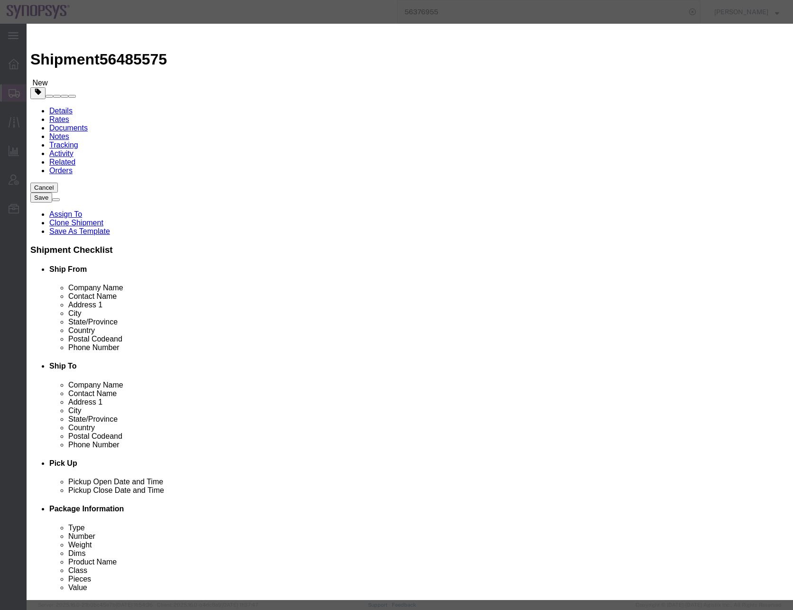
click select "Select 50 55 60 65 70 85 92.5 100 125 175 250 300 400"
click button "Save & Close"
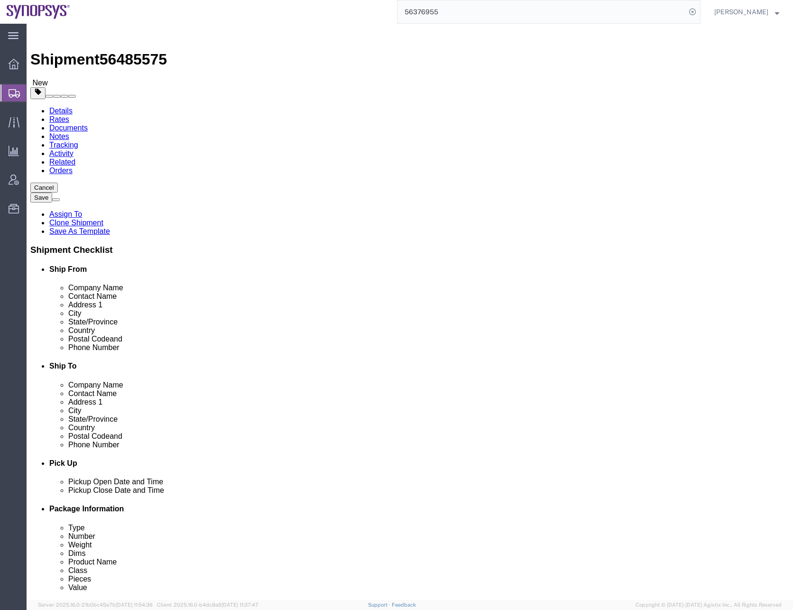
click div "Previous Continue"
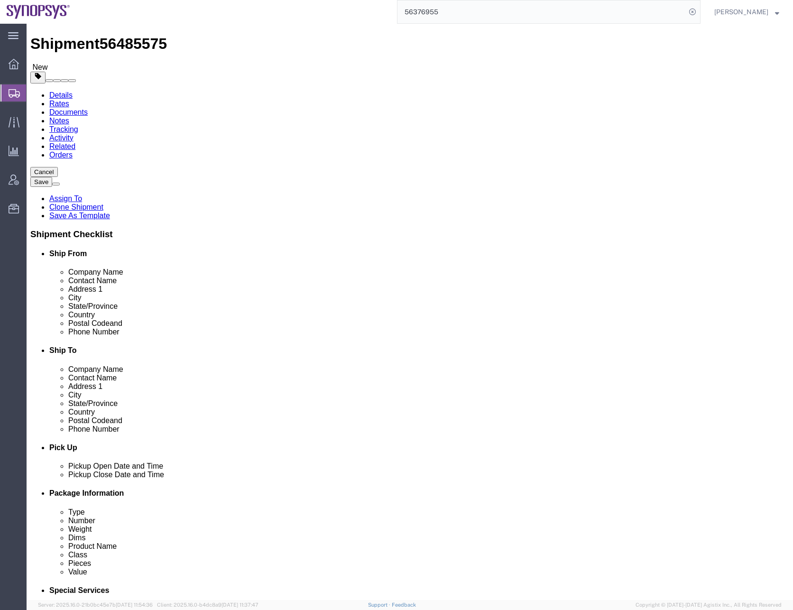
scroll to position [43, 0]
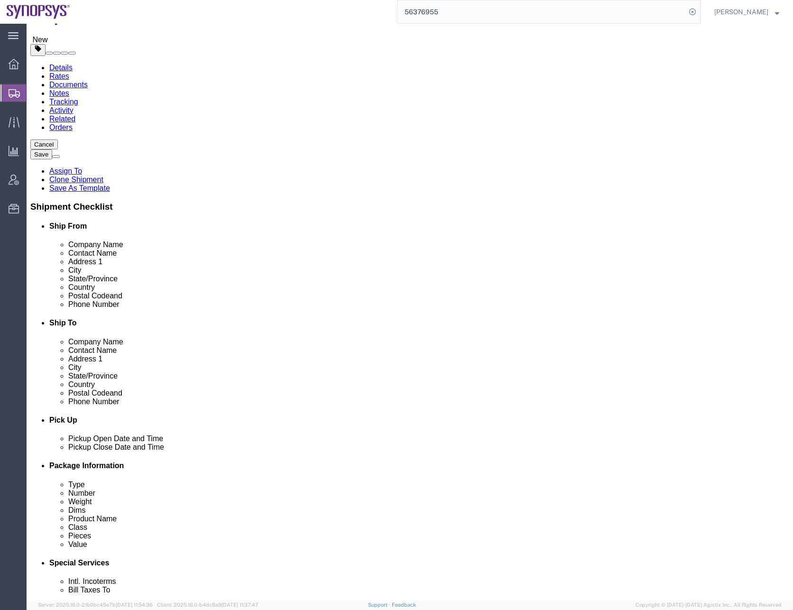
click div "Pieces: 1.00 Each Total value: 1.00 USD"
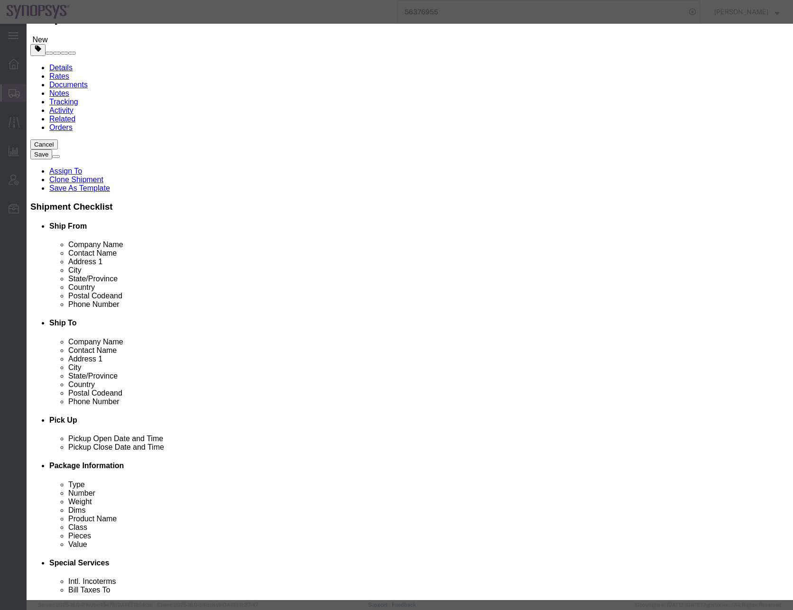
click select "Select 50 55 60 65 70 85 92.5 100 125 175 250 300 400"
select select "50"
click select "Select 50 55 60 65 70 85 92.5 100 125 175 250 300 400"
drag, startPoint x: 270, startPoint y: 72, endPoint x: 123, endPoint y: 65, distance: 147.3
click div "Commodity library Product Name Empty rack Pieces 1.00 Select Bag Barrels 100Boa…"
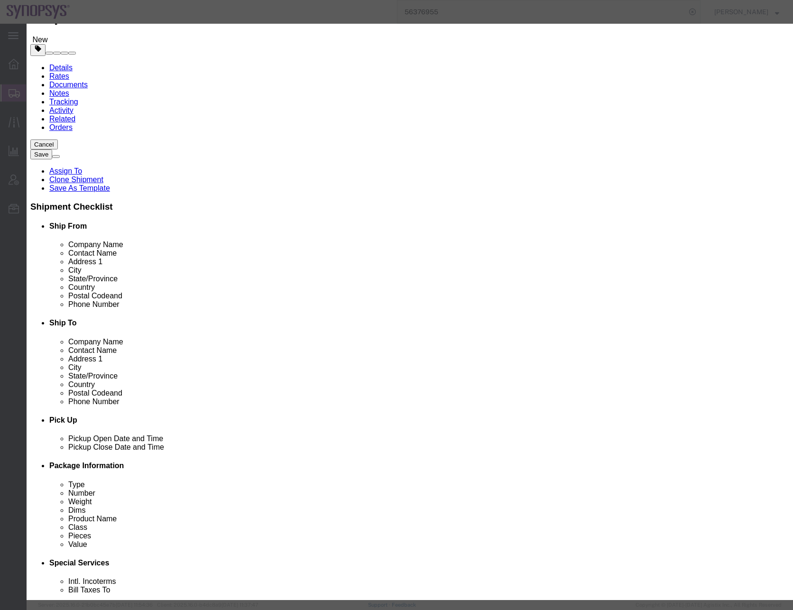
click textarea
paste textarea "Empty rack"
type textarea "Empty rack"
click select "Select [GEOGRAPHIC_DATA] [GEOGRAPHIC_DATA] [GEOGRAPHIC_DATA] [GEOGRAPHIC_DATA] …"
select select "FR"
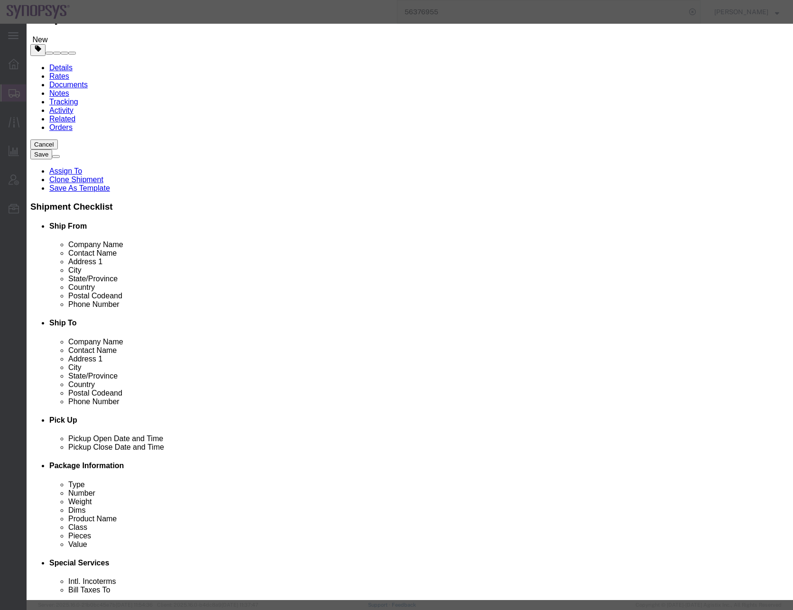
click select "Select [GEOGRAPHIC_DATA] [GEOGRAPHIC_DATA] [GEOGRAPHIC_DATA] [GEOGRAPHIC_DATA] …"
click button "Save & Close"
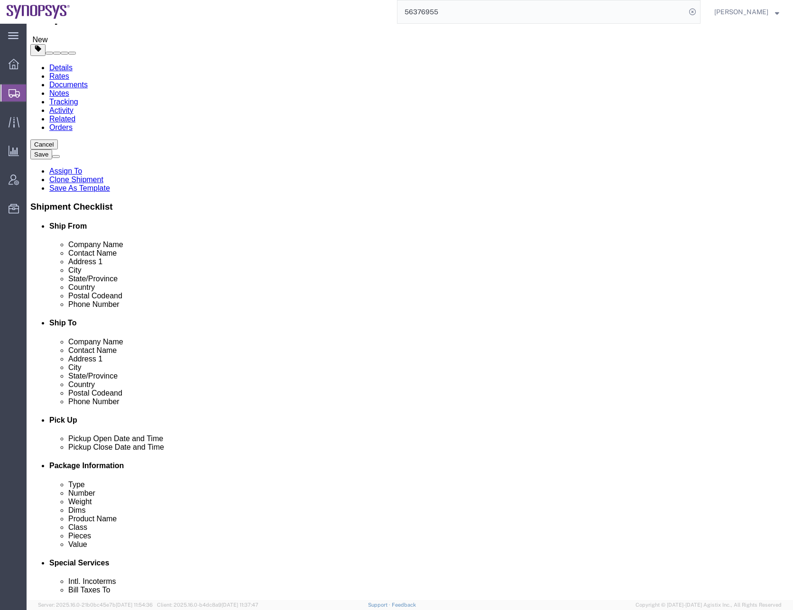
click div "Previous Continue"
click button "Continue"
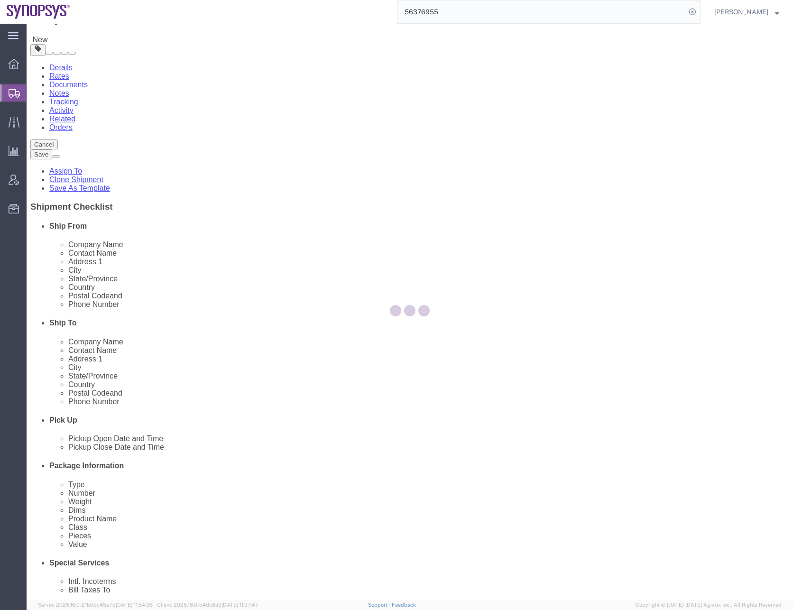
select select
select select "COSTCENTER"
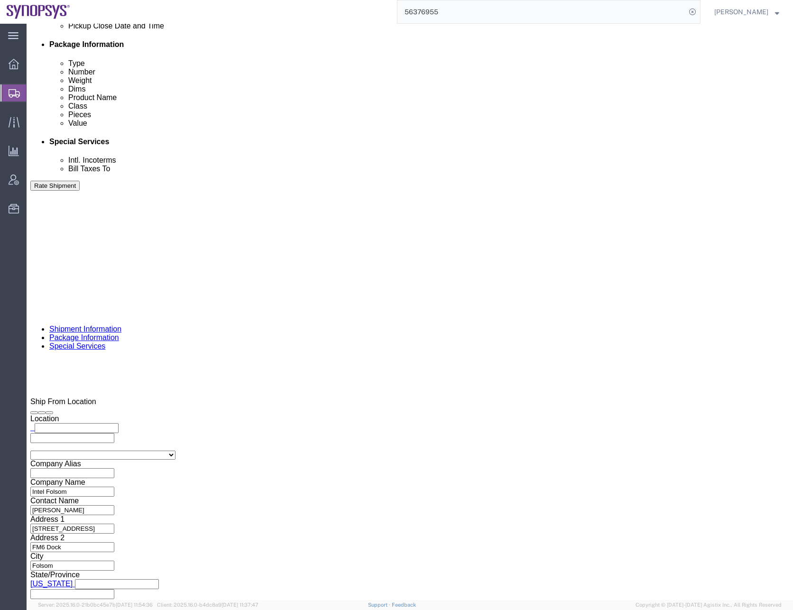
scroll to position [470, 0]
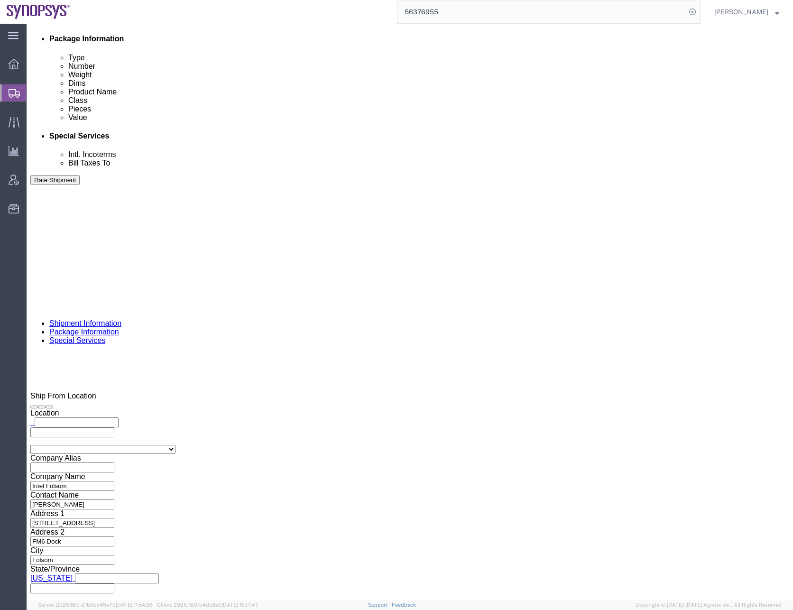
click input "text"
paste input "[EMAIL_ADDRESS][DOMAIN_NAME]"
type input "[EMAIL_ADDRESS][DOMAIN_NAME]"
type input "[EMAIL_ADDRESS][DOMAIN_NAME],[EMAIL_ADDRESS][DOMAIN_NAME]"
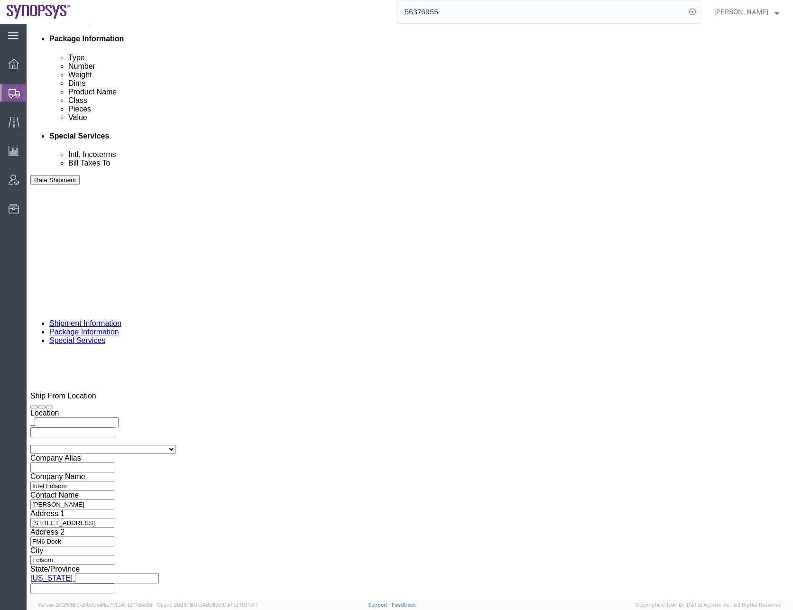
click input "text"
paste input "[EMAIL_ADDRESS][DOMAIN_NAME]"
type input "[EMAIL_ADDRESS][DOMAIN_NAME]"
type input "[EMAIL_ADDRESS][DOMAIN_NAME],[EMAIL_ADDRESS][DOMAIN_NAME],[EMAIL_ADDRESS][DOMAI…"
click div "To [EMAIL_ADDRESS][DOMAIN_NAME] [EMAIL_ADDRESS][DOMAIN_NAME] (new) [EMAIL_ADDRE…"
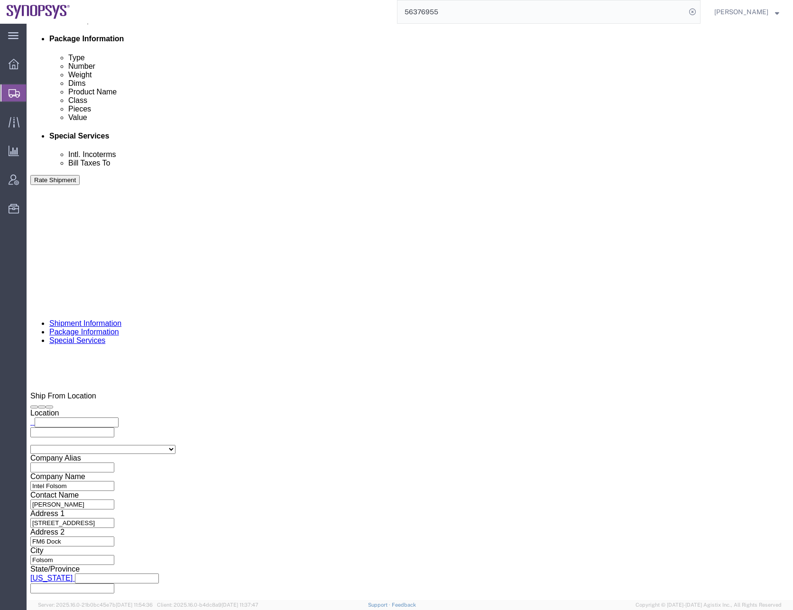
click ul "[EMAIL_ADDRESS][DOMAIN_NAME] [EMAIL_ADDRESS][DOMAIN_NAME] (new) [EMAIL_ADDRESS]…"
paste input "[EMAIL_ADDRESS][DOMAIN_NAME]"
type input "[EMAIL_ADDRESS][DOMAIN_NAME]"
type input "[EMAIL_ADDRESS][DOMAIN_NAME],[EMAIL_ADDRESS][DOMAIN_NAME],[PERSON_NAME][EMAIL_A…"
click input "text"
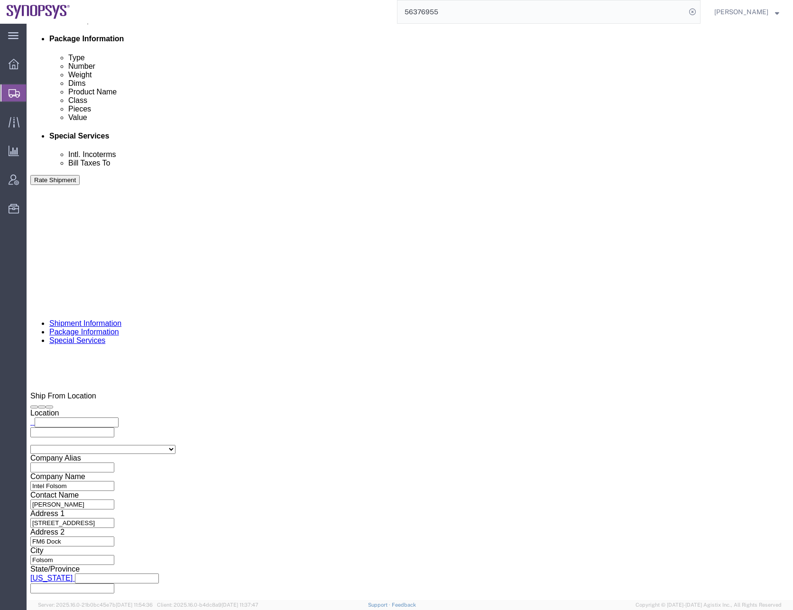
paste input "[EMAIL_ADDRESS][DOMAIN_NAME]"
type input "[EMAIL_ADDRESS][DOMAIN_NAME]"
type input "[EMAIL_ADDRESS][DOMAIN_NAME],[EMAIL_ADDRESS][DOMAIN_NAME],[PERSON_NAME][EMAIL_A…"
type input "[EMAIL_ADDRESS][DOMAIN_NAME]"
type input "[EMAIL_ADDRESS][DOMAIN_NAME],[EMAIL_ADDRESS][DOMAIN_NAME],[PERSON_NAME][EMAIL_A…"
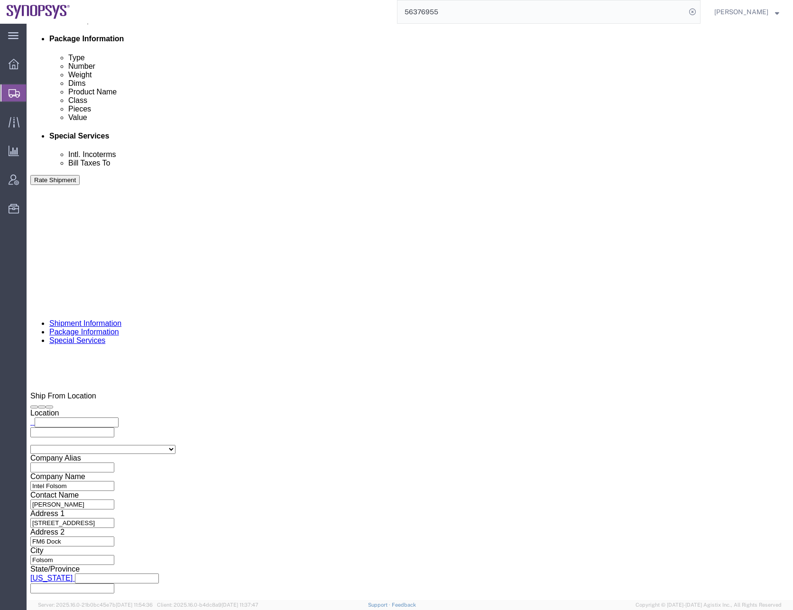
click button "Save"
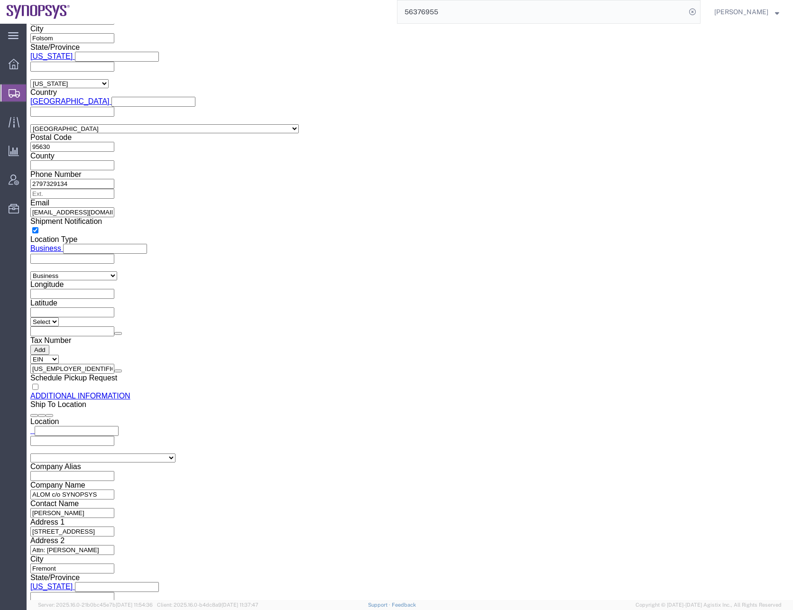
scroll to position [1, 0]
select select "MYPROFILE"
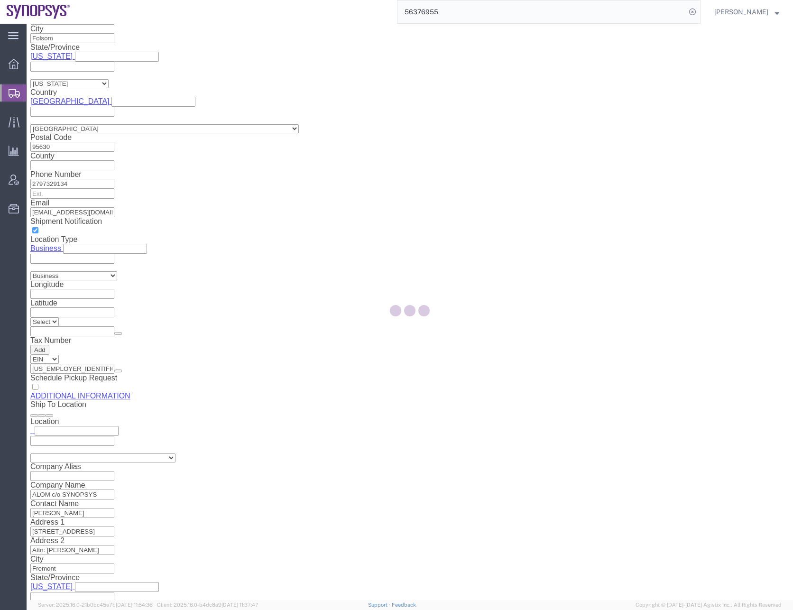
type input "Synopsys Headquarters USSV"
type input "[STREET_ADDRESS]"
select select "US"
type input "[PERSON_NAME]"
type input "[PHONE_NUMBER]"
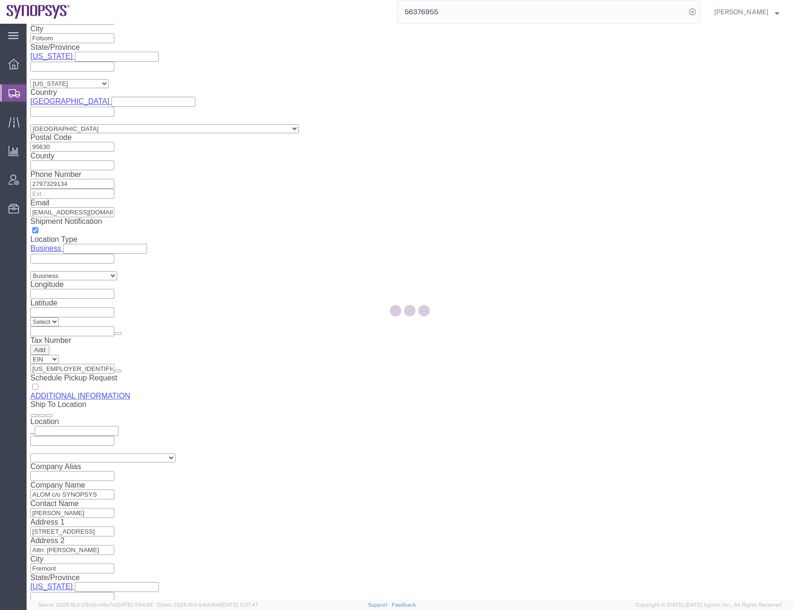
type input "Sunnyvale"
type input "94085"
type input "[US_EMPLOYER_IDENTIFICATION_NUMBER]"
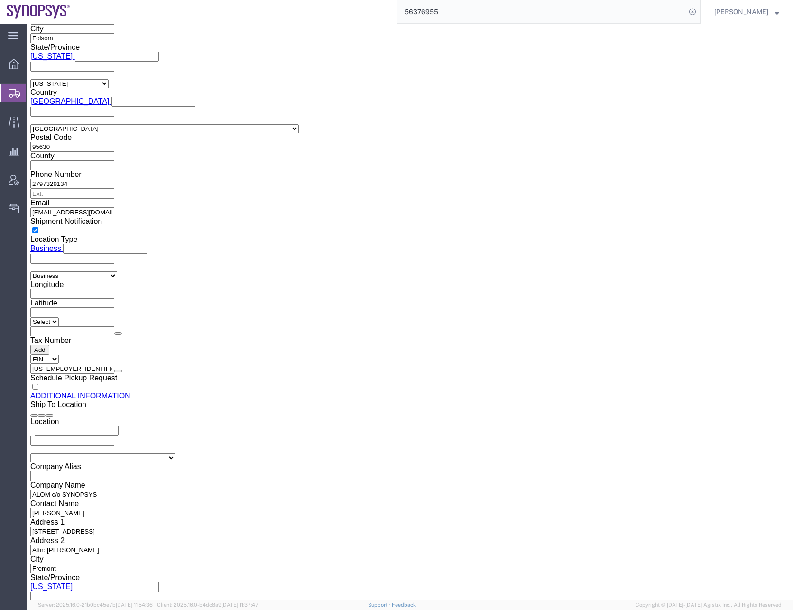
select select "CA"
click icon
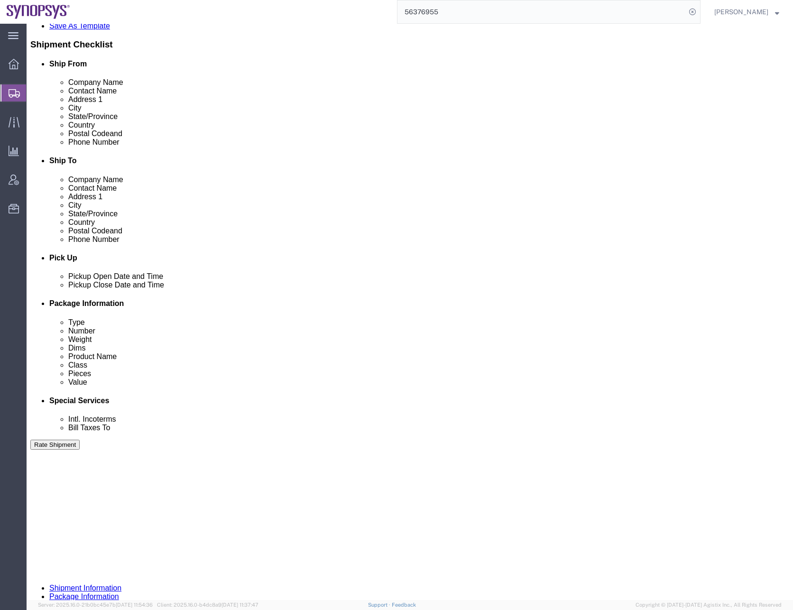
click button "Save"
click div "Pickup Date: Pickup Start Date Pickup Start Time Pickup Open Date and Time [DAT…"
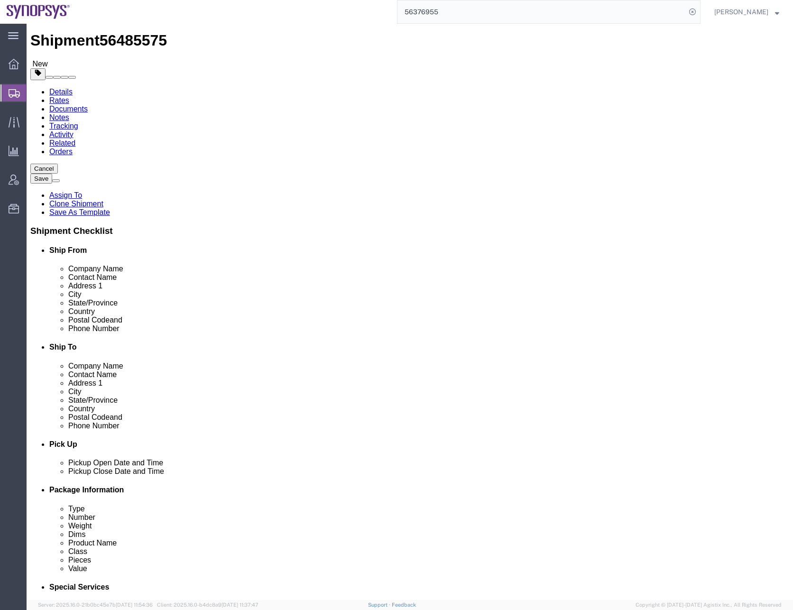
scroll to position [0, 0]
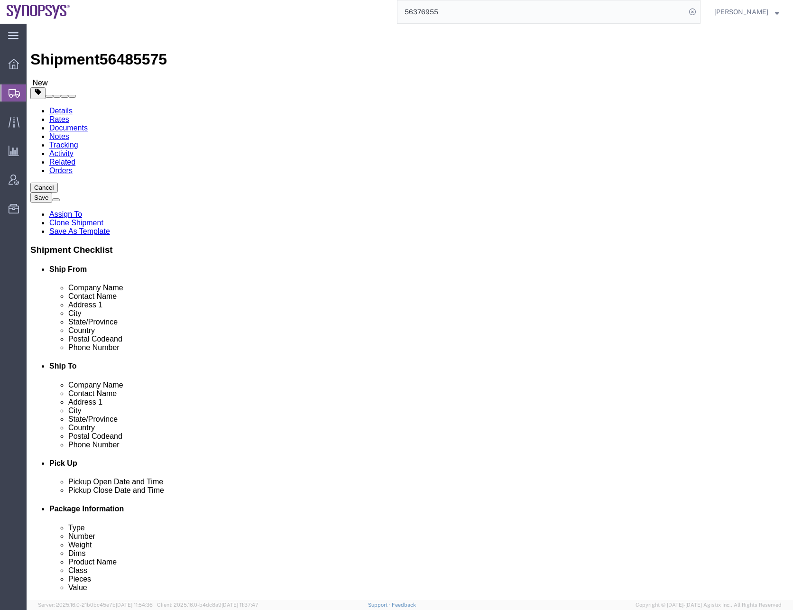
click span "56485575"
copy span "56485575"
click icon
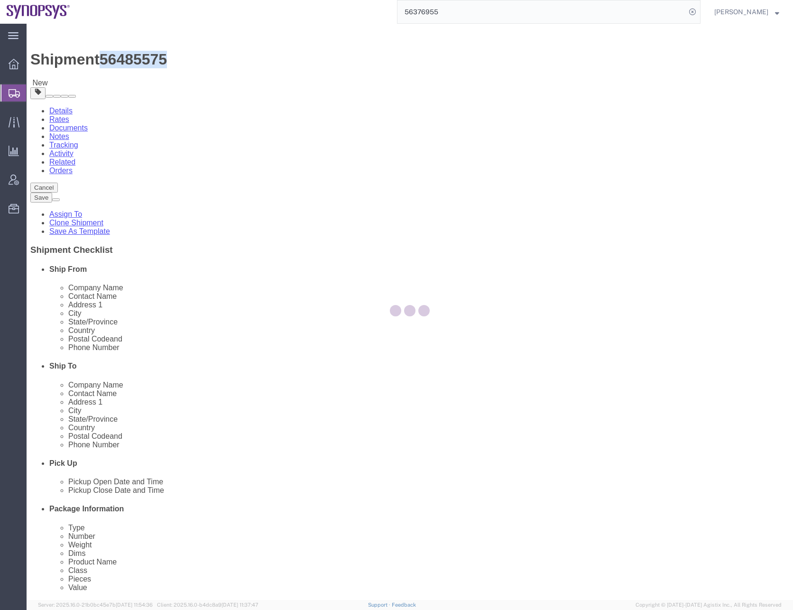
select select
select select "COSTCENTER"
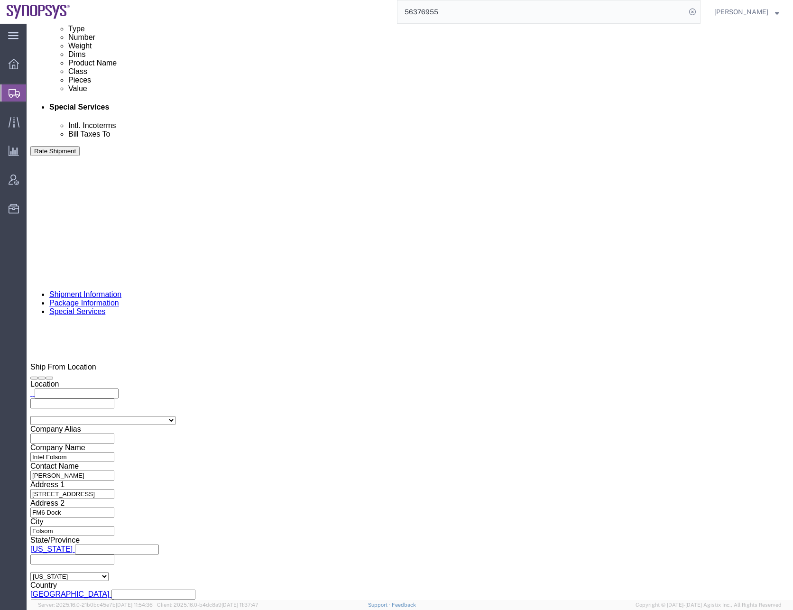
scroll to position [522, 0]
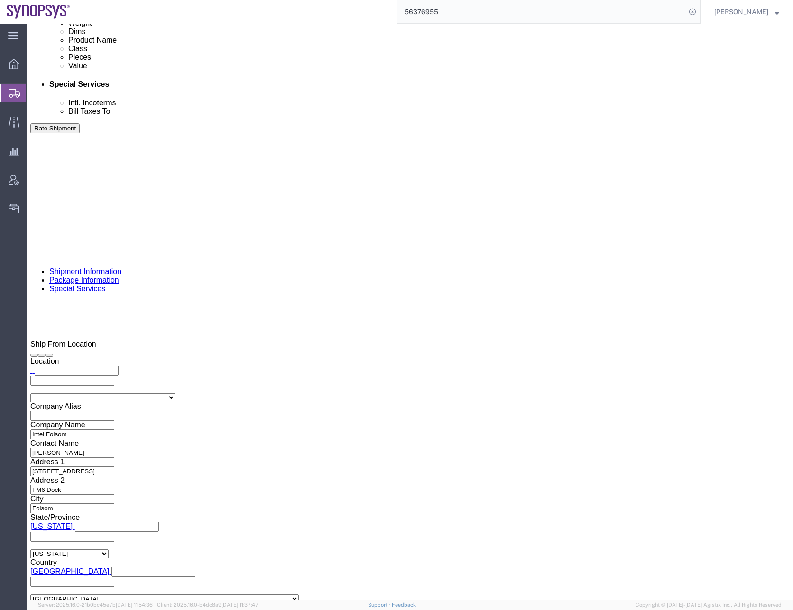
click div "To [EMAIL_ADDRESS][DOMAIN_NAME] [EMAIL_ADDRESS][DOMAIN_NAME] [EMAIL_ADDRESS][DO…"
click div "What documents that would like to be included with the Shipment notification em…"
click input "text"
paste input "[PERSON_NAME][EMAIL_ADDRESS][DOMAIN_NAME]"
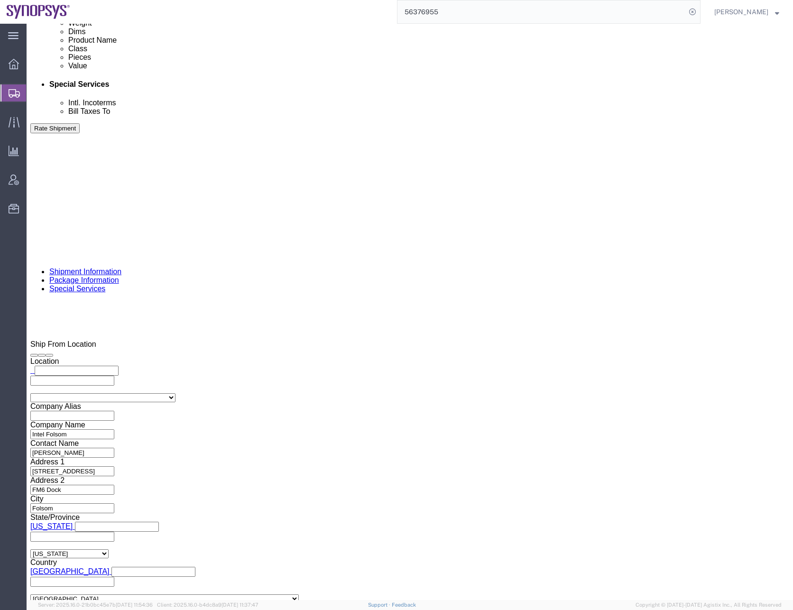
type input "[PERSON_NAME][EMAIL_ADDRESS][DOMAIN_NAME]"
type input "[EMAIL_ADDRESS][DOMAIN_NAME],[EMAIL_ADDRESS][DOMAIN_NAME],[EMAIL_ADDRESS][DOMAI…"
click ul "[EMAIL_ADDRESS][DOMAIN_NAME] [EMAIL_ADDRESS][DOMAIN_NAME] [EMAIL_ADDRESS][DOMAI…"
paste input "[EMAIL_ADDRESS][DOMAIN_NAME]"
type input "[EMAIL_ADDRESS][DOMAIN_NAME]"
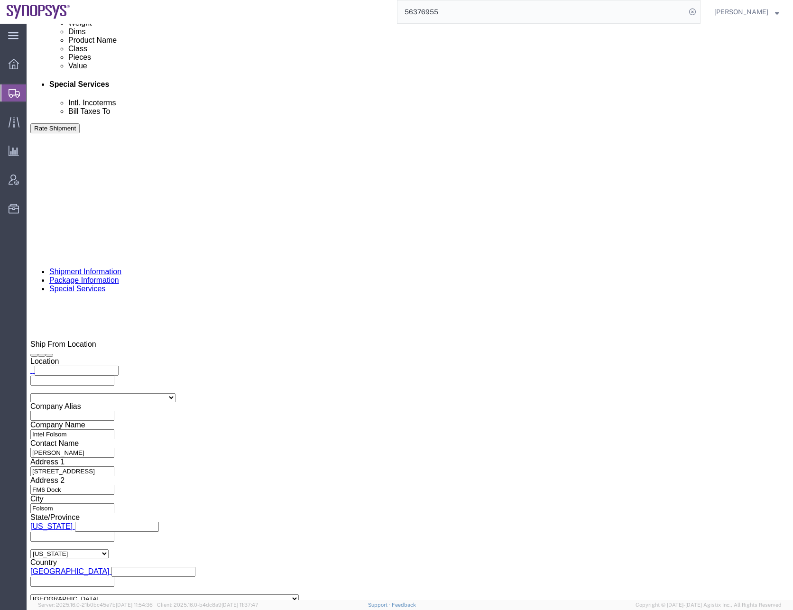
type input "[EMAIL_ADDRESS][DOMAIN_NAME],[EMAIL_ADDRESS][DOMAIN_NAME],[EMAIL_ADDRESS][DOMAI…"
click input "text"
paste input "[EMAIL_ADDRESS][PERSON_NAME][DOMAIN_NAME]"
type input "[EMAIL_ADDRESS][PERSON_NAME][DOMAIN_NAME]"
type input "[EMAIL_ADDRESS][DOMAIN_NAME],[EMAIL_ADDRESS][DOMAIN_NAME],[EMAIL_ADDRESS][DOMAI…"
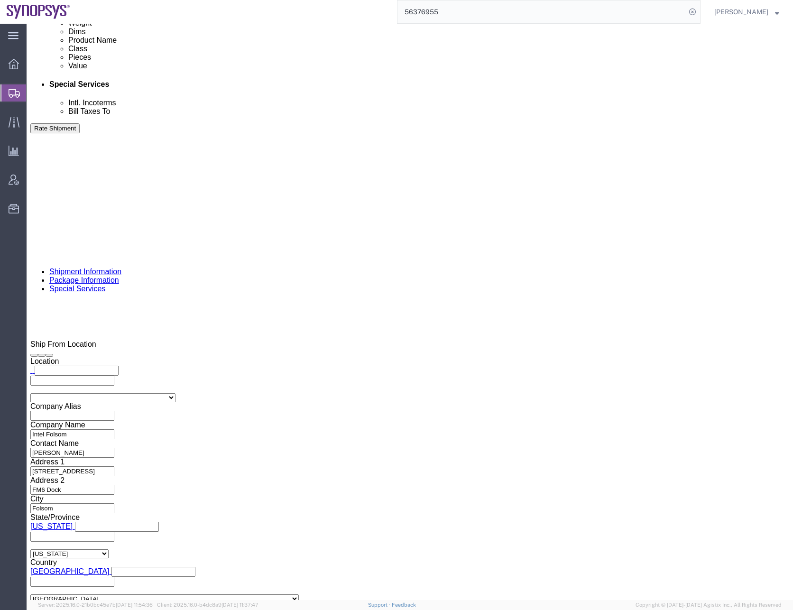
click input "text"
paste input "[EMAIL_ADDRESS][DOMAIN_NAME]"
type input "[EMAIL_ADDRESS][DOMAIN_NAME]"
type input "[EMAIL_ADDRESS][DOMAIN_NAME],[EMAIL_ADDRESS][DOMAIN_NAME],[EMAIL_ADDRESS][DOMAI…"
click div "To [EMAIL_ADDRESS][DOMAIN_NAME] [EMAIL_ADDRESS][DOMAIN_NAME] [EMAIL_ADDRESS][DO…"
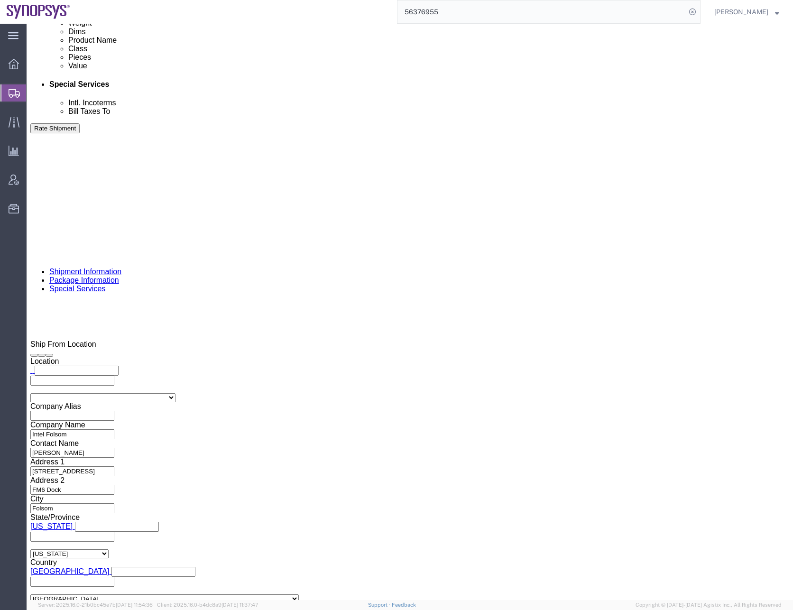
click input "text"
paste input "[EMAIL_ADDRESS][DOMAIN_NAME]"
type input "[EMAIL_ADDRESS][DOMAIN_NAME]"
type input "[EMAIL_ADDRESS][DOMAIN_NAME],[PERSON_NAME][EMAIL_ADDRESS][DOMAIN_NAME],[EMAIL_A…"
click input "text"
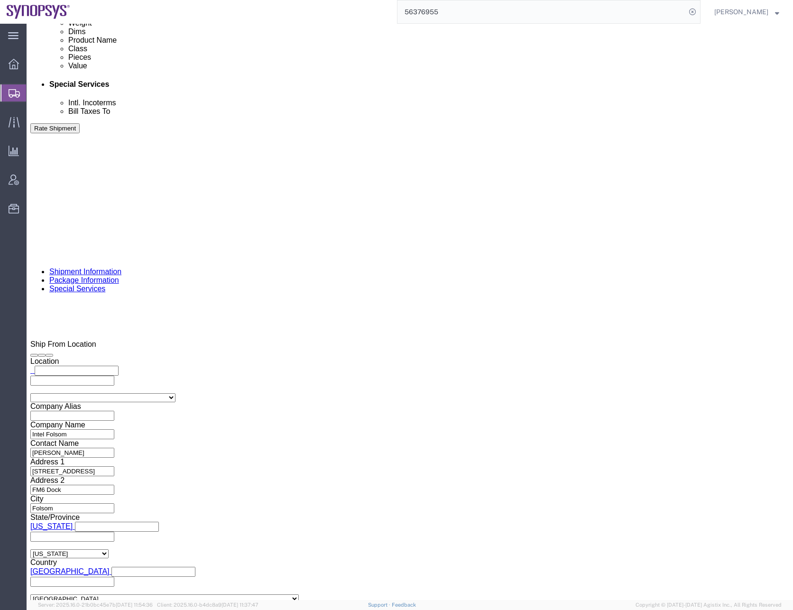
paste input "[EMAIL_ADDRESS][DOMAIN_NAME]"
type input "[EMAIL_ADDRESS][DOMAIN_NAME]"
type input "[EMAIL_ADDRESS][DOMAIN_NAME],[EMAIL_ADDRESS][DOMAIN_NAME],[EMAIL_ADDRESS][DOMAI…"
click div "To [EMAIL_ADDRESS][DOMAIN_NAME] [EMAIL_ADDRESS][DOMAIN_NAME] [EMAIL_ADDRESS][DO…"
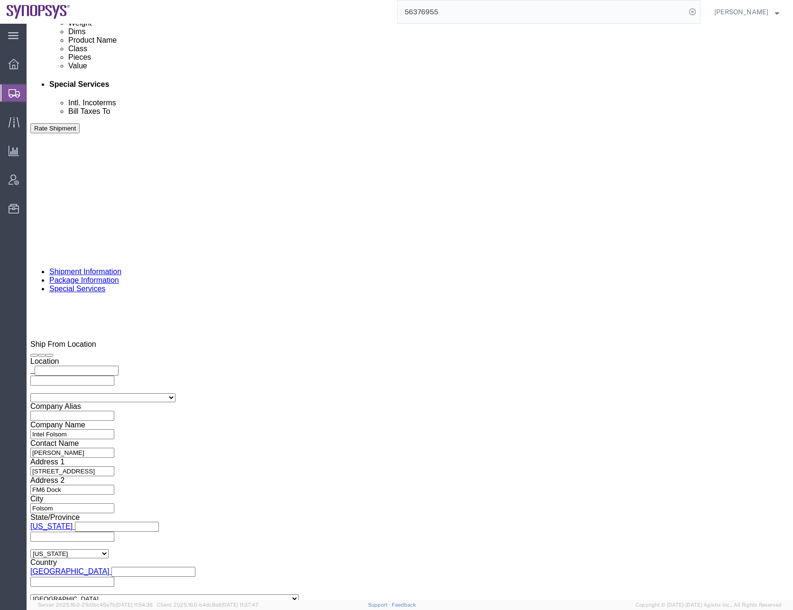
click button "Save"
click div "To [EMAIL_ADDRESS][DOMAIN_NAME] [EMAIL_ADDRESS][DOMAIN_NAME] [EMAIL_ADDRESS][DO…"
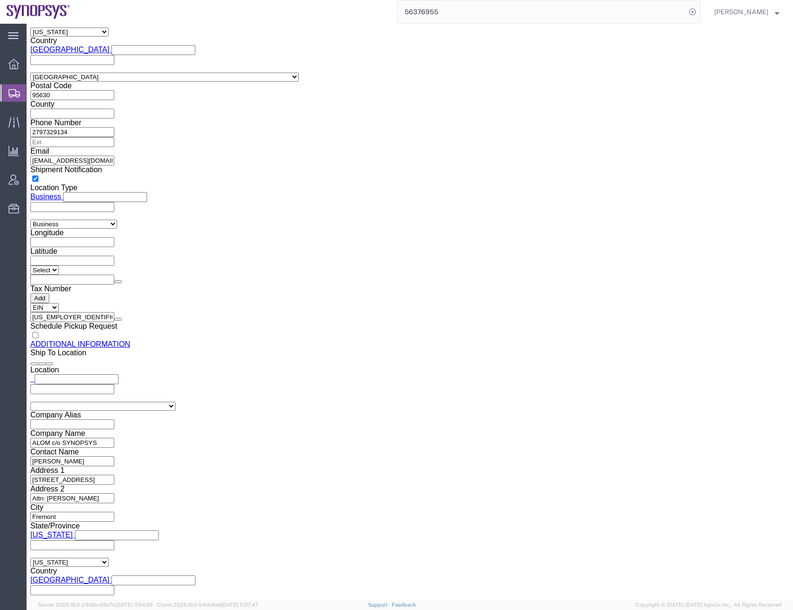
scroll to position [1083, 0]
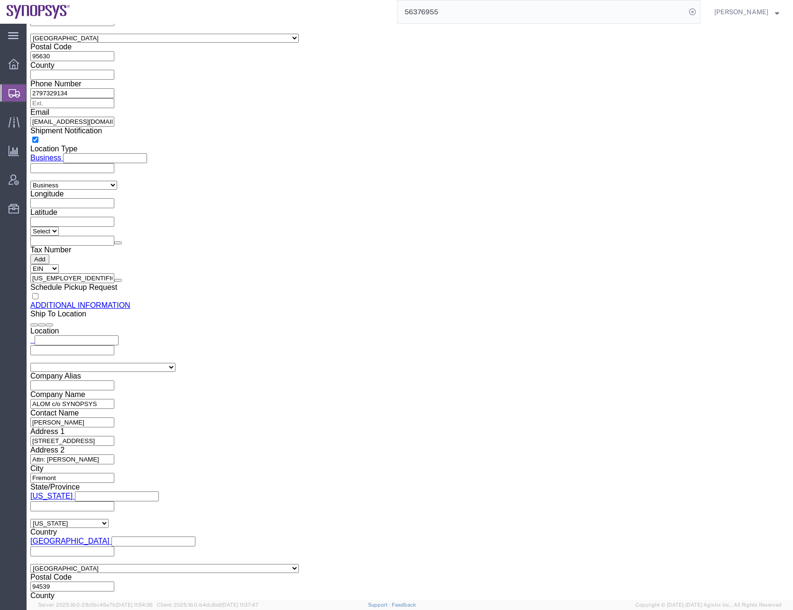
click icon
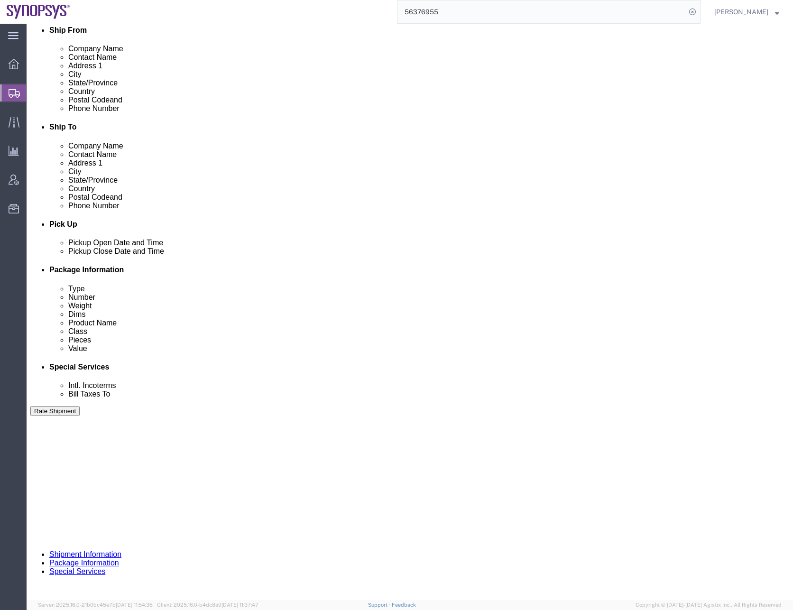
click button "Rate Shipment"
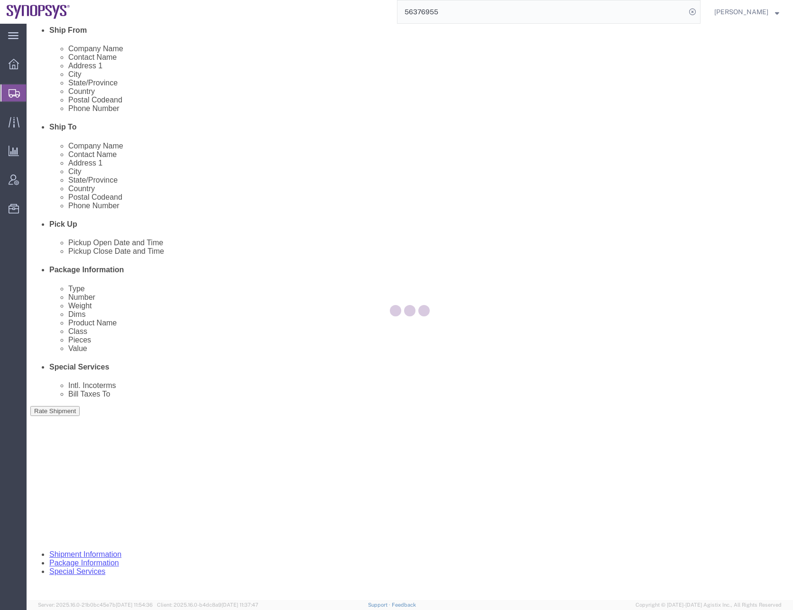
scroll to position [0, 0]
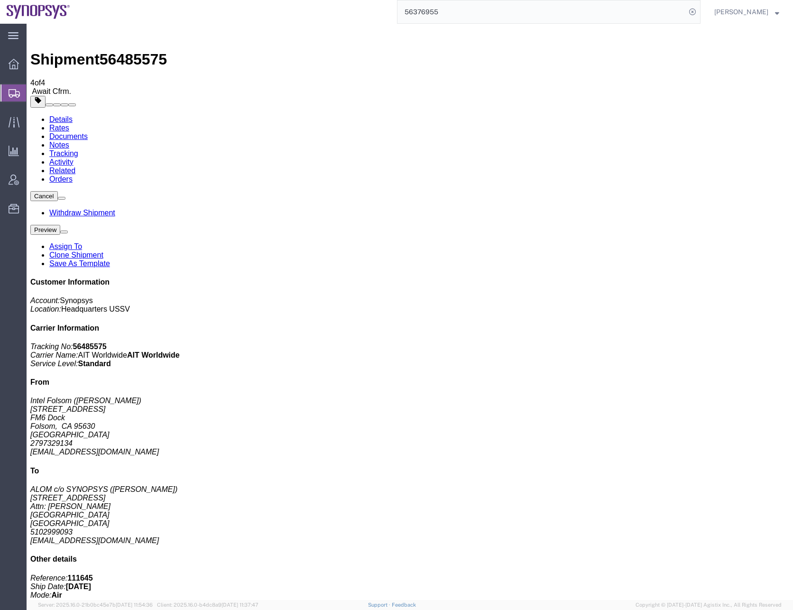
checkbox input "false"
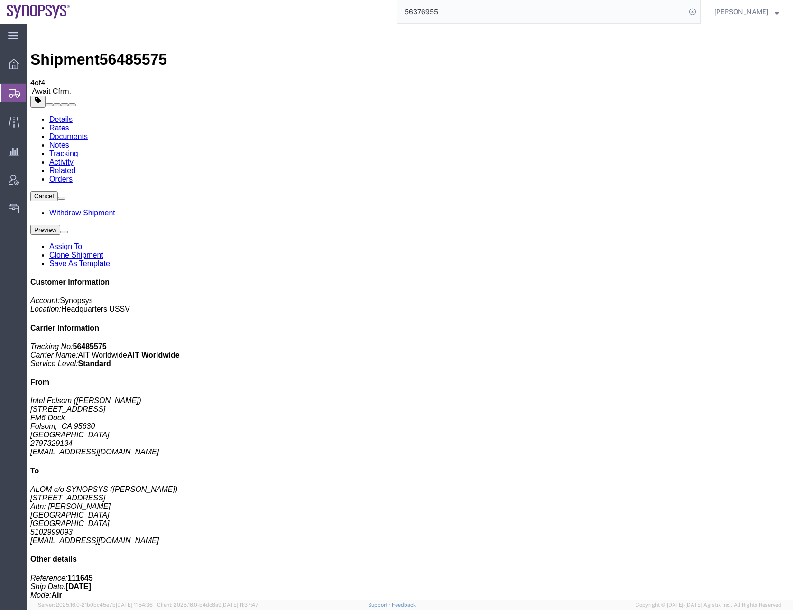
checkbox input "true"
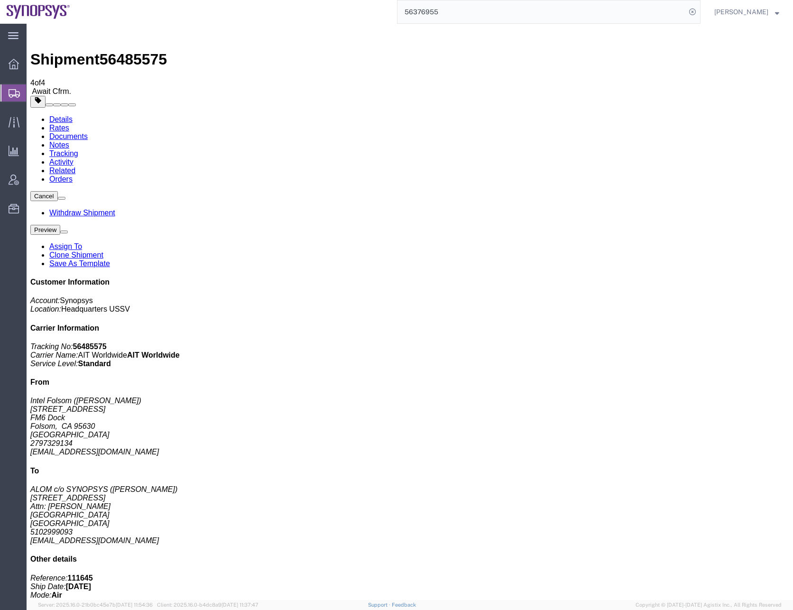
drag, startPoint x: 115, startPoint y: 246, endPoint x: 115, endPoint y: 238, distance: 7.6
click at [62, 115] on link "Details" at bounding box center [60, 119] width 23 height 8
